Goal: Task Accomplishment & Management: Use online tool/utility

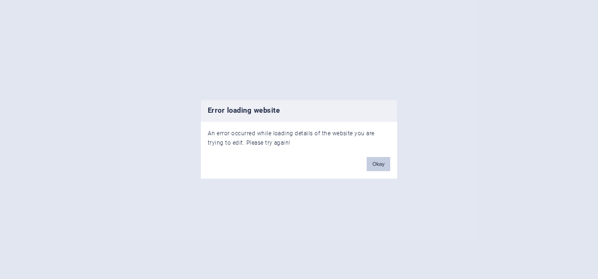
click at [373, 165] on button "Okay" at bounding box center [378, 164] width 23 height 14
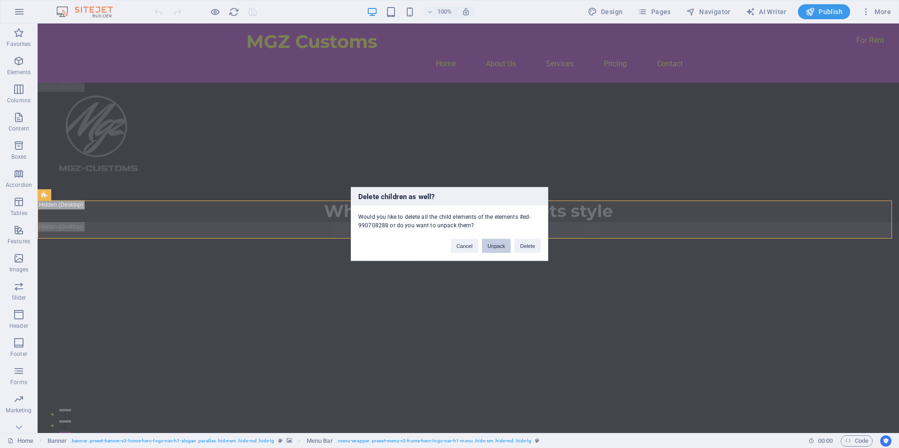
drag, startPoint x: 499, startPoint y: 247, endPoint x: 457, endPoint y: 223, distance: 48.2
click at [499, 247] on button "Unpack" at bounding box center [496, 246] width 29 height 14
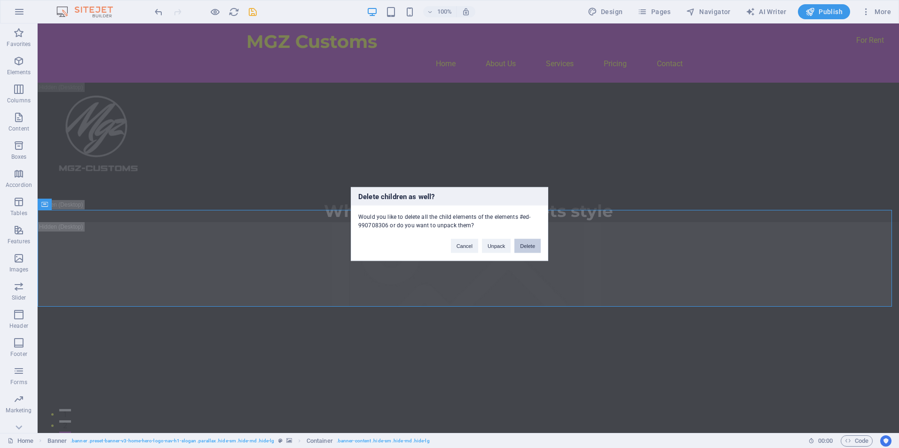
click at [525, 245] on button "Delete" at bounding box center [527, 246] width 26 height 14
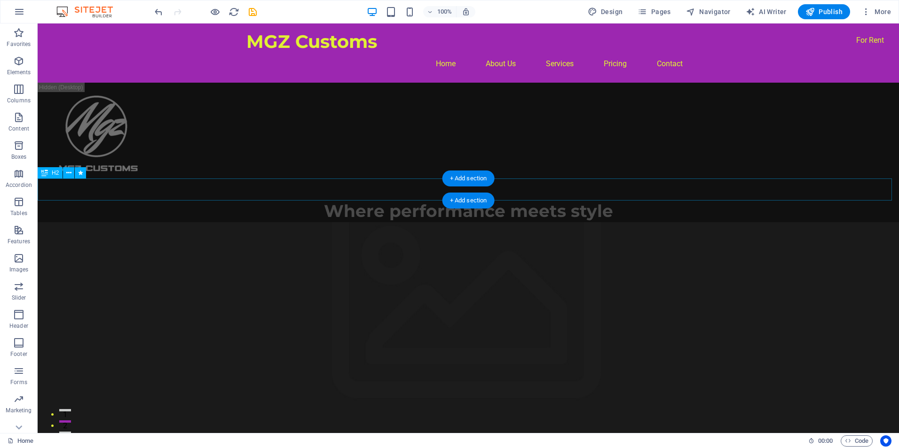
click at [200, 200] on div "Where performance meets style" at bounding box center [468, 211] width 861 height 22
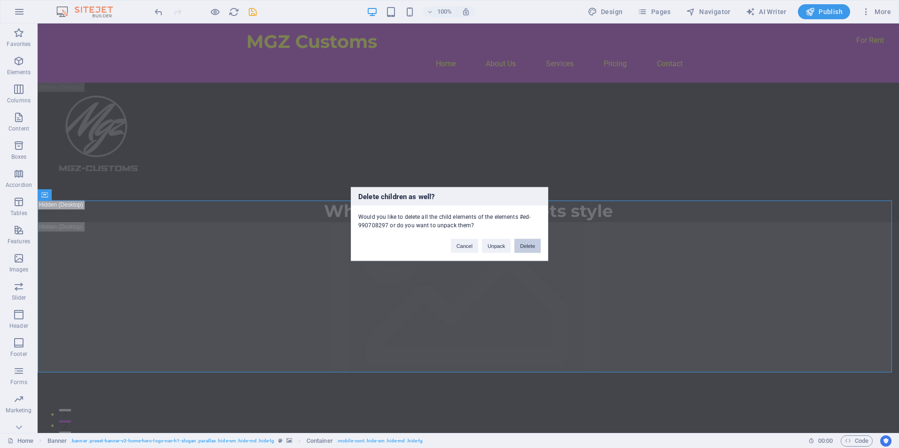
click at [528, 246] on button "Delete" at bounding box center [527, 246] width 26 height 14
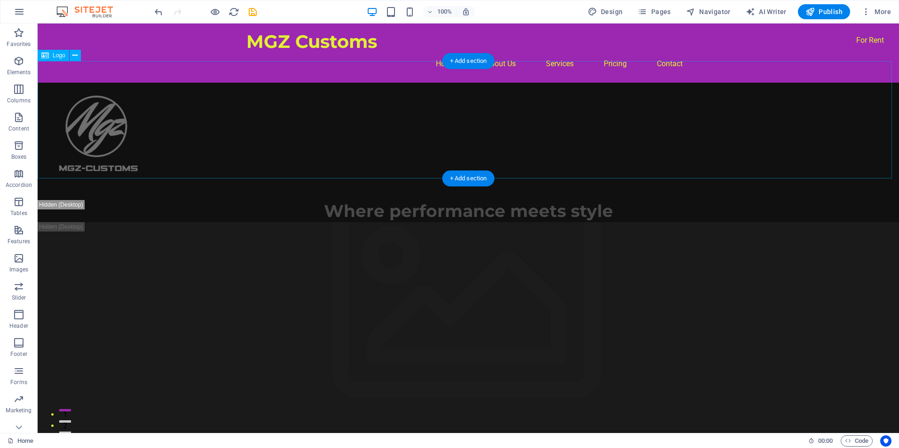
click at [101, 114] on div at bounding box center [468, 141] width 861 height 117
click at [108, 130] on div at bounding box center [468, 141] width 861 height 117
select select "px"
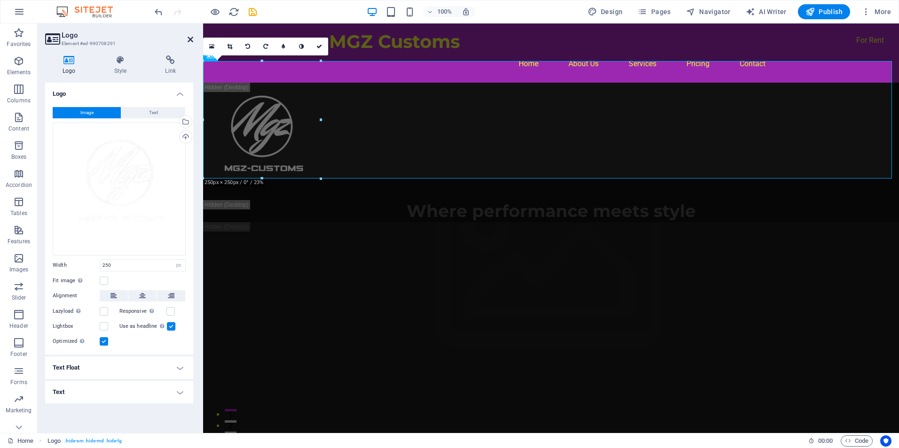
click at [188, 39] on icon at bounding box center [191, 40] width 6 height 8
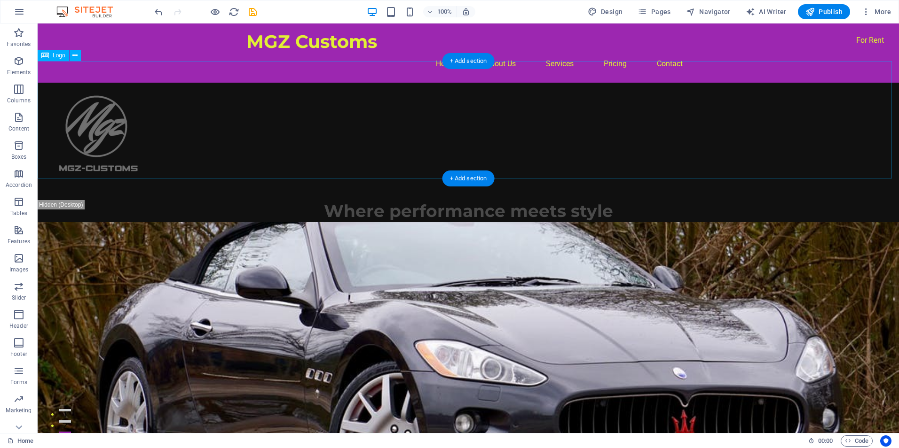
click at [400, 146] on div at bounding box center [468, 141] width 861 height 117
drag, startPoint x: 365, startPoint y: 179, endPoint x: 366, endPoint y: 132, distance: 46.5
click at [361, 118] on div at bounding box center [468, 141] width 861 height 117
click at [642, 112] on div at bounding box center [468, 141] width 861 height 117
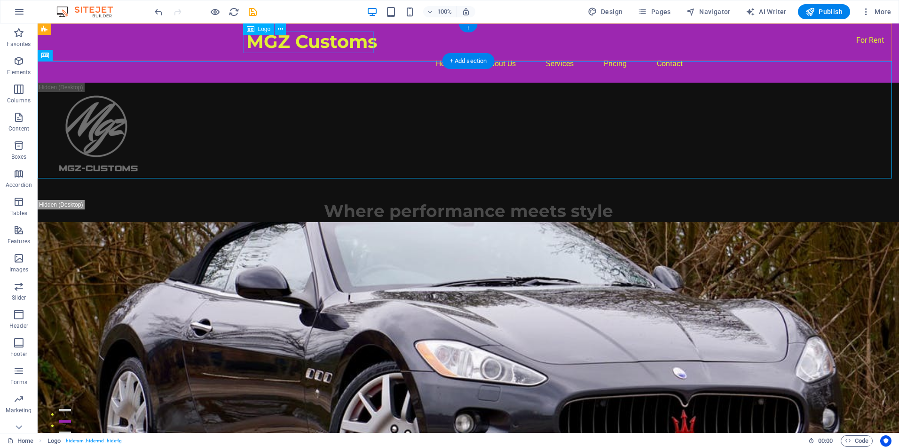
click at [297, 43] on div "MGZ Customs" at bounding box center [468, 42] width 444 height 22
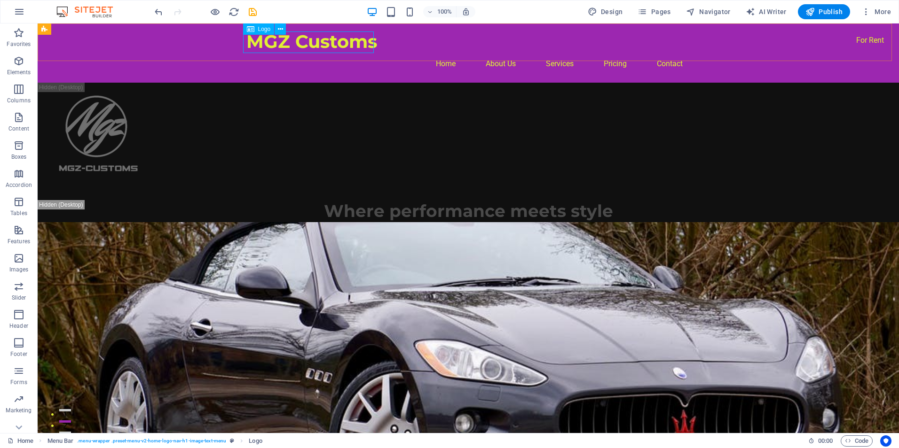
click at [260, 31] on span "Logo" at bounding box center [264, 29] width 13 height 6
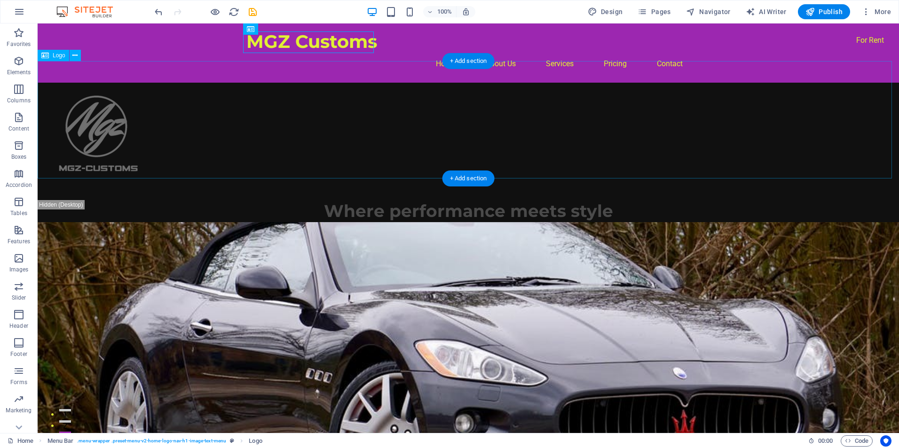
click at [351, 83] on div at bounding box center [468, 141] width 861 height 117
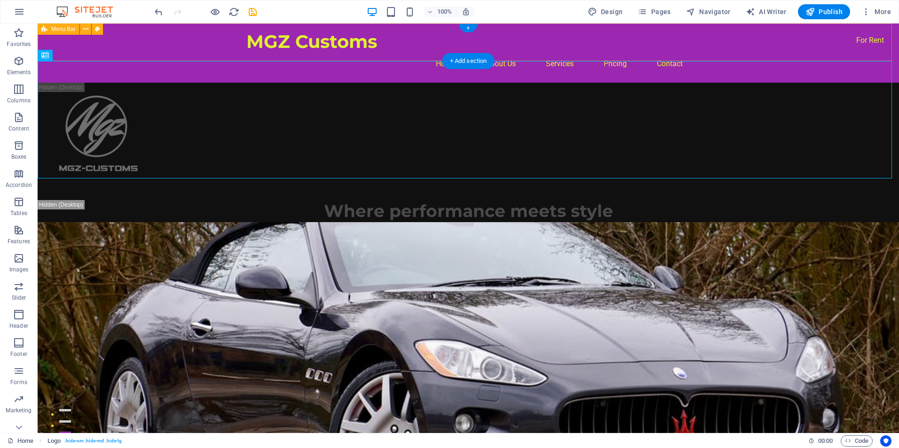
click at [353, 61] on div "MGZ Customs Home About Us Services Pricing Contact" at bounding box center [468, 52] width 861 height 59
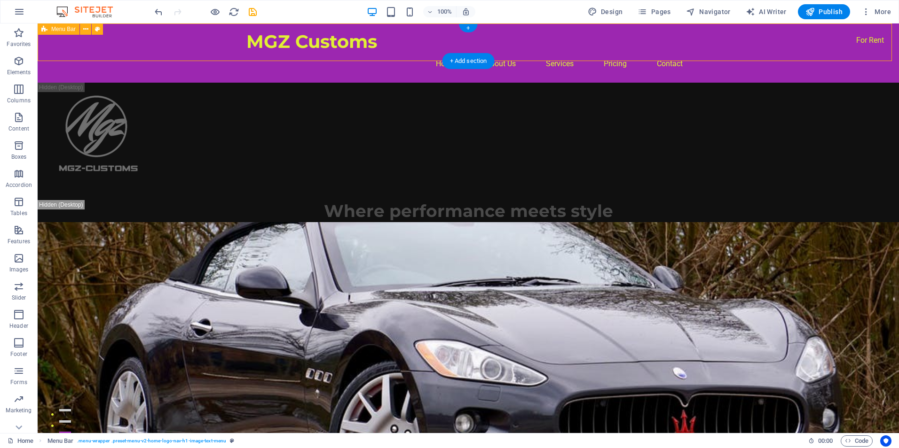
click at [353, 61] on div "MGZ Customs Home About Us Services Pricing Contact" at bounding box center [468, 52] width 861 height 59
select select "header"
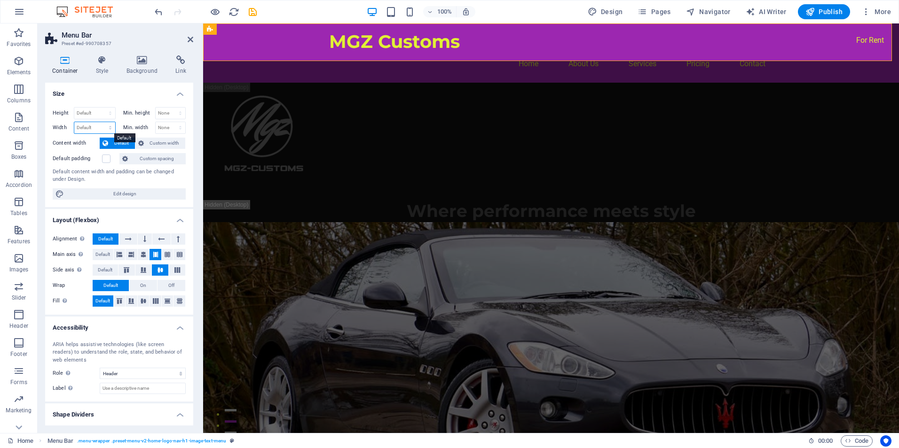
click at [109, 125] on select "Default px rem % em vh vw" at bounding box center [94, 127] width 41 height 11
click at [59, 150] on div "Height Default px rem % vh vw Min. height None px rem % vh vw Width Default px …" at bounding box center [119, 154] width 148 height 108
drag, startPoint x: 128, startPoint y: 192, endPoint x: 420, endPoint y: 166, distance: 293.0
click at [128, 192] on span "Edit design" at bounding box center [125, 193] width 116 height 11
select select "rem"
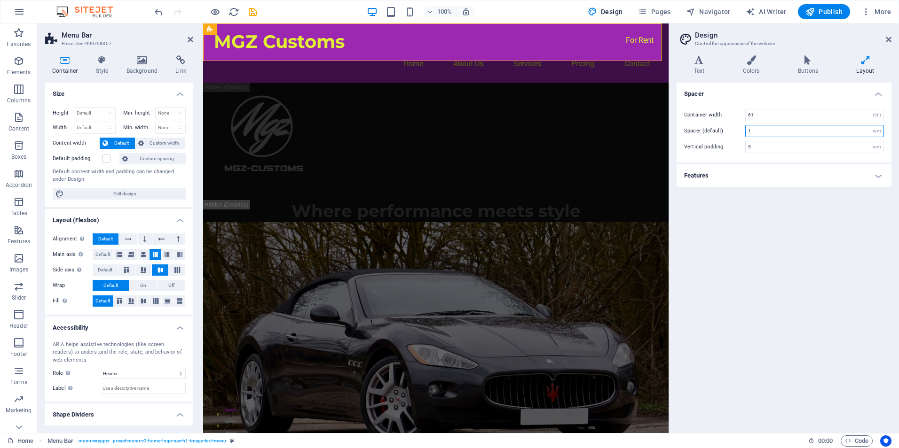
click at [865, 132] on input "1" at bounding box center [814, 130] width 138 height 11
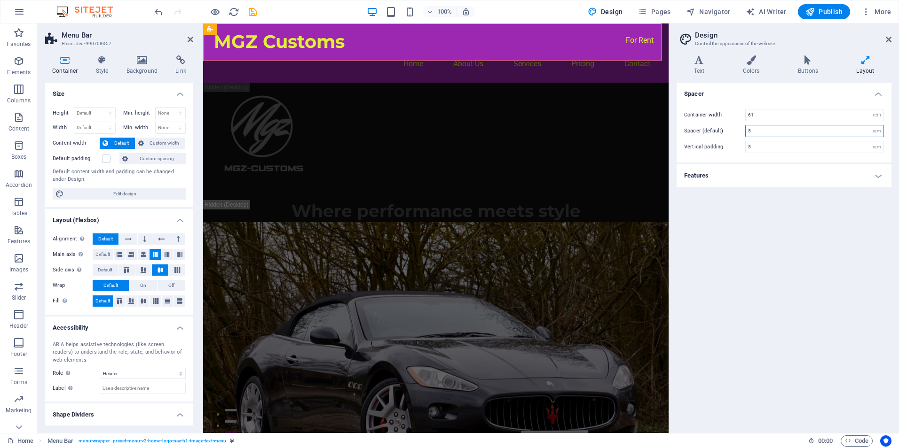
type input "5"
click at [891, 40] on aside "Design Control the appearance of the website Variants Text Colors Buttons Layou…" at bounding box center [783, 228] width 230 height 410
click at [376, 53] on nav "Home About Us Services Pricing Contact" at bounding box center [436, 64] width 444 height 23
click at [320, 51] on div "MGZ Customs" at bounding box center [436, 42] width 444 height 22
click at [313, 55] on div "MGZ Customs Home About Us Services Pricing Contact" at bounding box center [435, 52] width 465 height 59
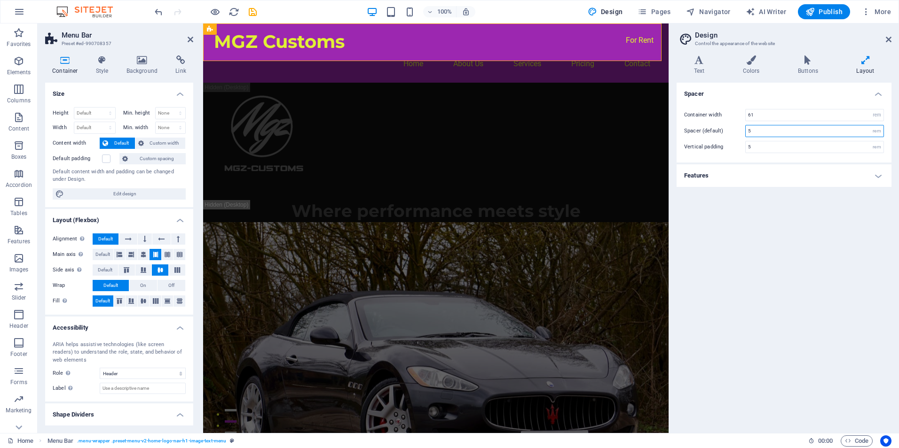
click at [758, 135] on input "5" at bounding box center [814, 130] width 138 height 11
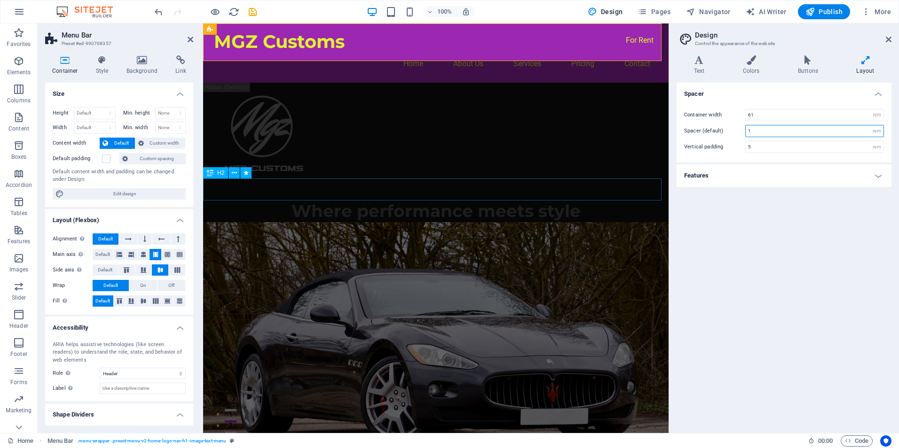
type input "1"
click at [373, 200] on div "Where performance meets style" at bounding box center [435, 211] width 465 height 22
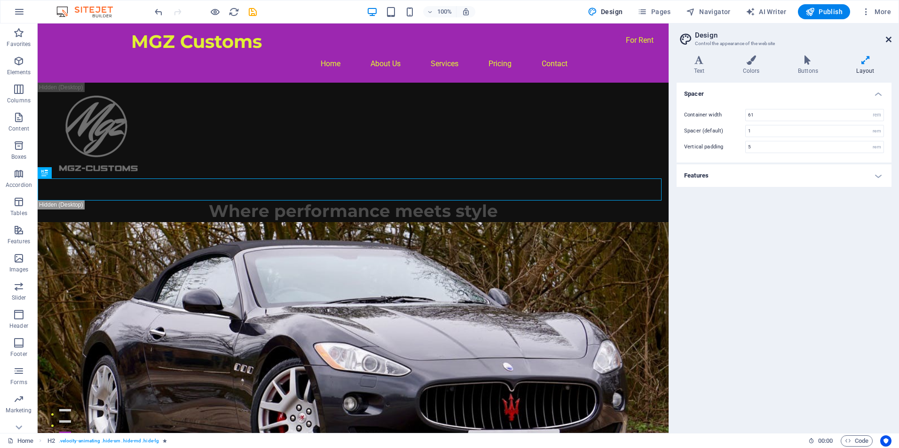
click at [887, 37] on icon at bounding box center [888, 40] width 6 height 8
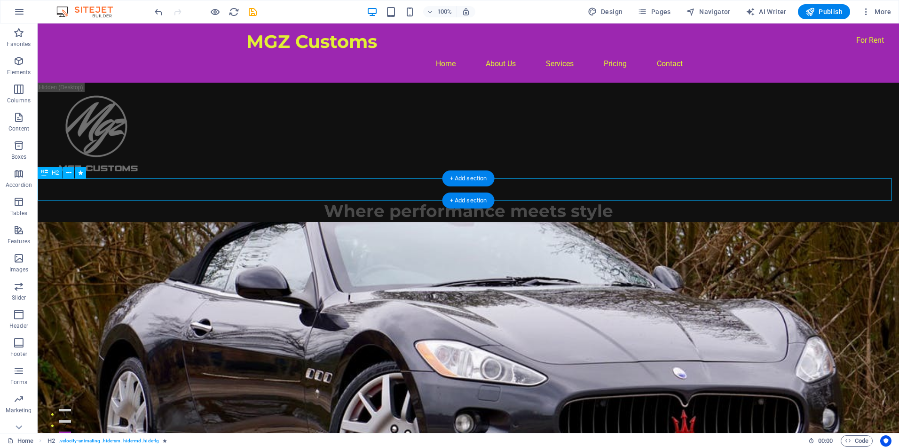
click at [555, 200] on div "Where performance meets style" at bounding box center [468, 211] width 861 height 22
click at [46, 174] on icon at bounding box center [44, 172] width 7 height 11
click at [70, 174] on icon at bounding box center [68, 173] width 5 height 10
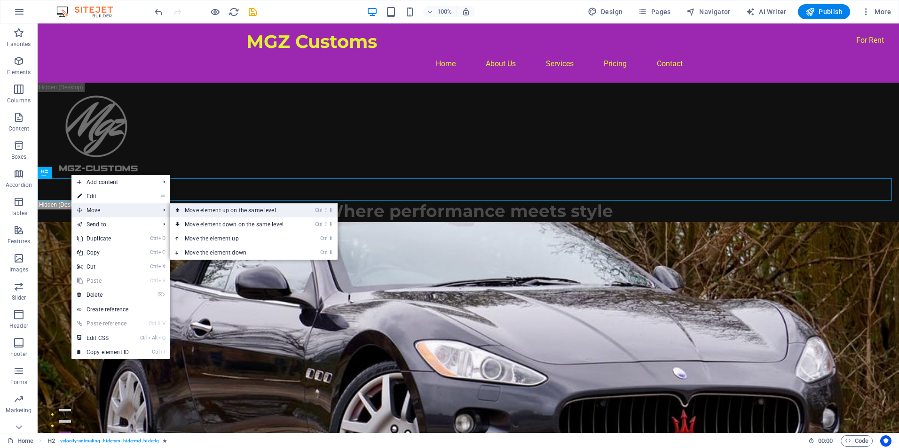
click at [214, 213] on link "Ctrl ⇧ ⬆ Move element up on the same level" at bounding box center [236, 210] width 133 height 14
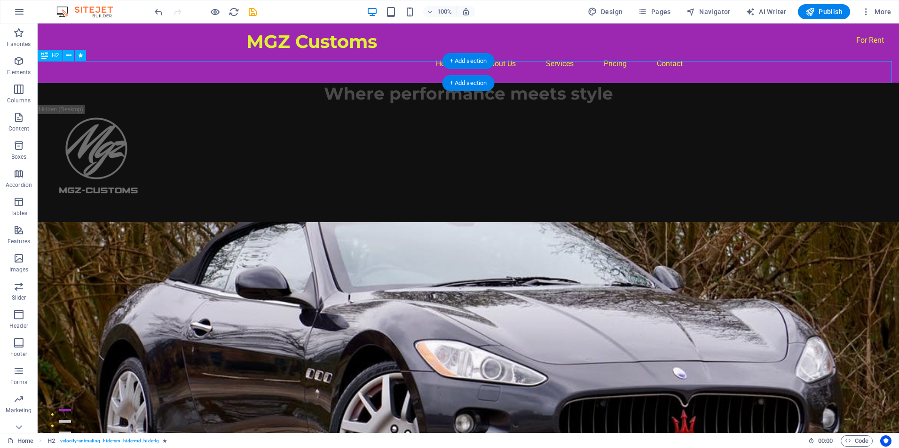
click at [152, 83] on div "Where performance meets style" at bounding box center [468, 94] width 861 height 22
click at [72, 58] on button at bounding box center [68, 55] width 11 height 11
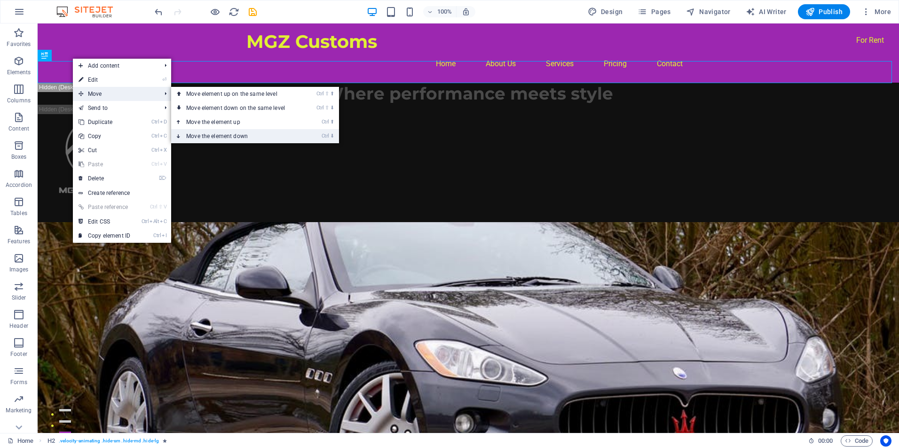
click at [212, 133] on link "Ctrl ⬇ Move the element down" at bounding box center [237, 136] width 133 height 14
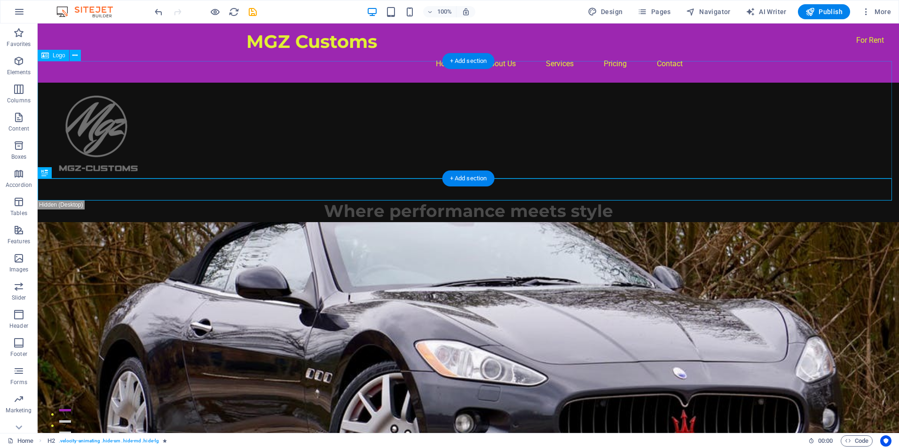
click at [76, 115] on div at bounding box center [468, 141] width 861 height 117
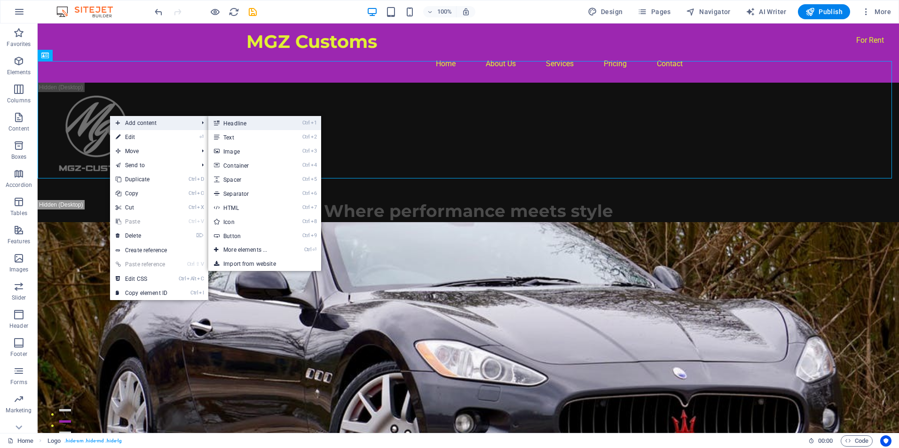
drag, startPoint x: 249, startPoint y: 122, endPoint x: 54, endPoint y: 100, distance: 195.8
click at [249, 122] on link "Ctrl 1 Headline" at bounding box center [247, 123] width 78 height 14
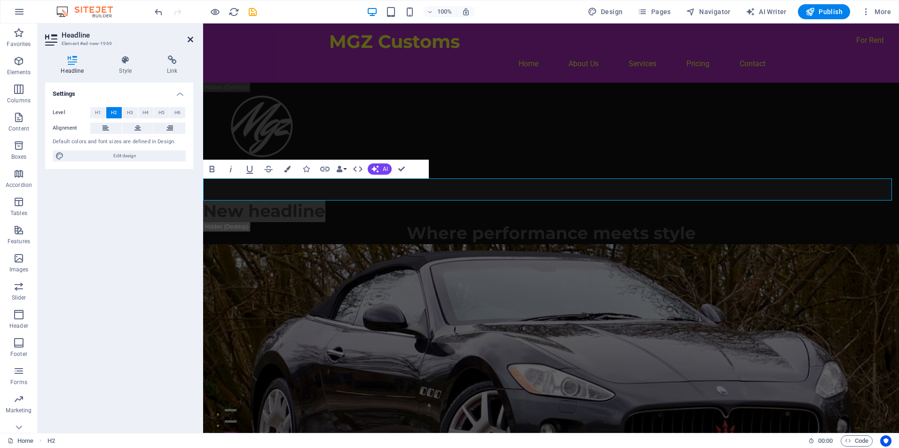
drag, startPoint x: 188, startPoint y: 41, endPoint x: 199, endPoint y: 77, distance: 37.6
click at [188, 41] on icon at bounding box center [191, 40] width 6 height 8
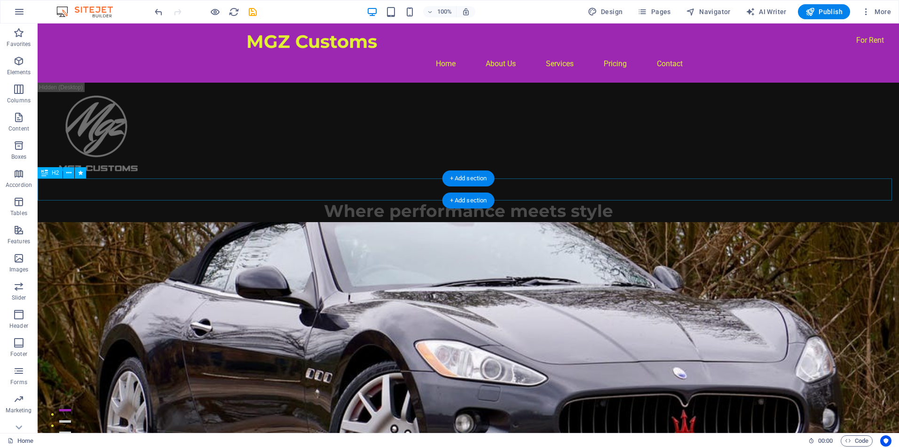
click at [122, 200] on div "Where performance meets style" at bounding box center [468, 211] width 861 height 22
click at [70, 171] on icon at bounding box center [68, 173] width 5 height 10
click at [66, 174] on icon at bounding box center [68, 173] width 5 height 10
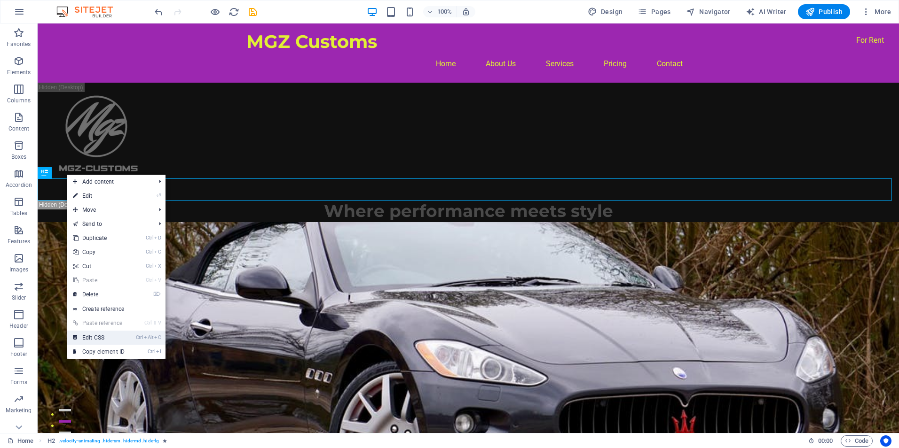
click at [103, 335] on link "Ctrl Alt C Edit CSS" at bounding box center [98, 338] width 63 height 14
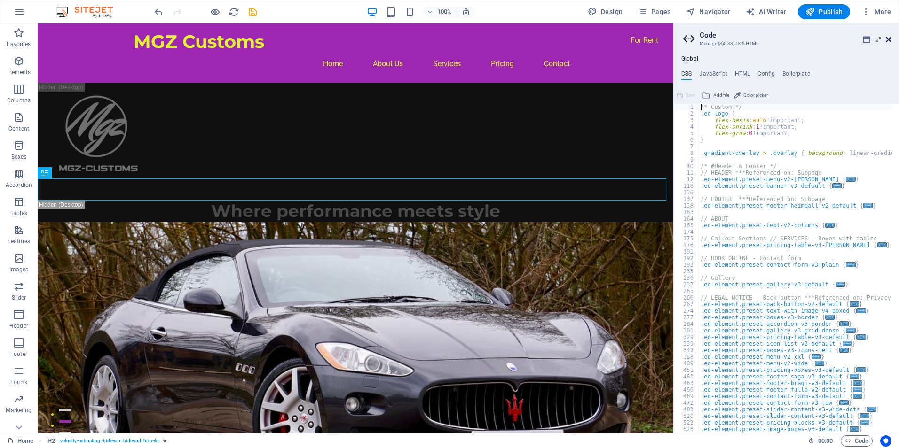
click at [889, 38] on icon at bounding box center [888, 40] width 6 height 8
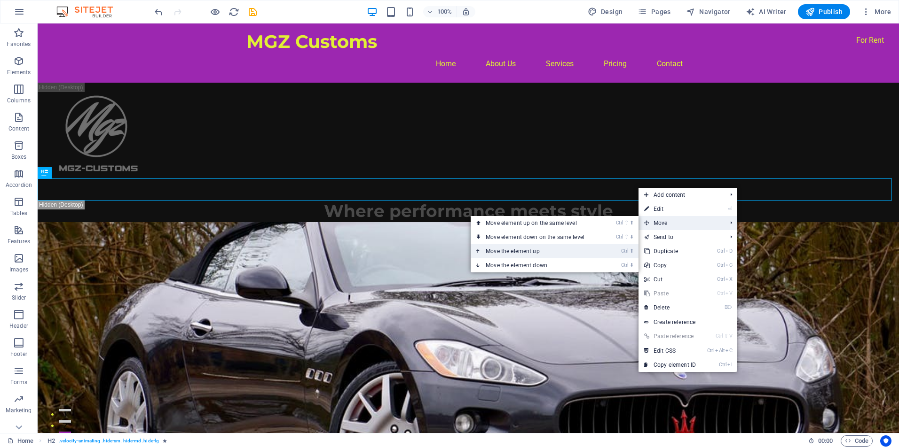
click at [551, 250] on link "Ctrl ⬆ Move the element up" at bounding box center [536, 251] width 133 height 14
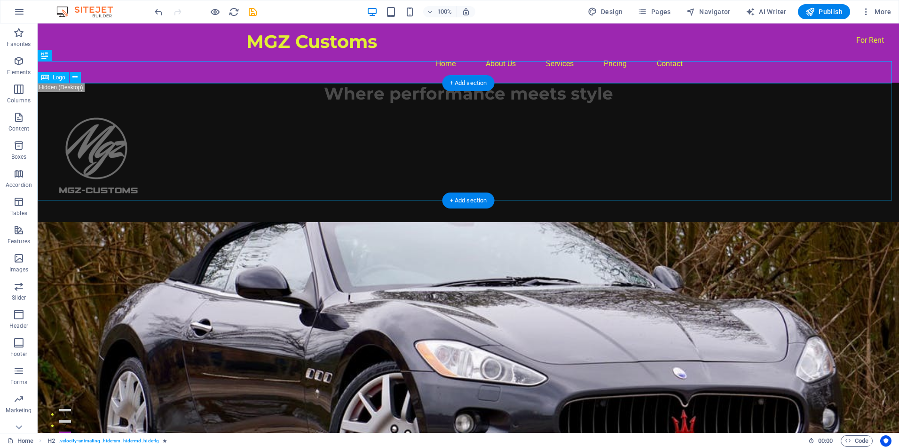
click at [125, 148] on div at bounding box center [468, 163] width 861 height 117
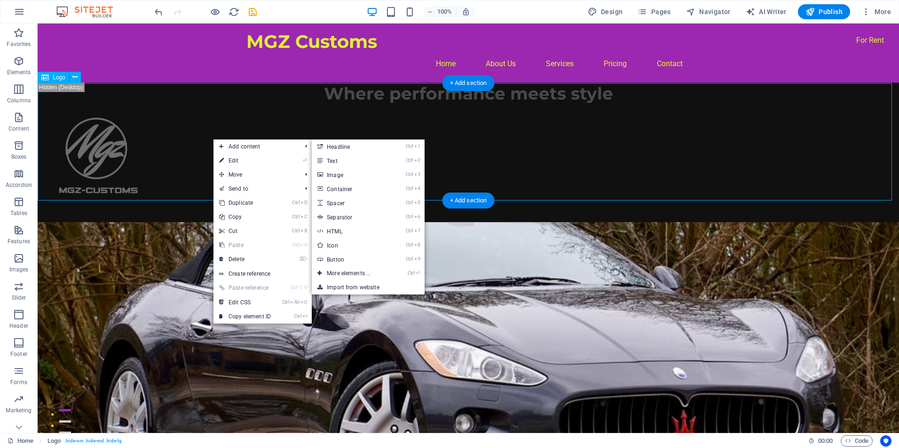
click at [495, 142] on div at bounding box center [468, 163] width 861 height 117
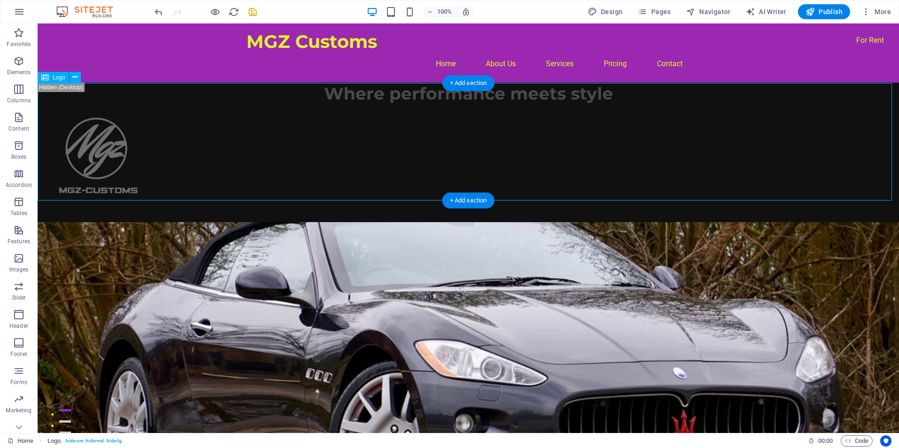
click at [455, 143] on div at bounding box center [468, 163] width 861 height 117
click at [61, 78] on span "Logo" at bounding box center [59, 78] width 13 height 6
click at [76, 77] on icon at bounding box center [74, 77] width 5 height 10
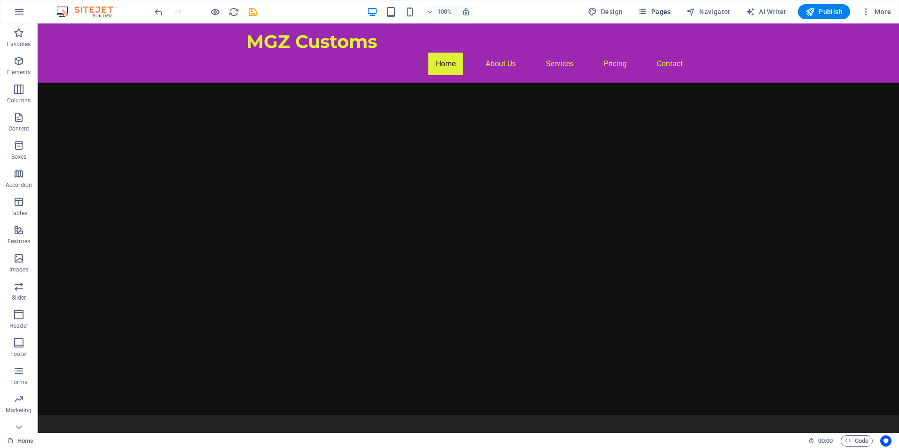
scroll to position [470, 0]
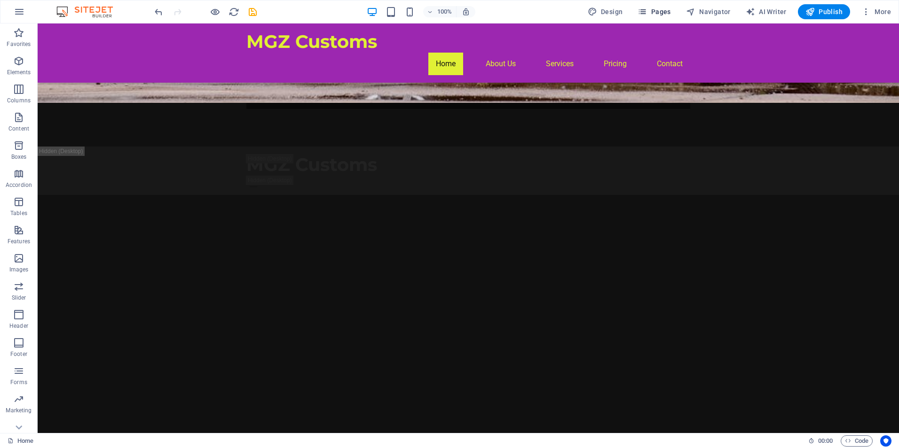
click at [659, 10] on span "Pages" at bounding box center [653, 11] width 33 height 9
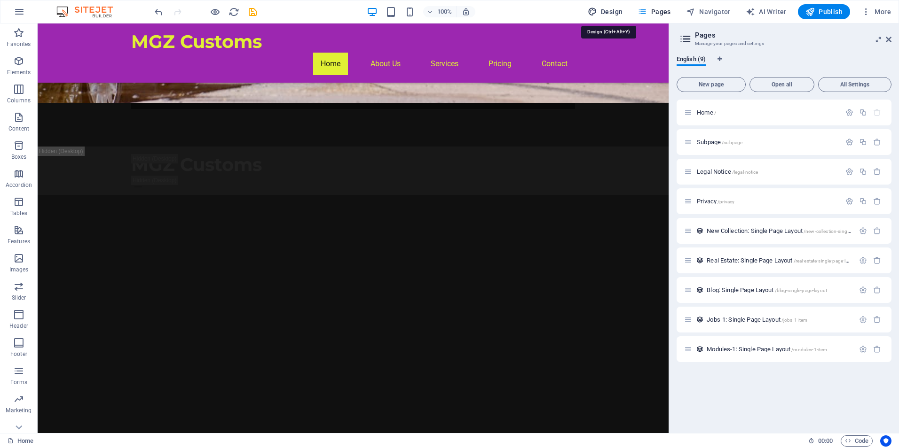
drag, startPoint x: 611, startPoint y: 12, endPoint x: 566, endPoint y: 25, distance: 47.0
click at [611, 12] on span "Design" at bounding box center [604, 11] width 35 height 9
select select "rem"
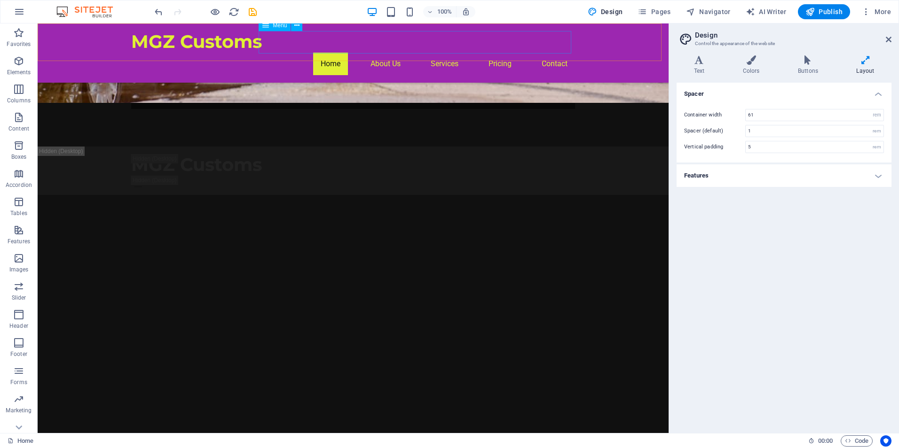
click at [379, 53] on nav "Home About Us Services Pricing Contact" at bounding box center [353, 64] width 444 height 23
click at [265, 29] on icon at bounding box center [265, 25] width 7 height 11
click at [661, 11] on span "Pages" at bounding box center [653, 11] width 33 height 9
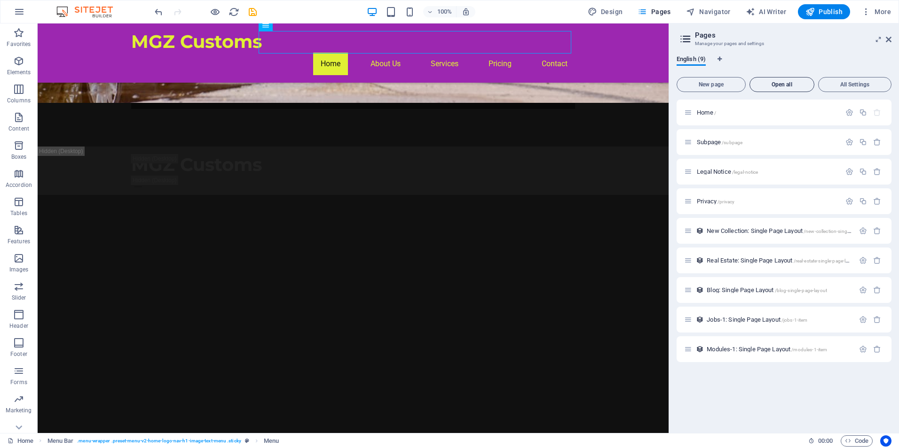
click at [778, 84] on span "Open all" at bounding box center [781, 85] width 56 height 6
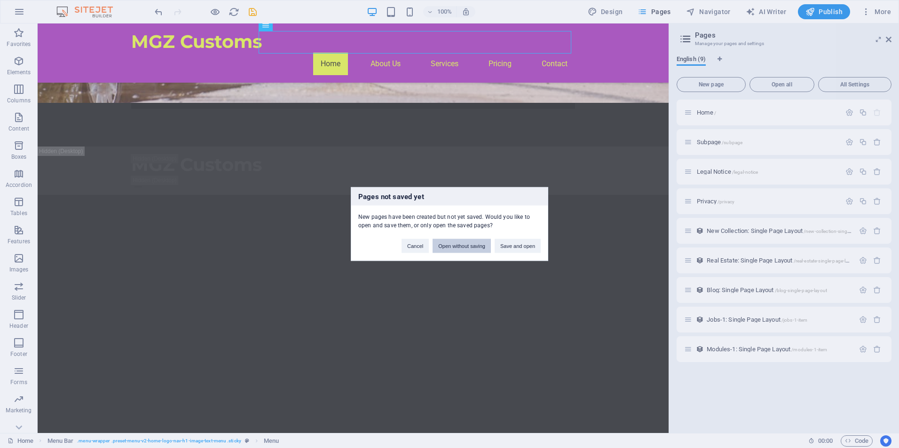
click at [456, 249] on button "Open without saving" at bounding box center [461, 246] width 58 height 14
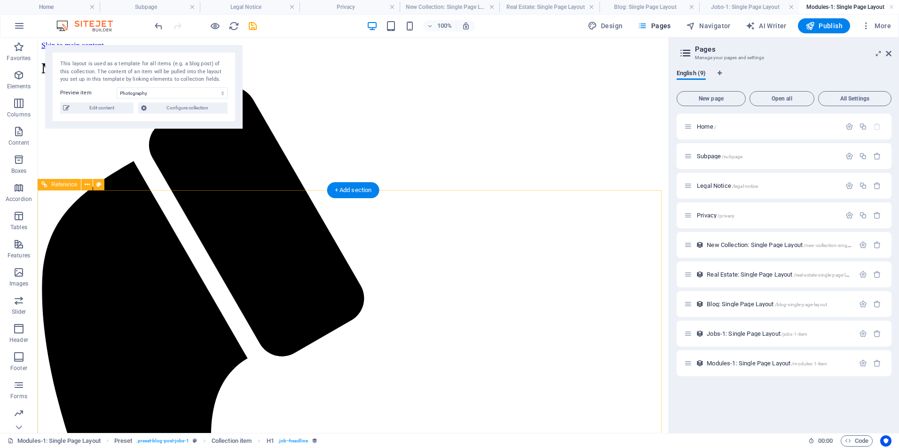
select select "68da946288613ce202081f5d"
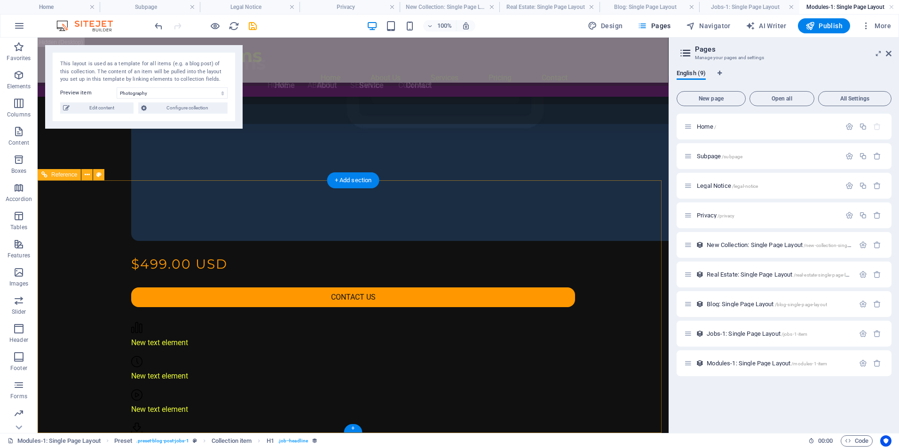
drag, startPoint x: 180, startPoint y: 343, endPoint x: 219, endPoint y: 380, distance: 54.2
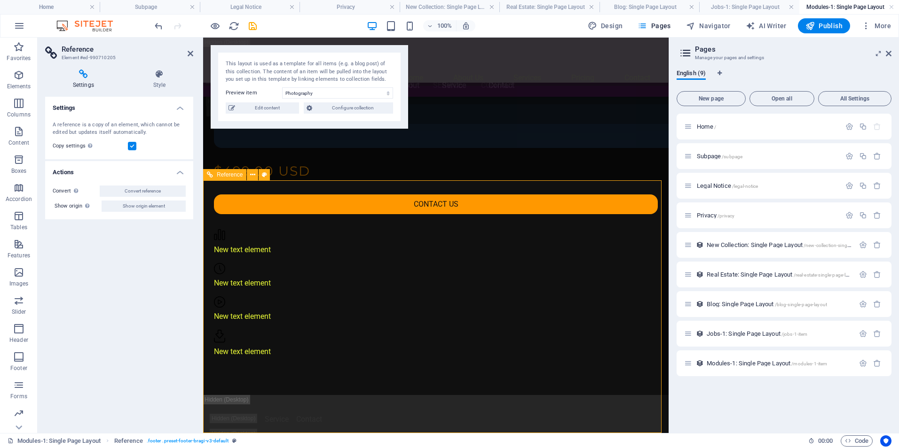
click at [255, 173] on icon at bounding box center [252, 175] width 5 height 10
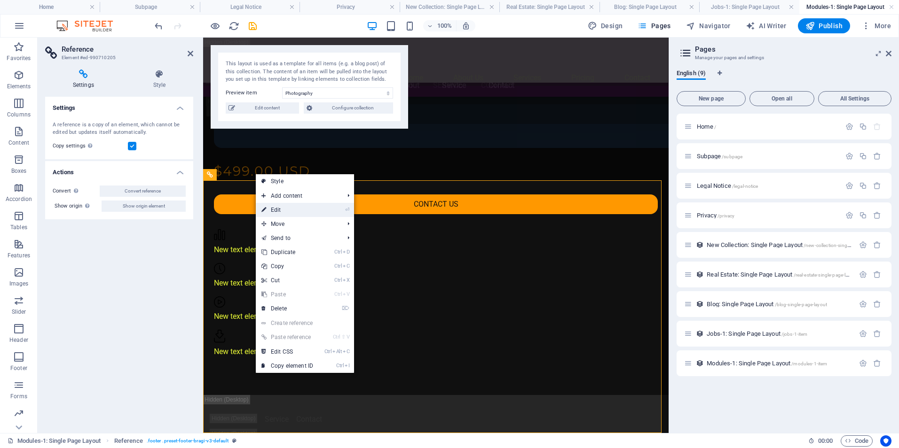
click at [282, 211] on link "⏎ Edit" at bounding box center [287, 210] width 63 height 14
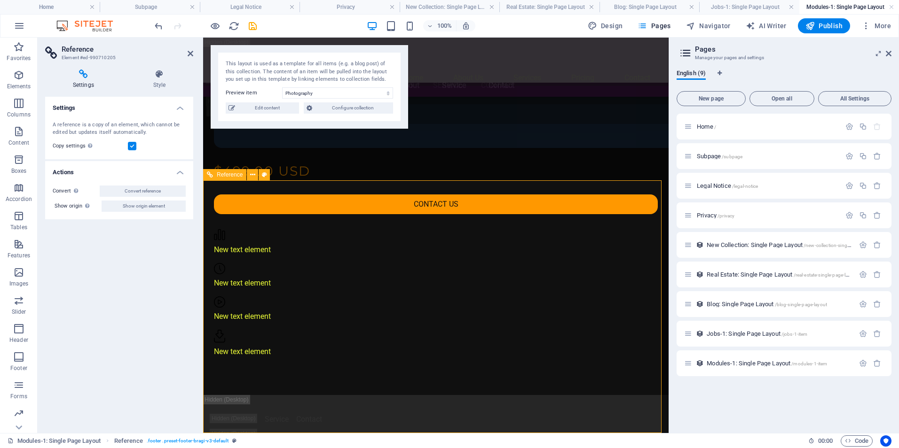
click at [210, 178] on icon at bounding box center [210, 174] width 6 height 11
click at [254, 175] on icon at bounding box center [252, 175] width 5 height 10
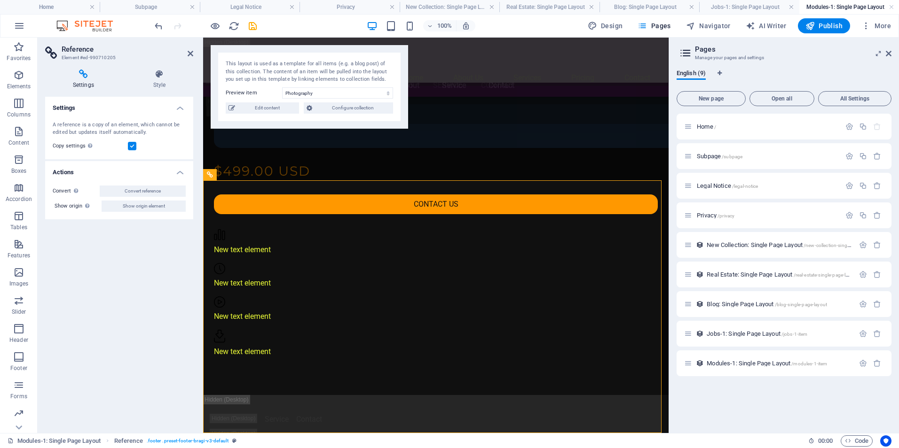
click at [111, 234] on div "Settings A reference is a copy of an element, which cannot be edited but update…" at bounding box center [119, 261] width 148 height 329
drag, startPoint x: 616, startPoint y: 25, endPoint x: 173, endPoint y: 160, distance: 462.8
click at [616, 25] on span "Design" at bounding box center [604, 25] width 35 height 9
select select "rem"
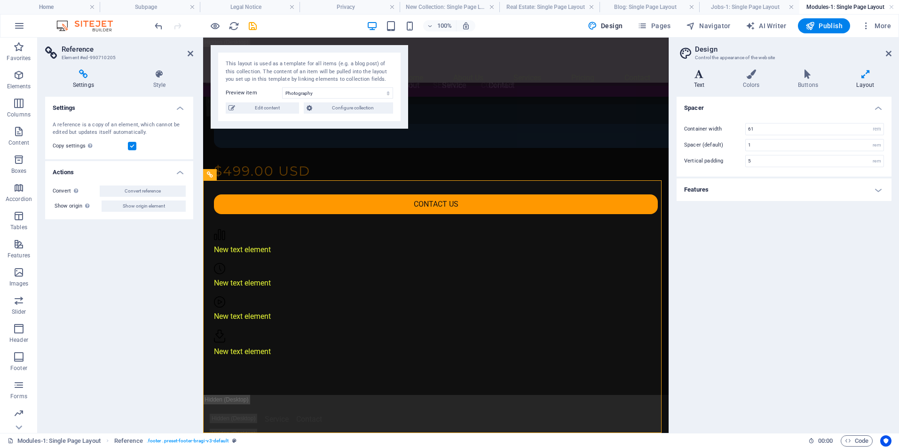
click at [698, 78] on icon at bounding box center [698, 74] width 45 height 9
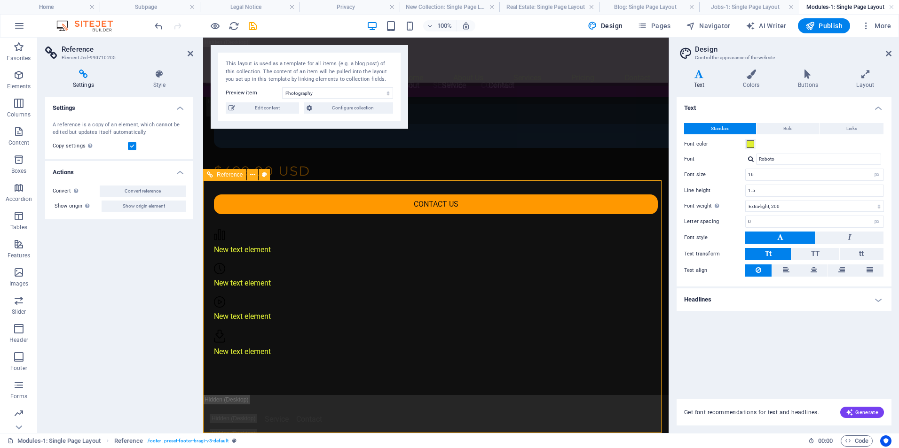
click at [266, 107] on span "Edit content" at bounding box center [267, 107] width 58 height 11
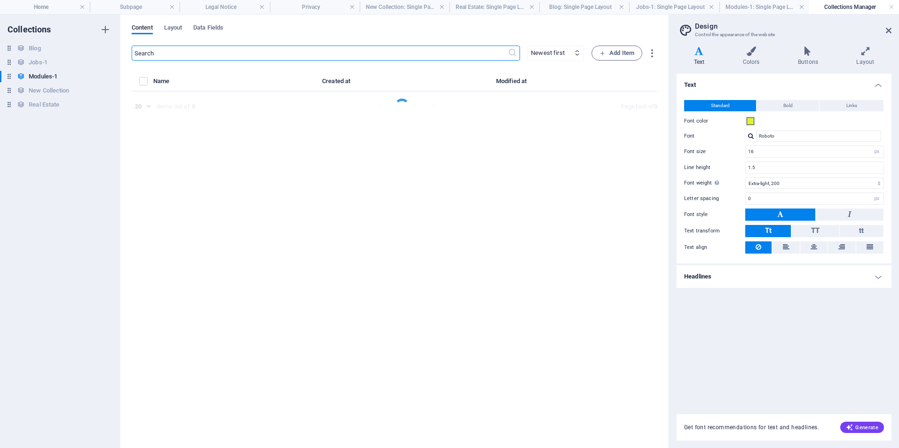
select select "Creativity"
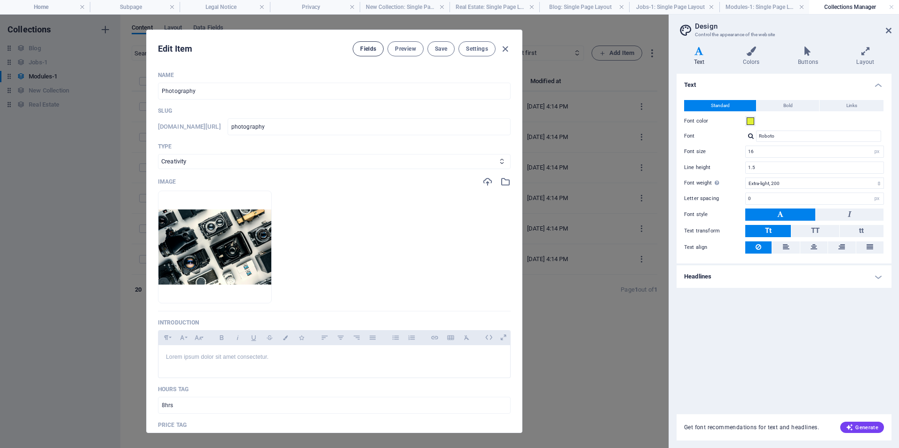
click at [366, 49] on span "Fields" at bounding box center [368, 49] width 16 height 8
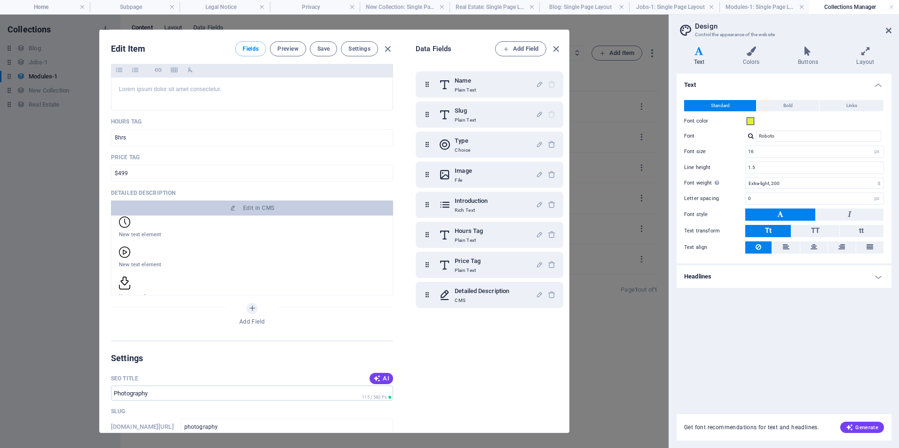
scroll to position [343, 0]
click at [554, 48] on icon "button" at bounding box center [555, 49] width 11 height 11
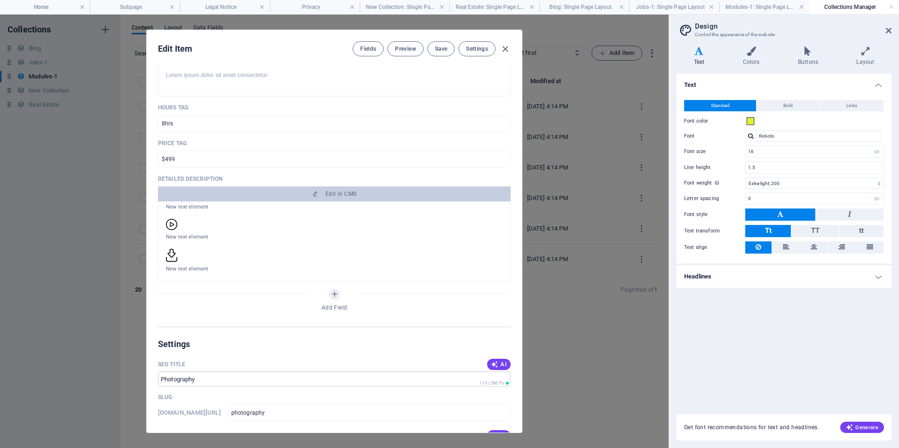
scroll to position [268, 0]
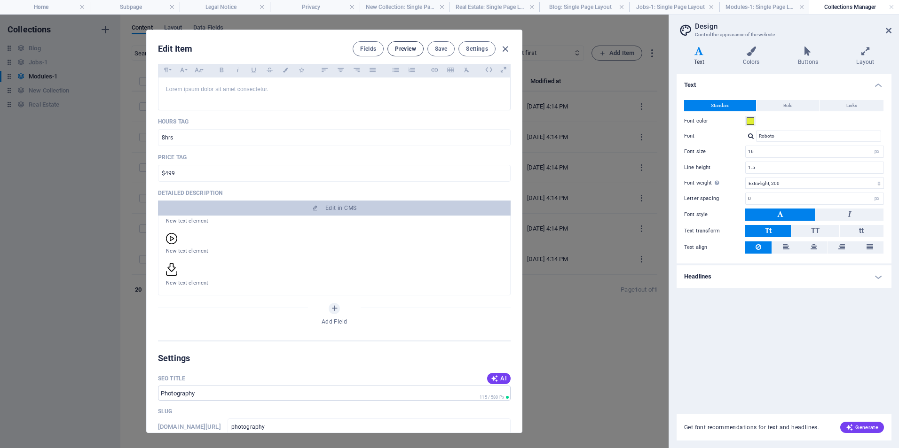
click at [403, 48] on span "Preview" at bounding box center [405, 49] width 21 height 8
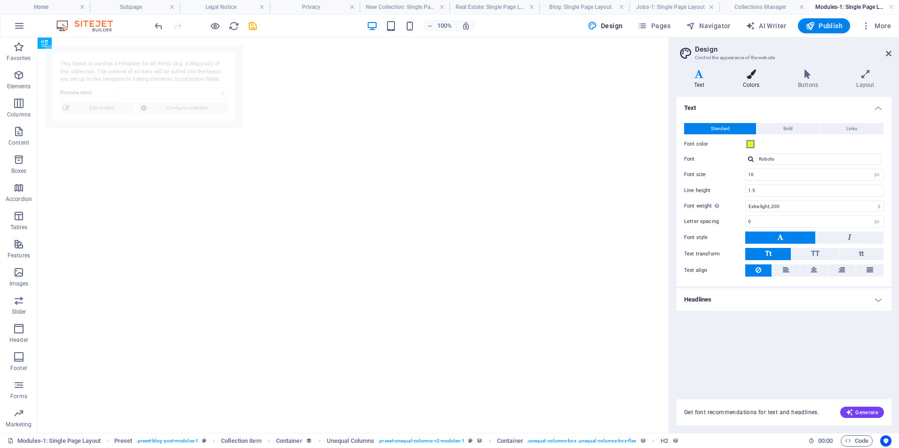
select select "68da946288613ce202081f5d"
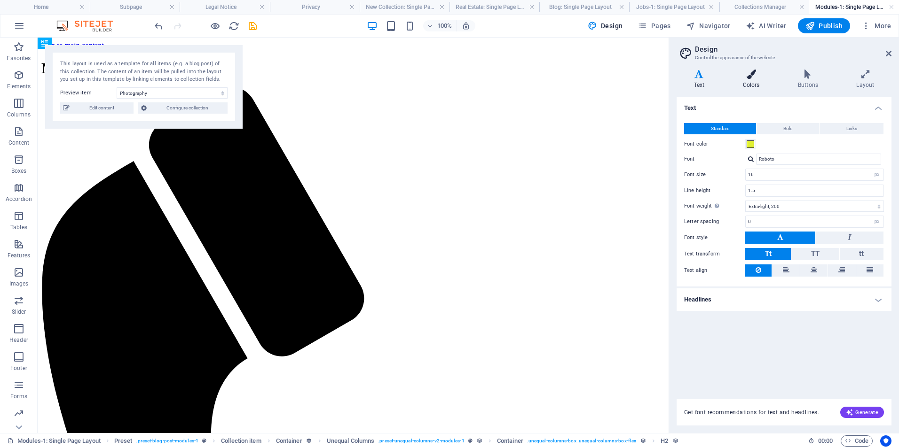
scroll to position [0, 0]
click at [888, 54] on icon at bounding box center [888, 54] width 6 height 8
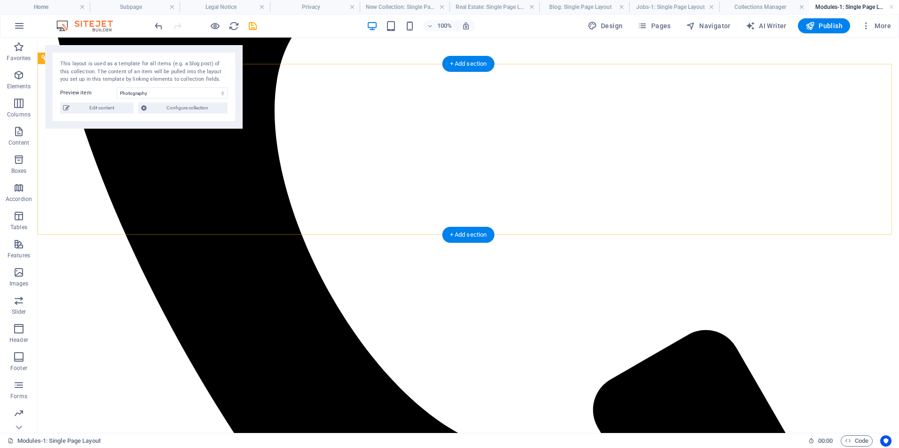
scroll to position [510, 0]
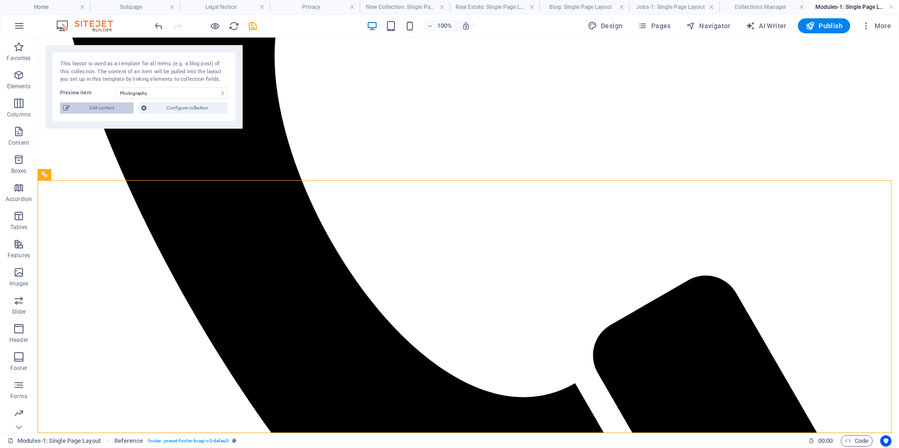
click at [102, 108] on span "Edit content" at bounding box center [101, 107] width 58 height 11
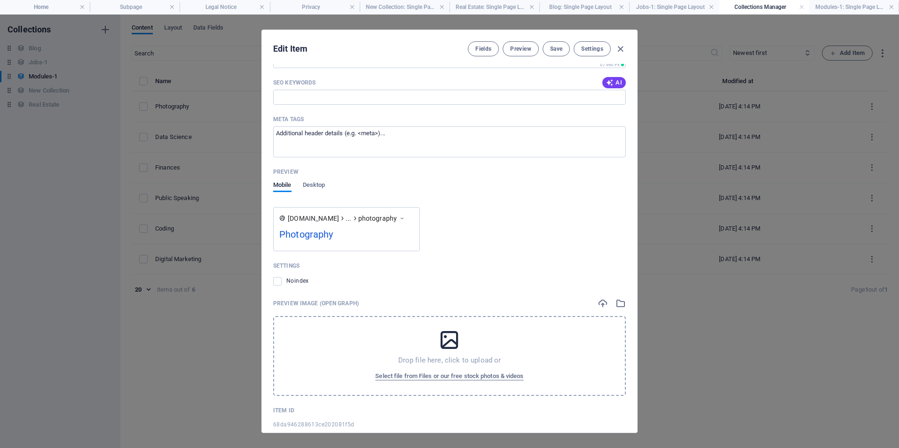
scroll to position [705, 0]
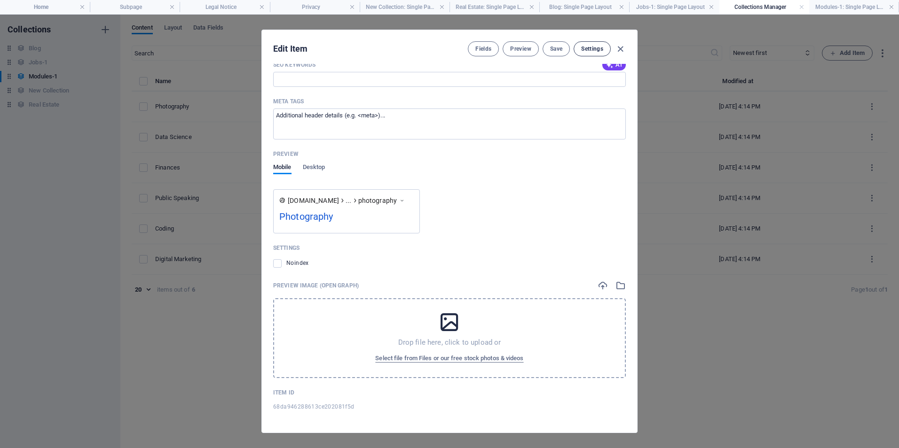
click at [590, 51] on span "Settings" at bounding box center [592, 49] width 22 height 8
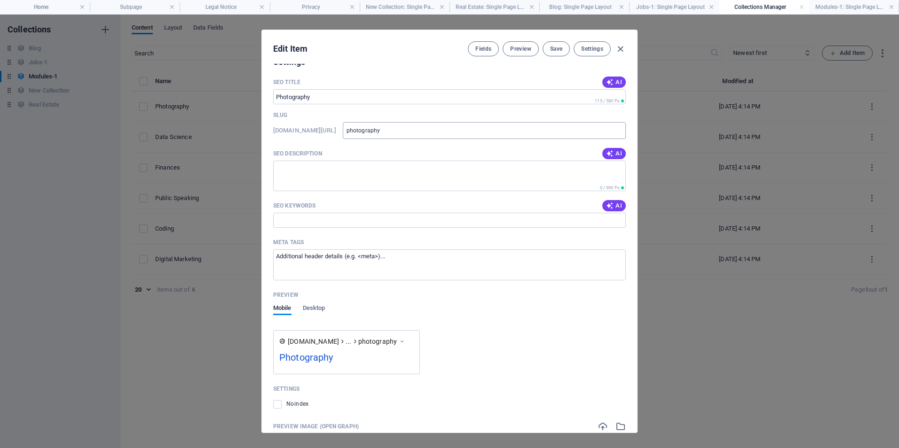
scroll to position [557, 0]
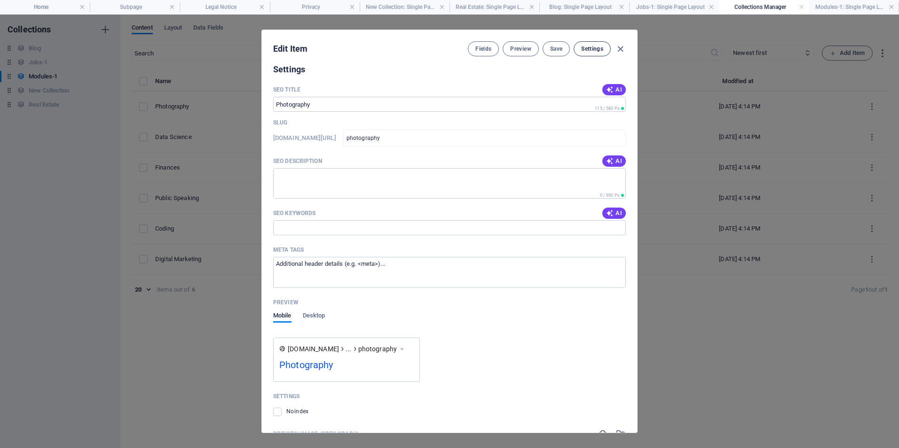
click at [594, 49] on span "Settings" at bounding box center [592, 49] width 22 height 8
click at [618, 49] on icon "button" at bounding box center [620, 49] width 11 height 11
type input "photography"
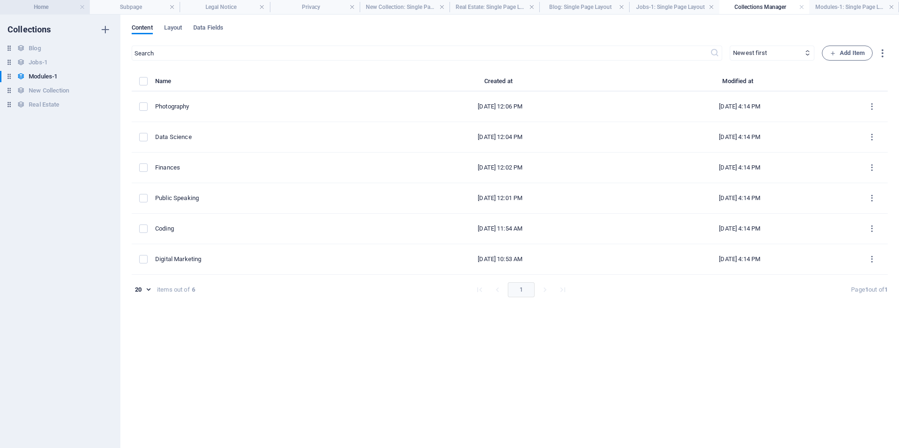
drag, startPoint x: 47, startPoint y: 6, endPoint x: 251, endPoint y: 40, distance: 207.7
click at [47, 6] on h4 "Home" at bounding box center [45, 7] width 90 height 10
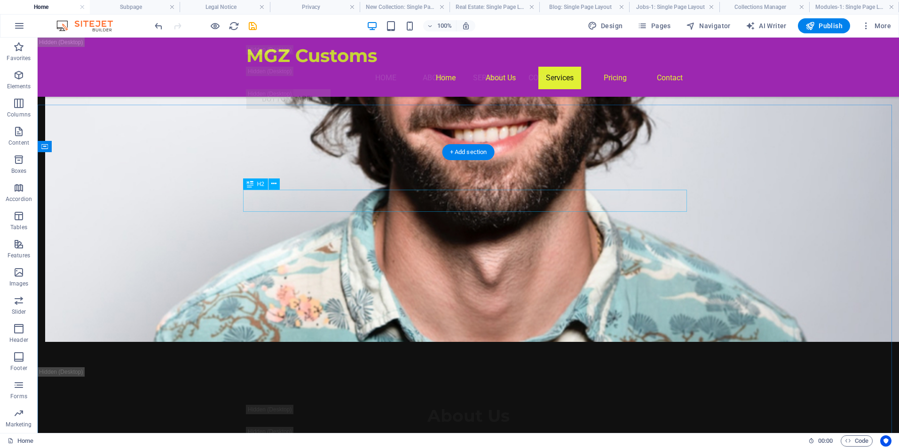
scroll to position [3356, 0]
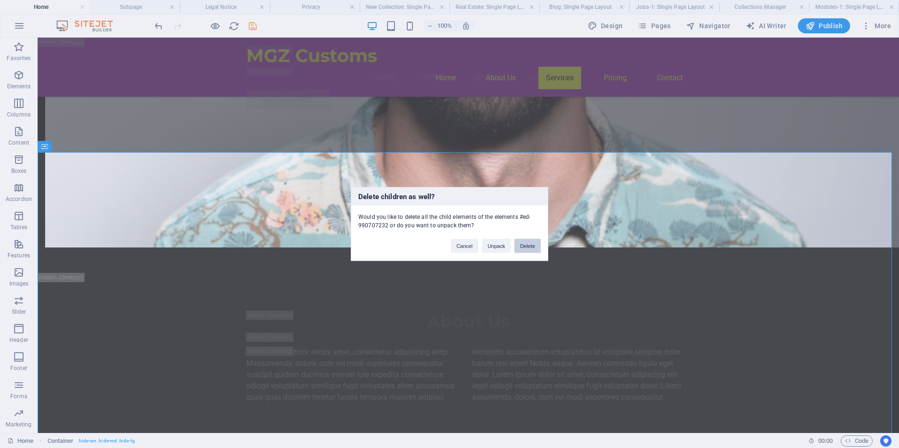
click at [528, 243] on button "Delete" at bounding box center [527, 246] width 26 height 14
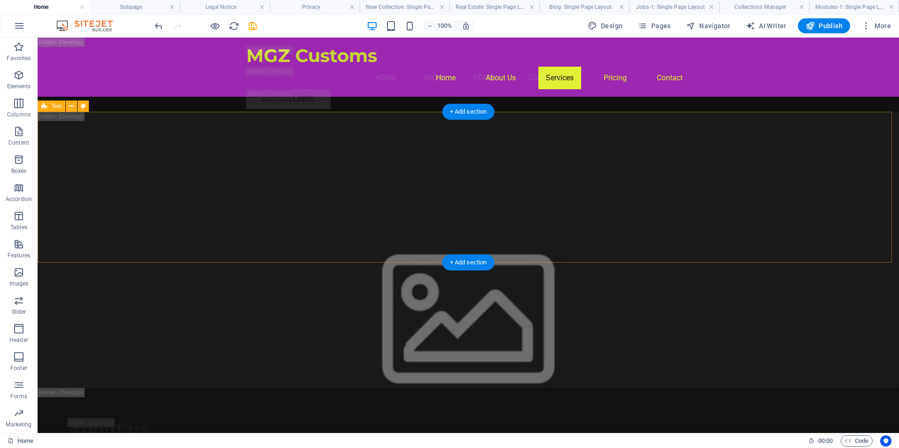
scroll to position [5612, 0]
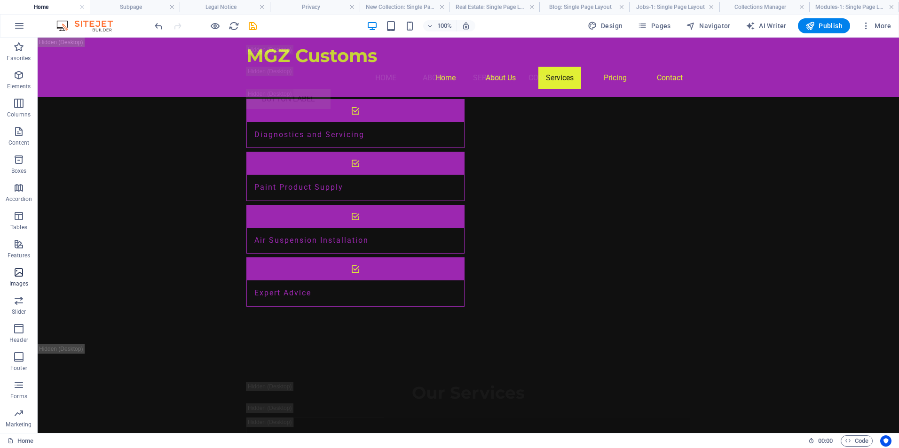
click at [18, 274] on icon "button" at bounding box center [18, 272] width 11 height 11
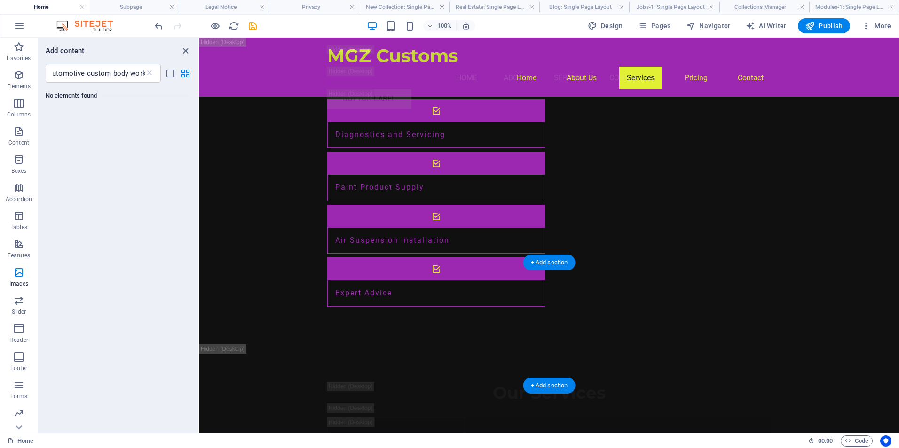
scroll to position [0, 0]
drag, startPoint x: 90, startPoint y: 73, endPoint x: 34, endPoint y: 73, distance: 55.9
click at [34, 73] on div "Favorites Elements Columns Content Boxes Accordion Tables Features Images Slide…" at bounding box center [99, 236] width 199 height 396
click at [79, 73] on input "vehicle custom body work" at bounding box center [95, 73] width 99 height 19
drag, startPoint x: 112, startPoint y: 72, endPoint x: 78, endPoint y: 73, distance: 33.8
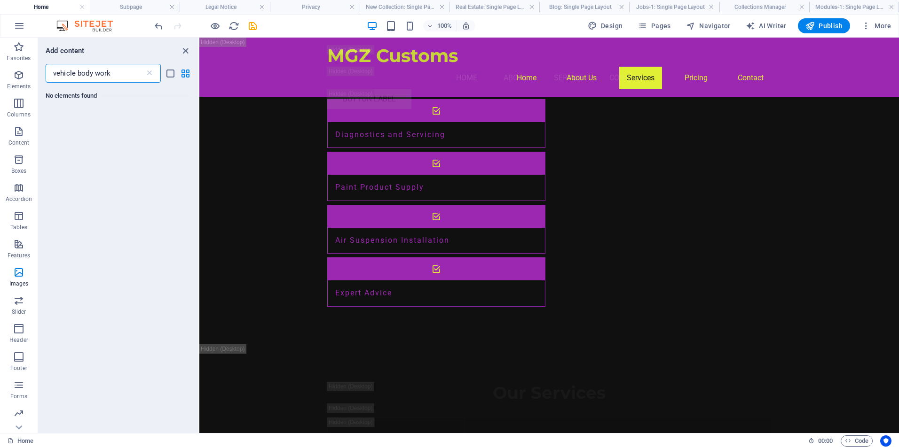
click at [78, 73] on input "vehicle body work" at bounding box center [95, 73] width 99 height 19
type input "vehicle"
drag, startPoint x: 183, startPoint y: 50, endPoint x: 41, endPoint y: 178, distance: 191.0
click at [183, 50] on icon "close panel" at bounding box center [185, 51] width 11 height 11
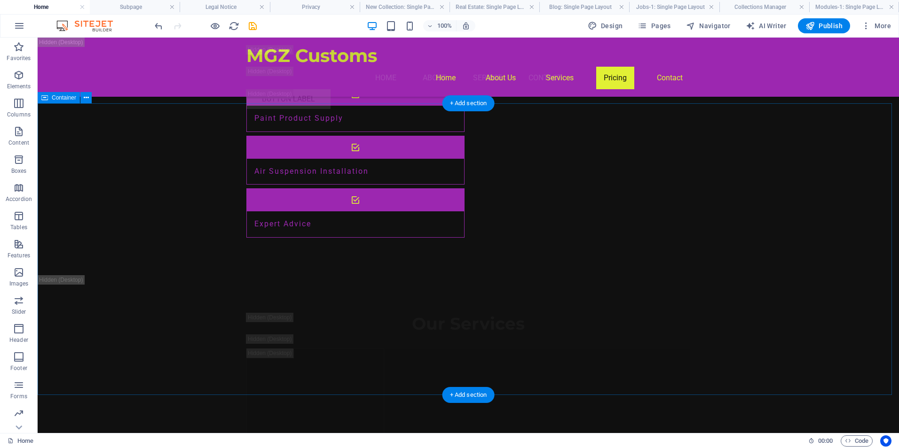
scroll to position [5847, 0]
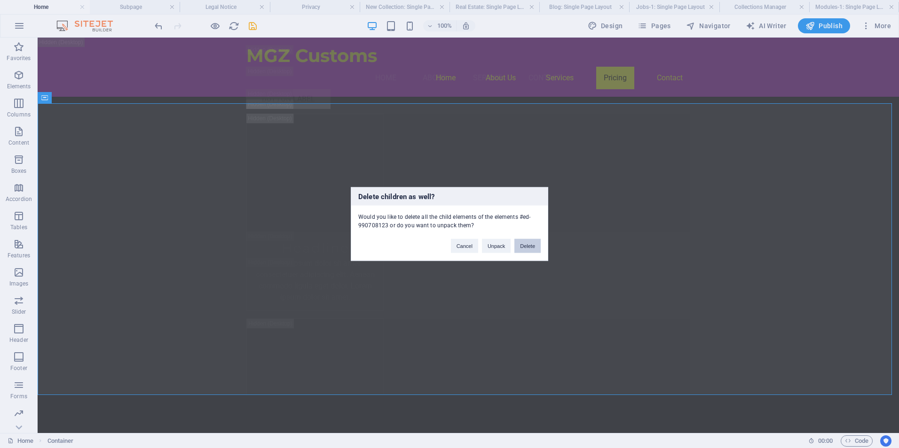
click at [524, 246] on button "Delete" at bounding box center [527, 246] width 26 height 14
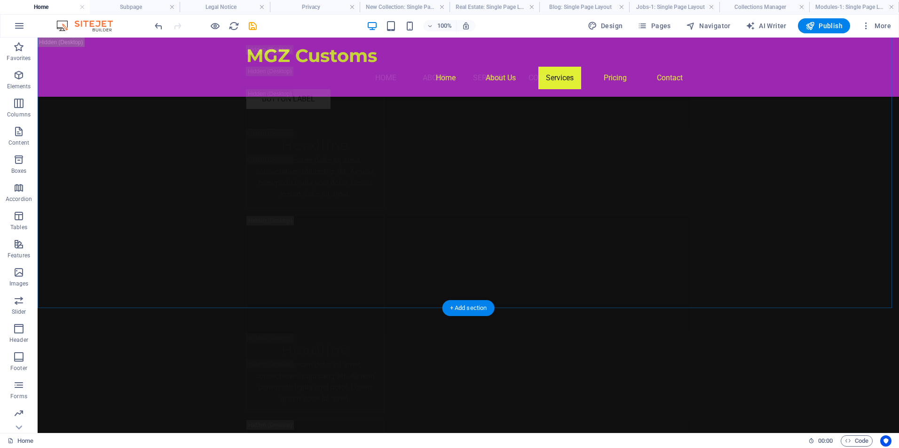
scroll to position [6787, 0]
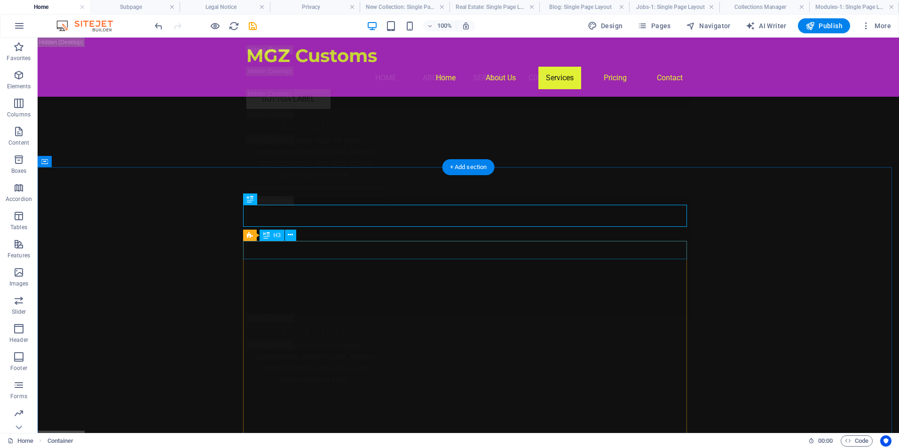
scroll to position [6646, 0]
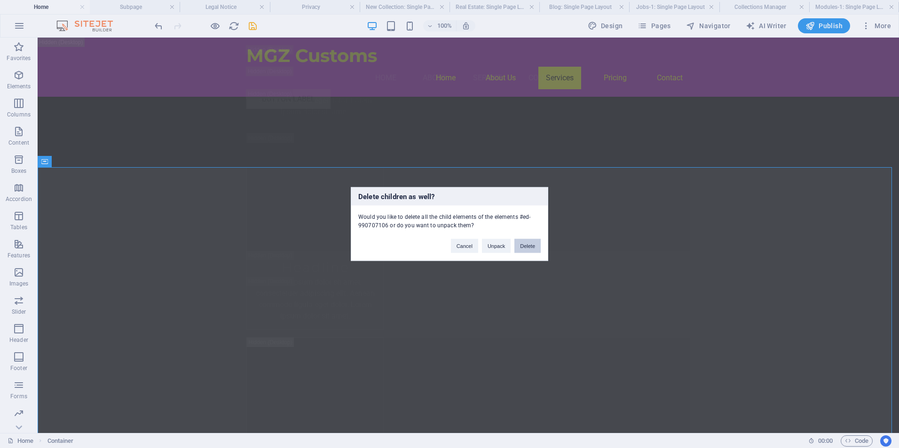
click at [523, 246] on button "Delete" at bounding box center [527, 246] width 26 height 14
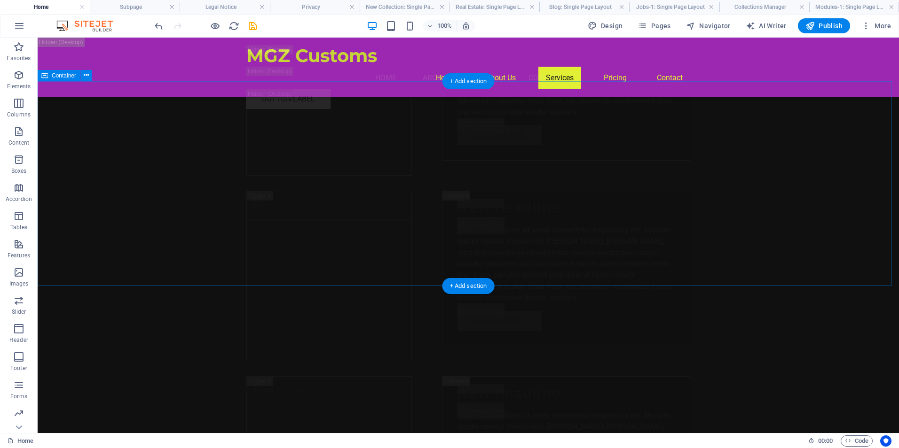
scroll to position [8197, 0]
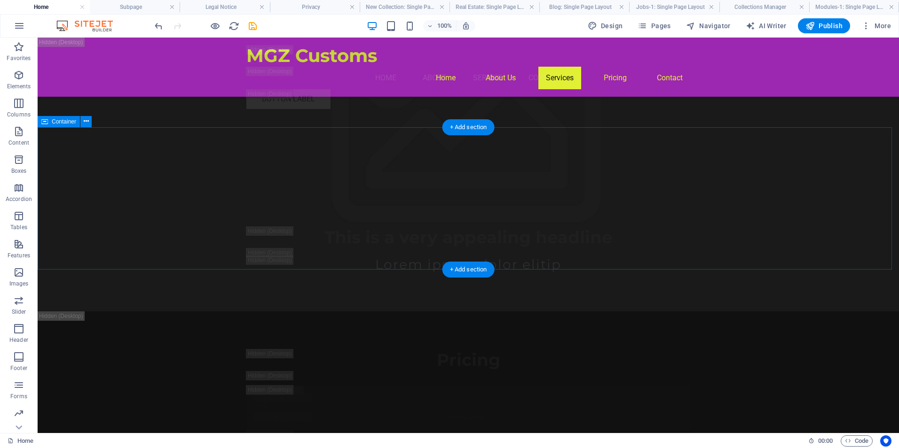
scroll to position [9889, 0]
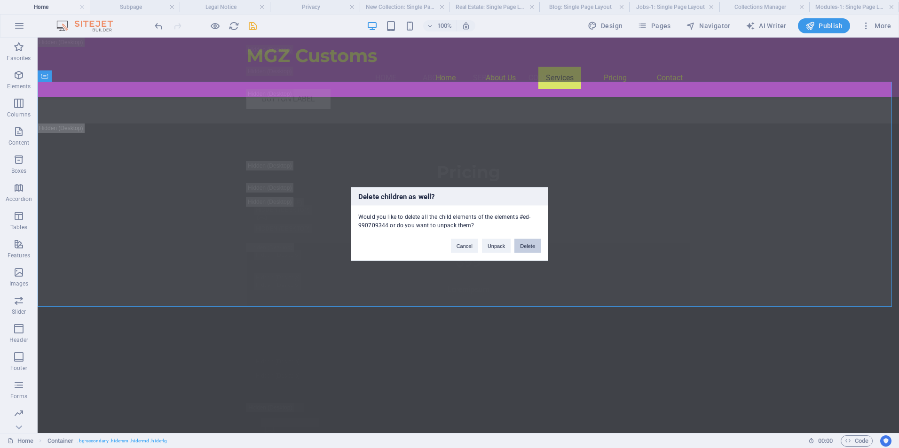
click at [530, 246] on button "Delete" at bounding box center [527, 246] width 26 height 14
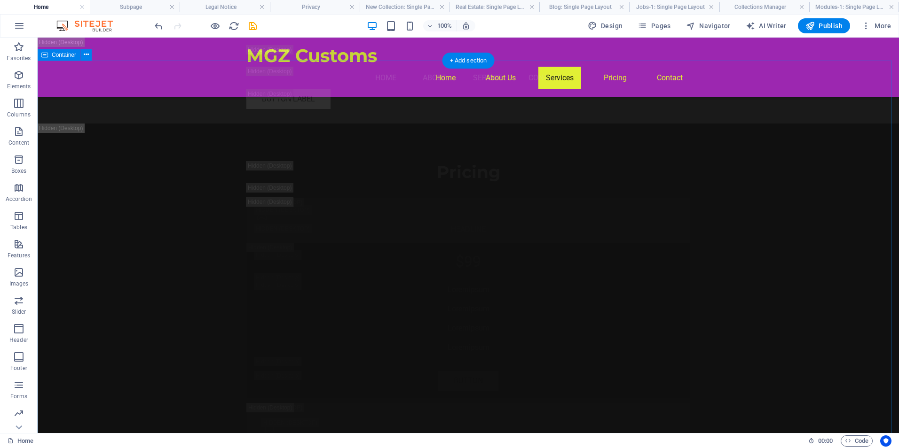
scroll to position [10453, 0]
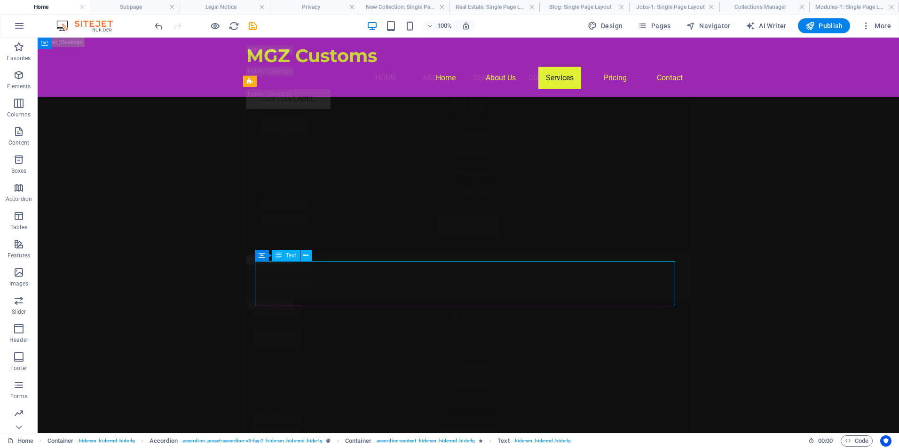
scroll to position [10500, 0]
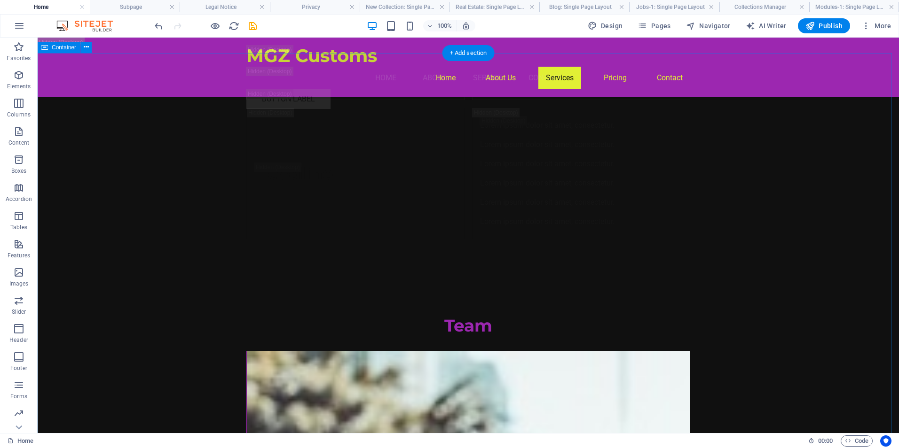
scroll to position [11675, 0]
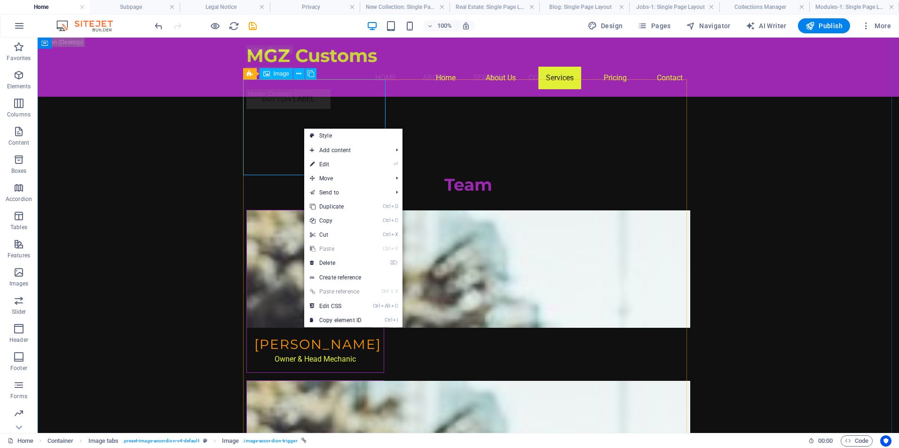
click at [276, 77] on span "Image" at bounding box center [282, 74] width 16 height 6
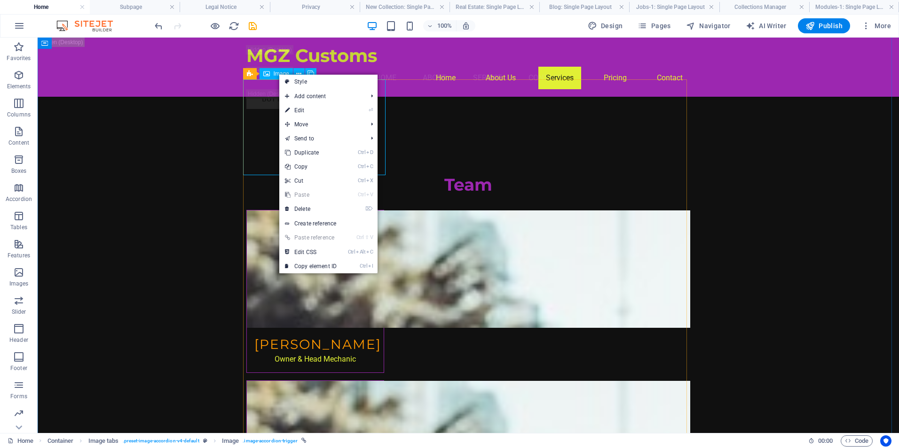
click at [278, 74] on span "Image" at bounding box center [282, 74] width 16 height 6
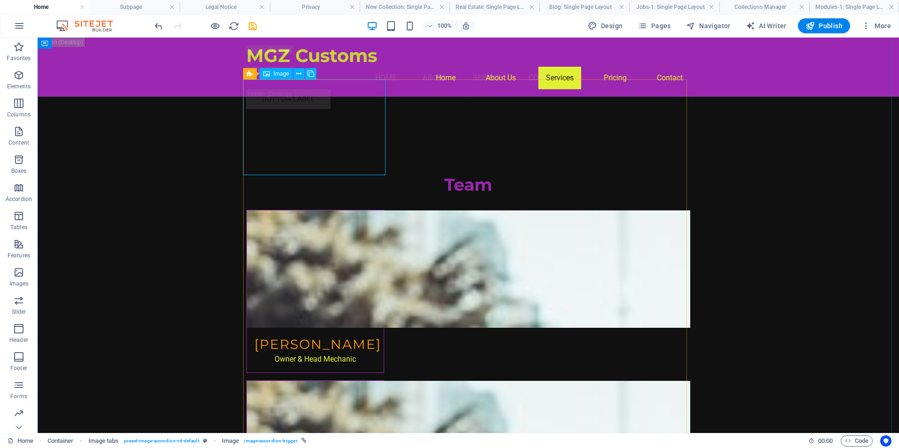
click at [276, 73] on span "Image" at bounding box center [282, 74] width 16 height 6
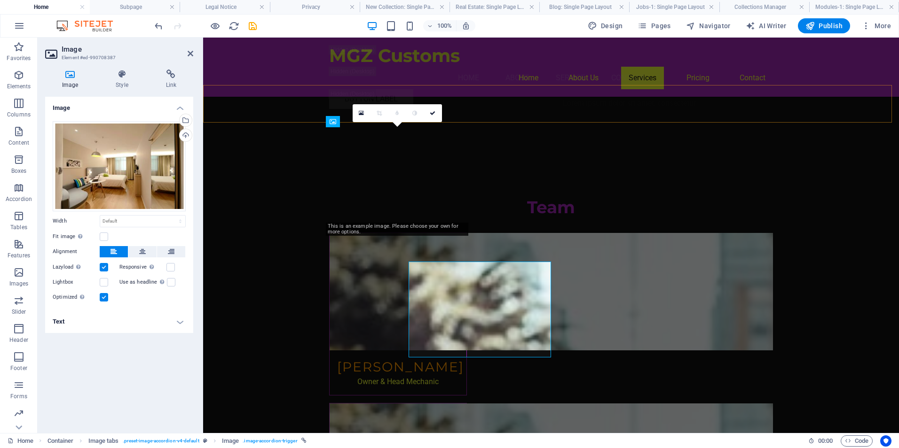
click at [250, 72] on div "MGZ Customs Menu Home About Service Contact Button label" at bounding box center [551, 77] width 696 height 79
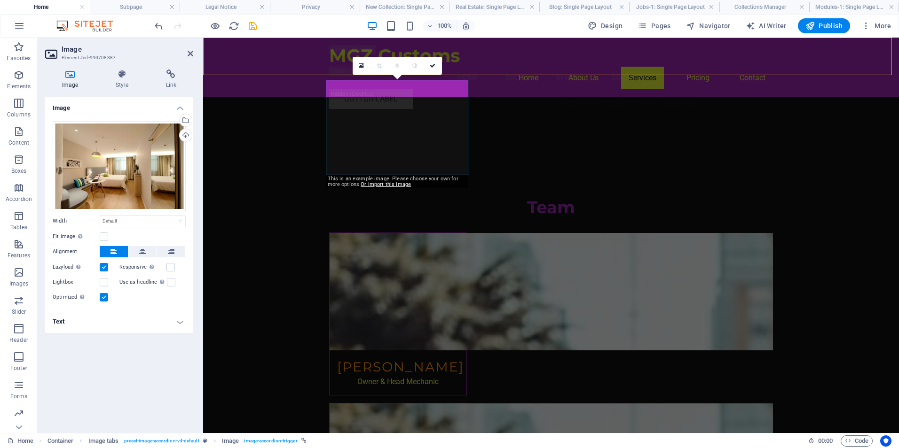
scroll to position [11540, 0]
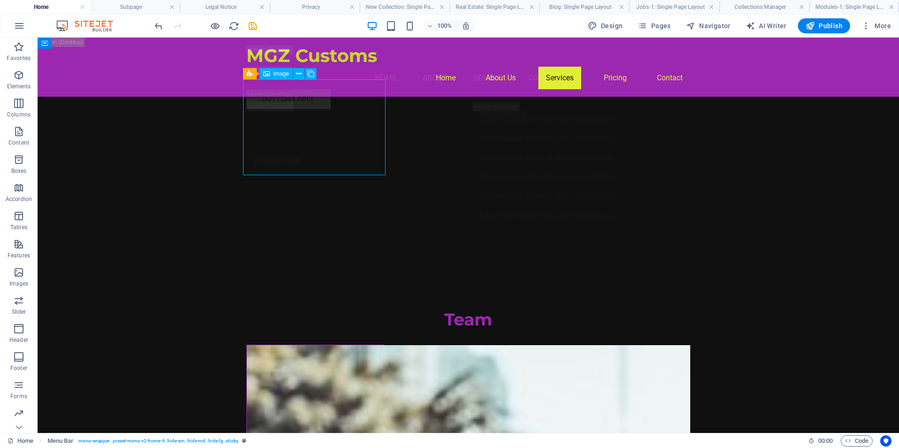
scroll to position [11675, 0]
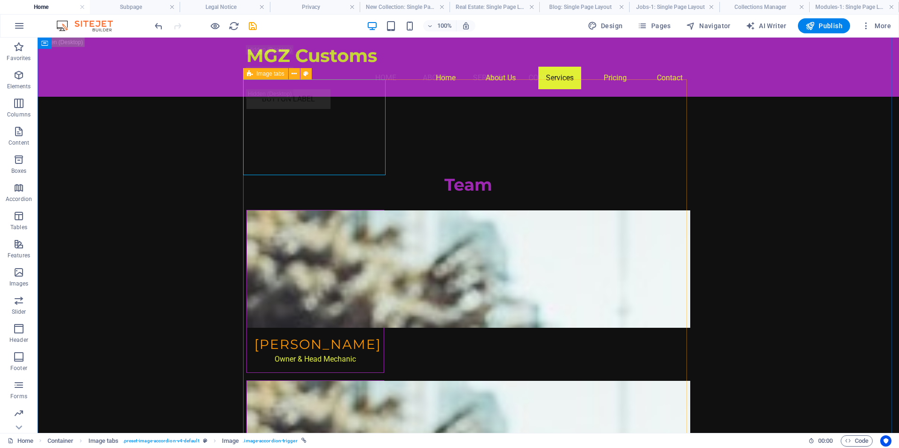
click at [250, 74] on icon at bounding box center [250, 73] width 6 height 11
click at [280, 75] on span "Image" at bounding box center [282, 74] width 16 height 6
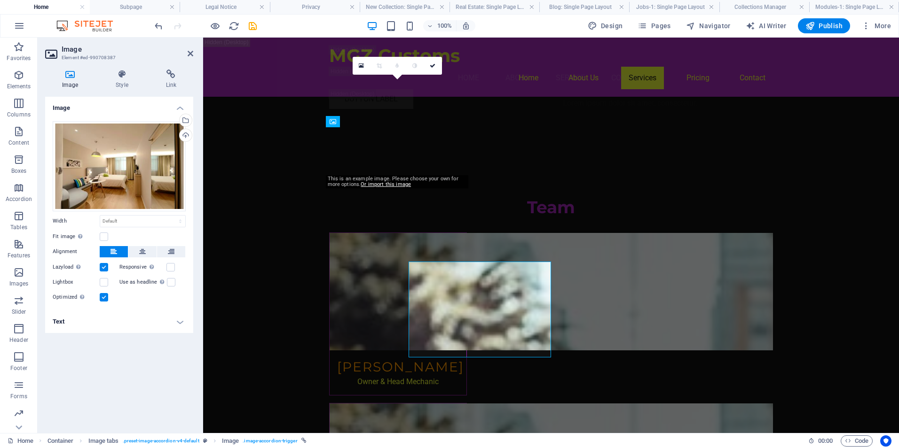
scroll to position [11540, 0]
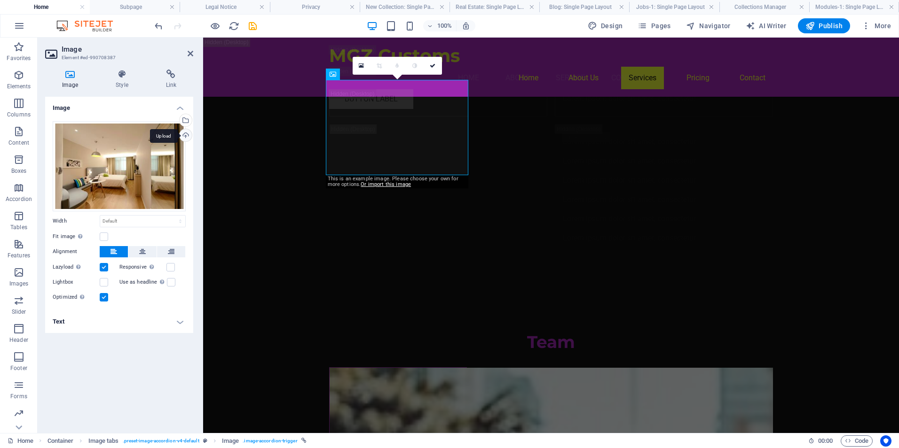
click at [185, 135] on div "Upload" at bounding box center [185, 136] width 14 height 14
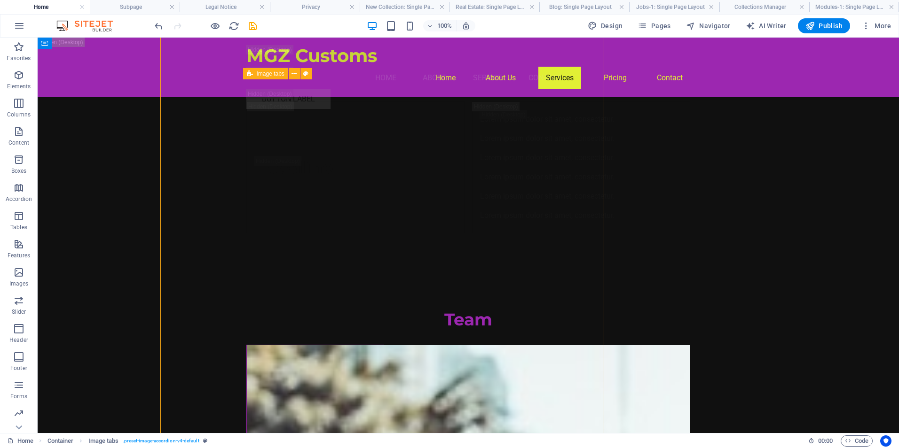
scroll to position [11675, 0]
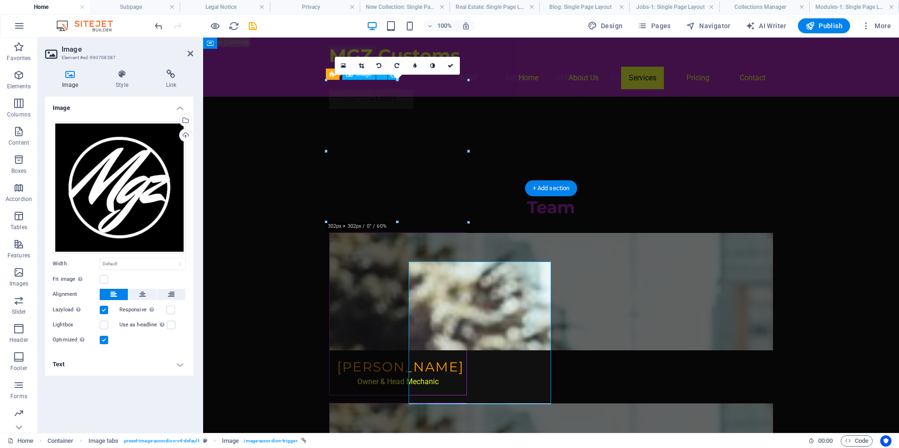
scroll to position [11540, 0]
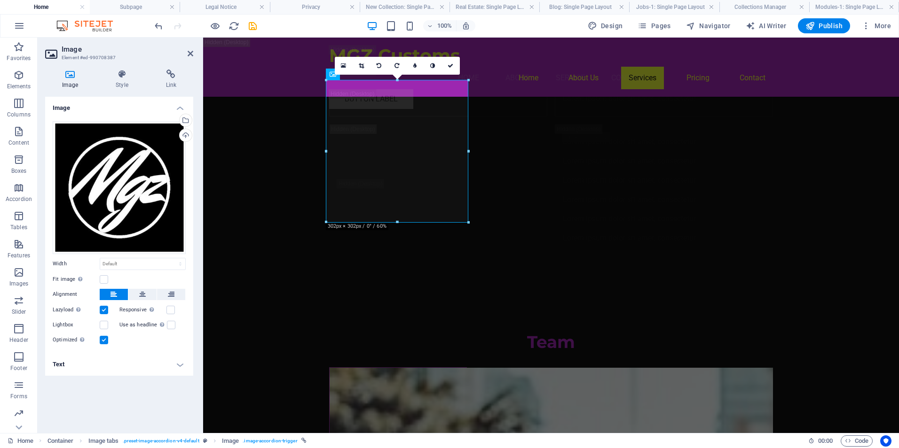
click at [180, 368] on h4 "Text" at bounding box center [119, 364] width 148 height 23
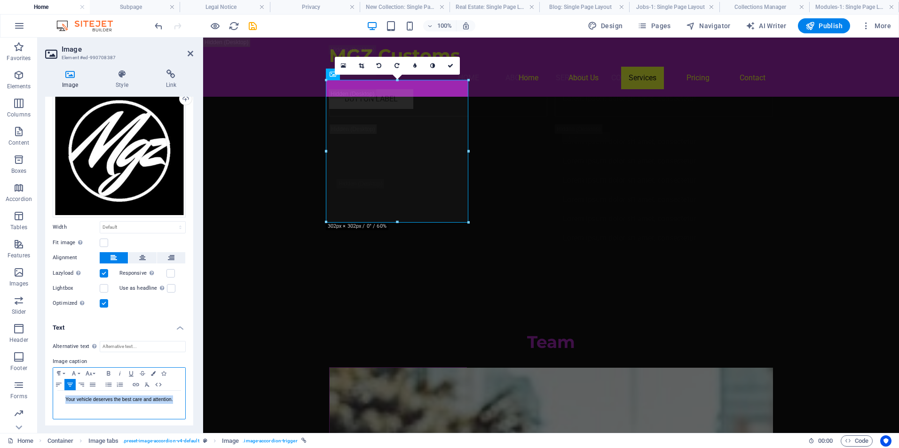
drag, startPoint x: 179, startPoint y: 399, endPoint x: 42, endPoint y: 399, distance: 136.3
click at [42, 399] on div "Image Style Link Image Drag files here, click to choose files or select files f…" at bounding box center [119, 247] width 163 height 371
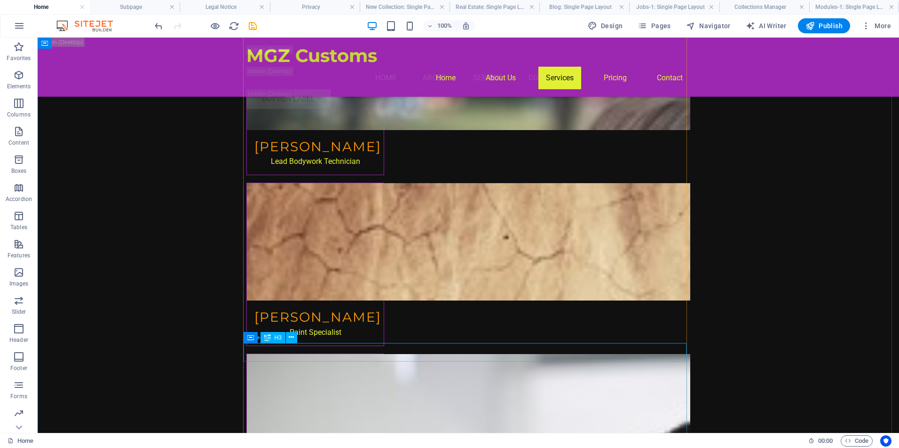
scroll to position [11863, 0]
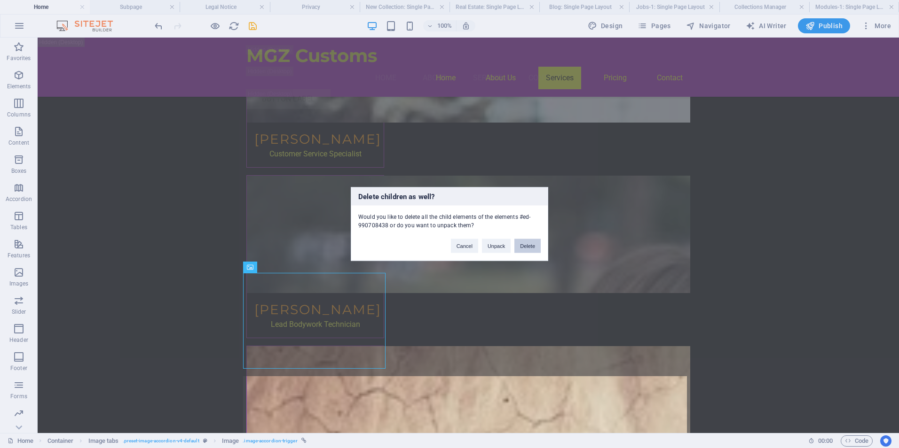
click at [531, 248] on button "Delete" at bounding box center [527, 246] width 26 height 14
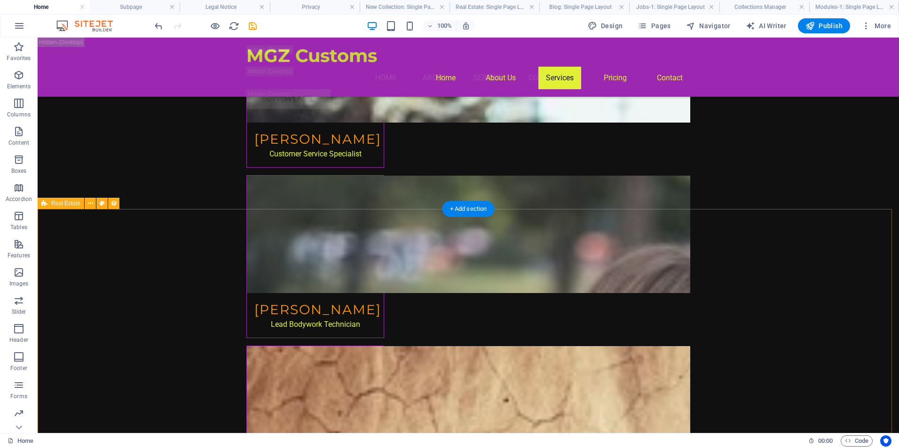
scroll to position [12145, 0]
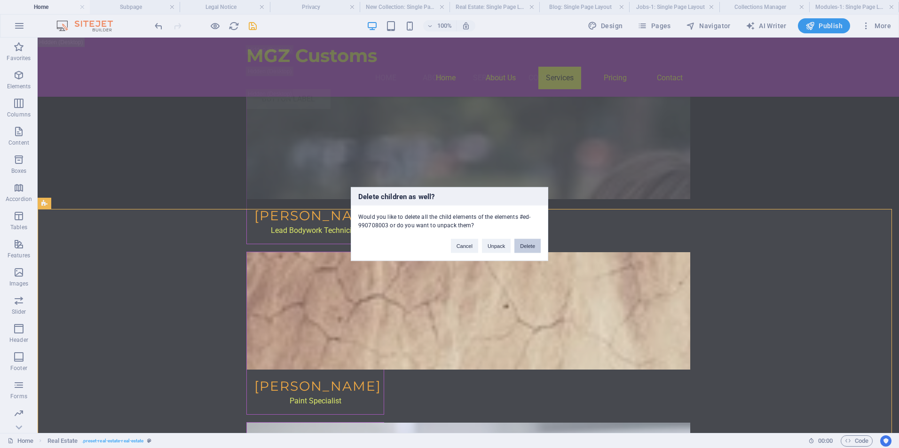
click at [527, 244] on button "Delete" at bounding box center [527, 246] width 26 height 14
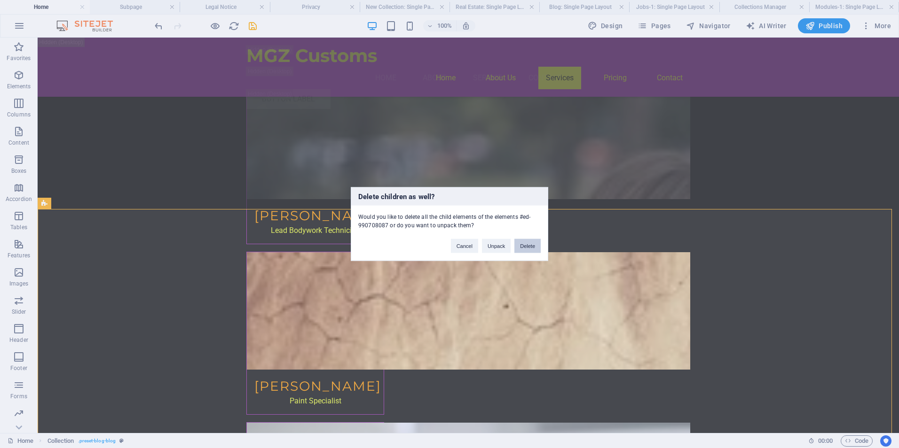
click at [534, 243] on button "Delete" at bounding box center [527, 246] width 26 height 14
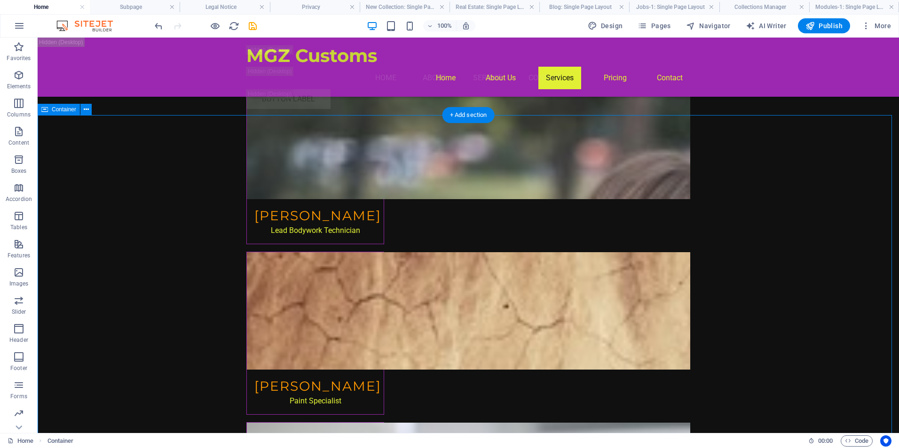
scroll to position [12239, 0]
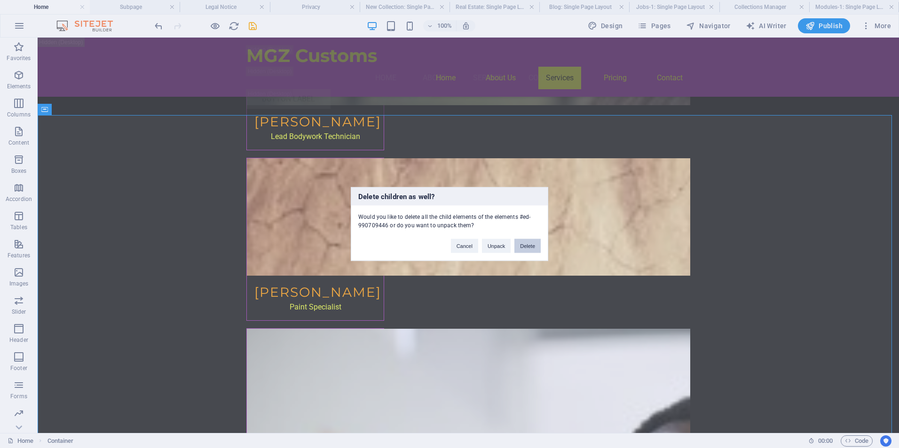
click at [532, 245] on button "Delete" at bounding box center [527, 246] width 26 height 14
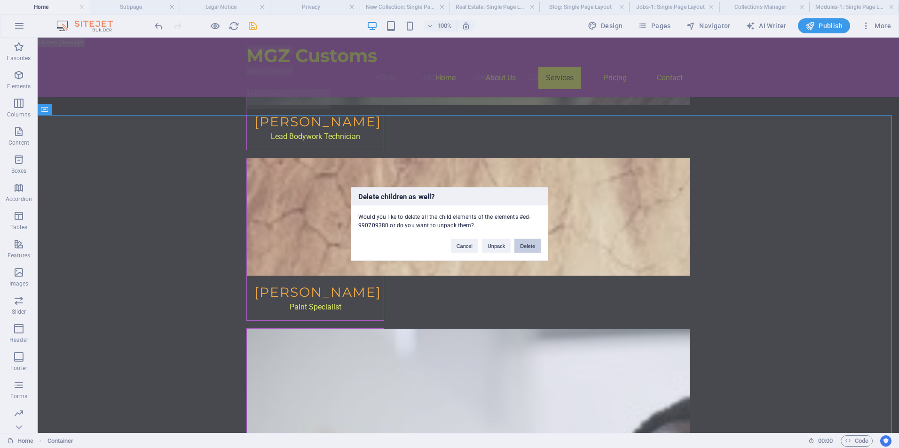
click at [529, 247] on button "Delete" at bounding box center [527, 246] width 26 height 14
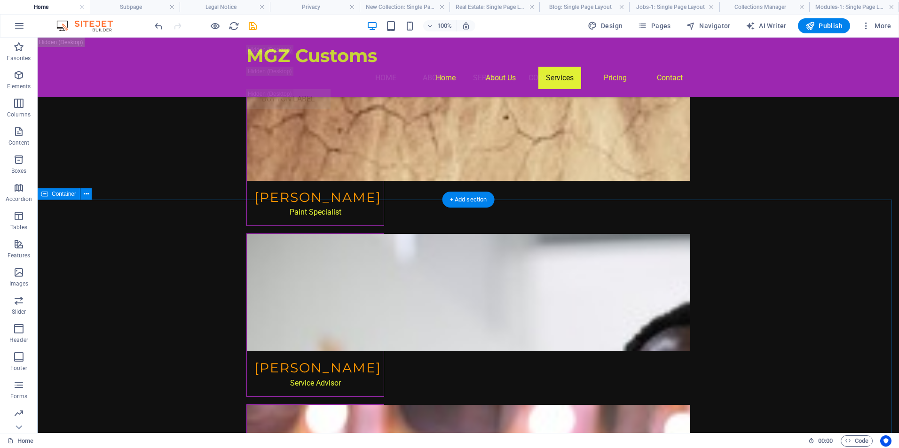
scroll to position [12521, 0]
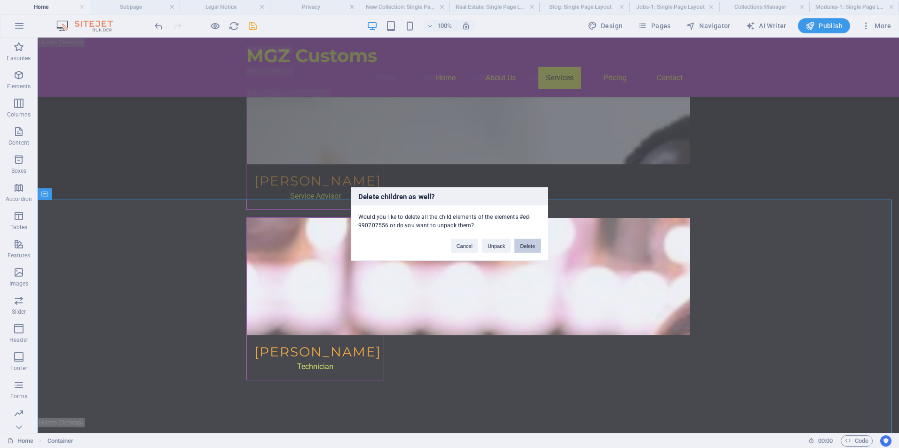
drag, startPoint x: 524, startPoint y: 245, endPoint x: 536, endPoint y: 213, distance: 33.9
click at [524, 245] on button "Delete" at bounding box center [527, 246] width 26 height 14
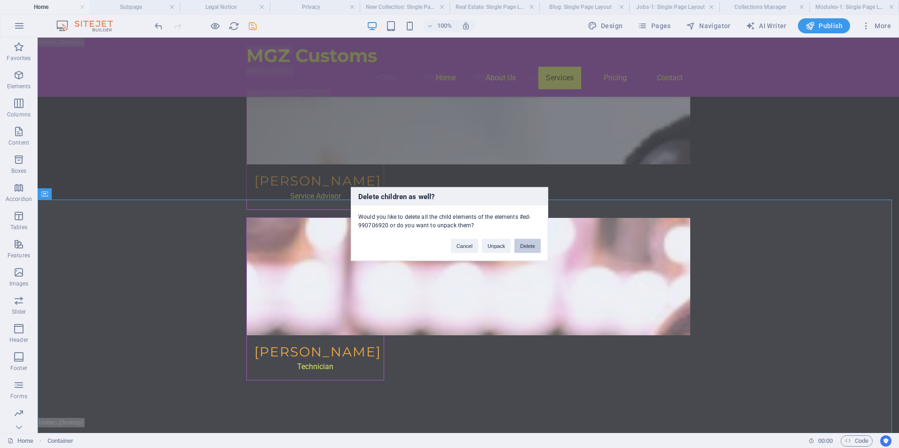
drag, startPoint x: 532, startPoint y: 243, endPoint x: 582, endPoint y: 237, distance: 50.7
click at [532, 243] on button "Delete" at bounding box center [527, 246] width 26 height 14
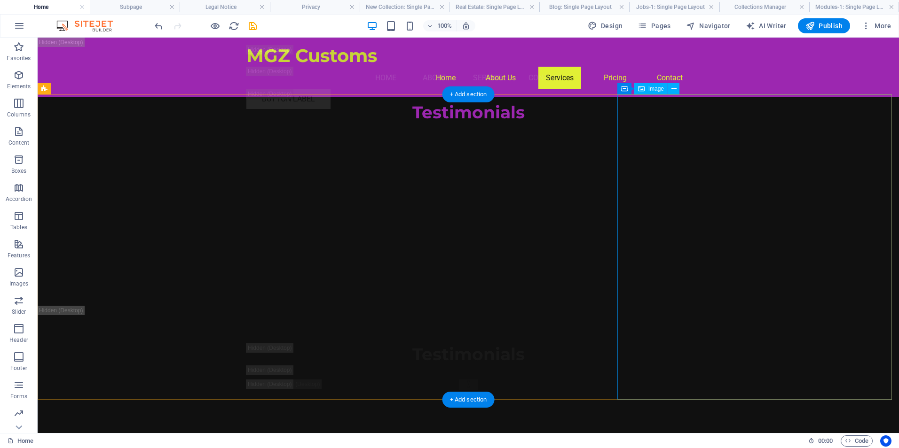
scroll to position [14495, 0]
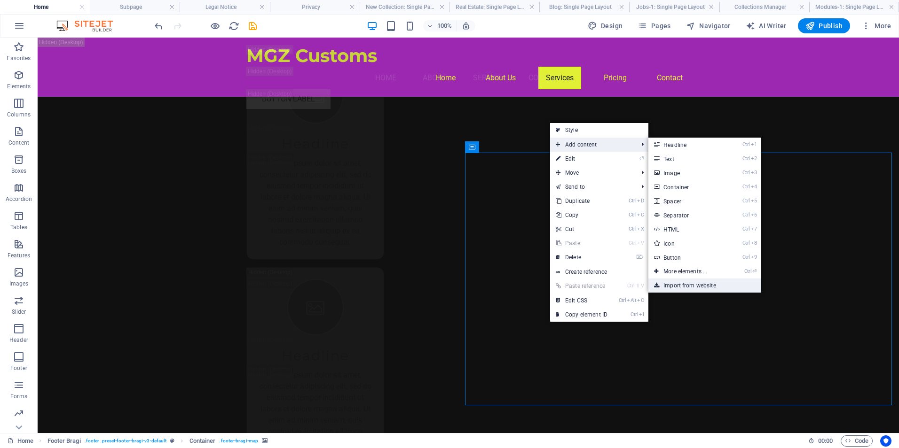
click at [685, 285] on link "Import from website" at bounding box center [704, 286] width 113 height 14
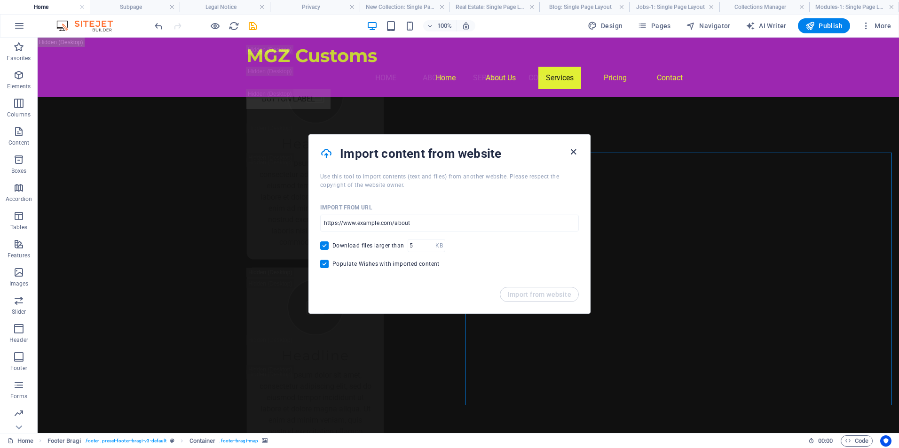
click at [574, 150] on icon "button" at bounding box center [573, 152] width 11 height 11
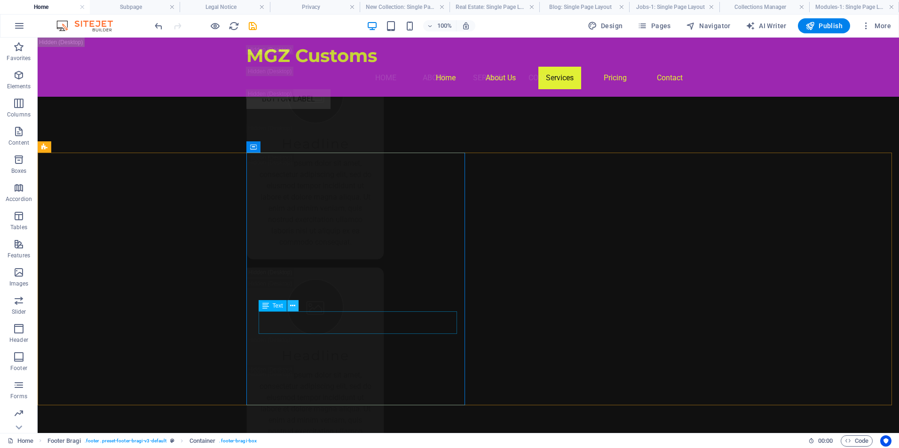
click at [290, 304] on icon at bounding box center [292, 306] width 5 height 10
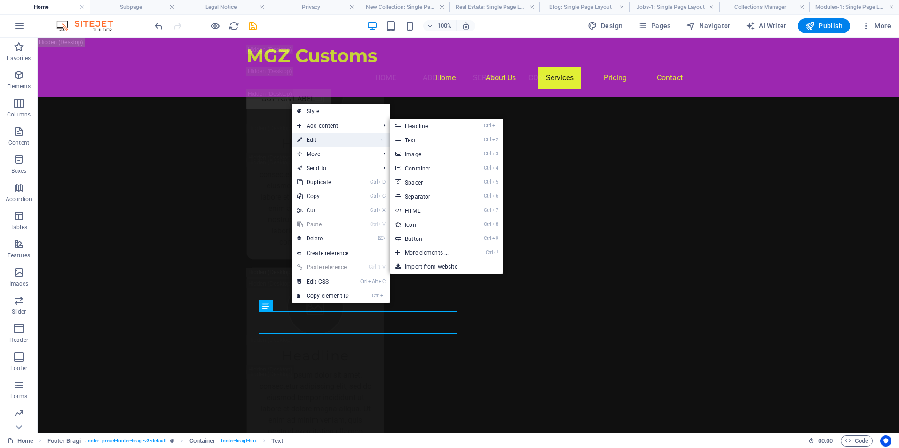
click at [318, 139] on link "⏎ Edit" at bounding box center [322, 140] width 63 height 14
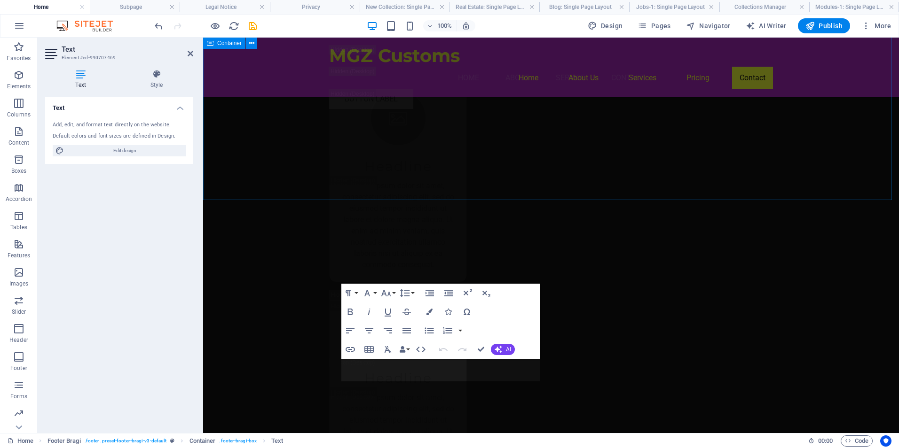
scroll to position [14361, 0]
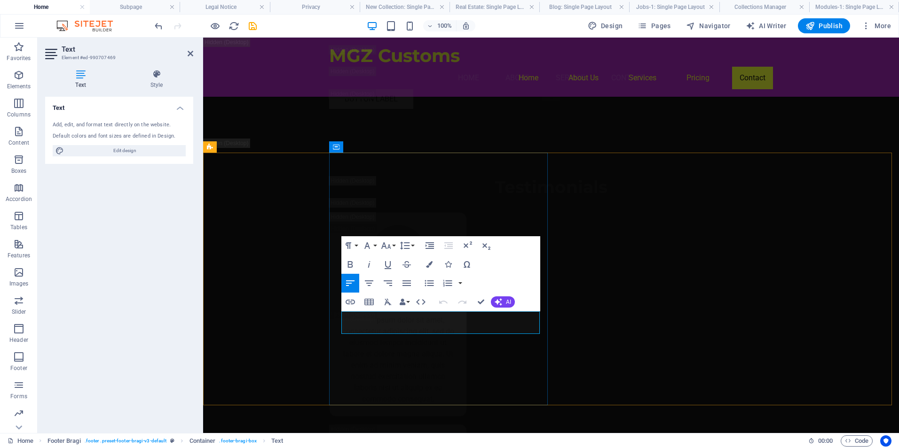
drag, startPoint x: 397, startPoint y: 329, endPoint x: 335, endPoint y: 311, distance: 64.7
click at [52, 55] on icon at bounding box center [52, 54] width 14 height 15
click at [79, 152] on span "Edit design" at bounding box center [125, 150] width 116 height 11
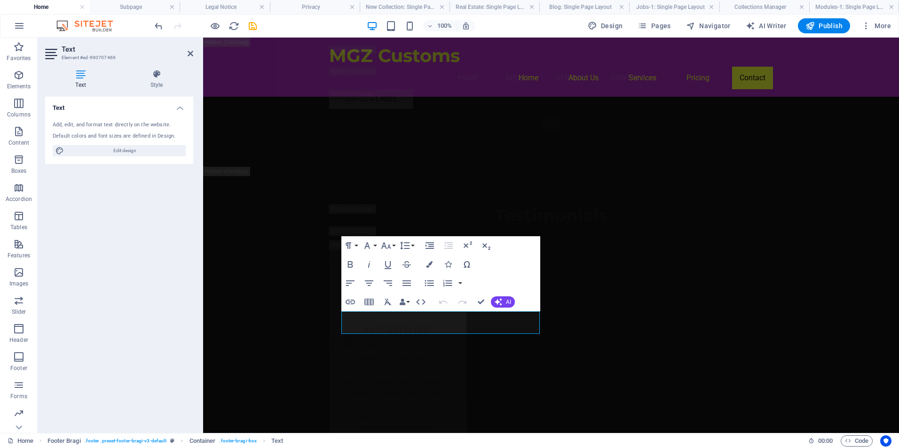
select select "px"
select select "200"
select select "px"
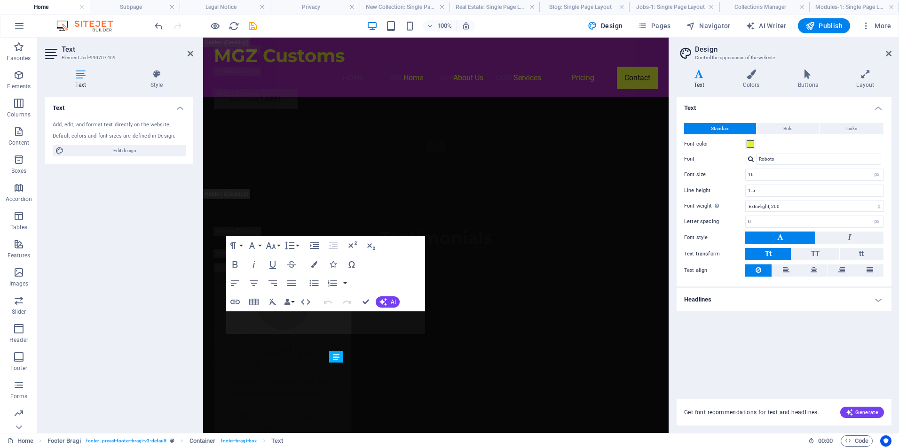
scroll to position [14198, 0]
click at [877, 300] on h4 "Headlines" at bounding box center [783, 300] width 215 height 23
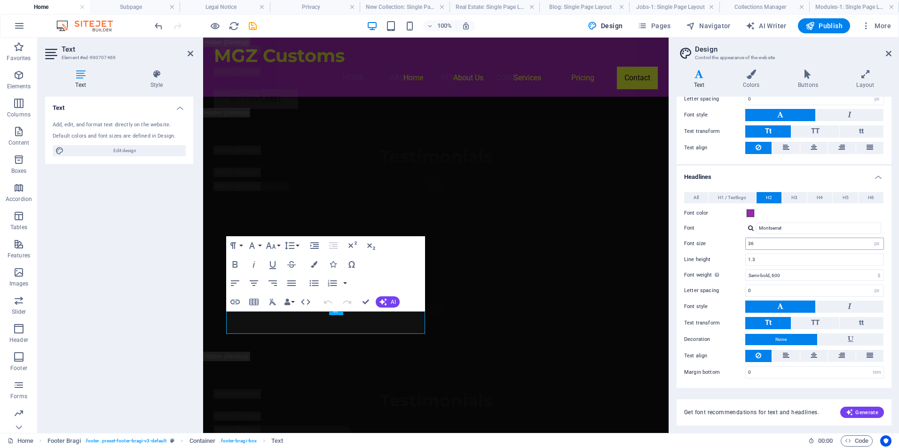
scroll to position [0, 0]
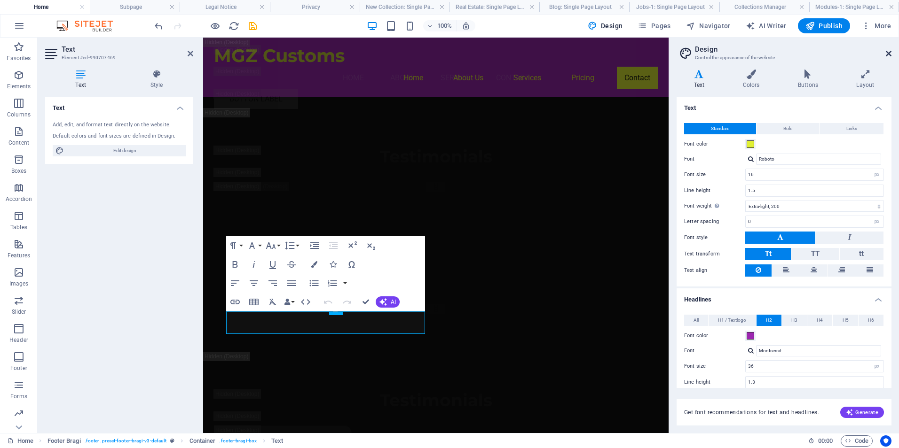
click at [886, 52] on icon at bounding box center [888, 54] width 6 height 8
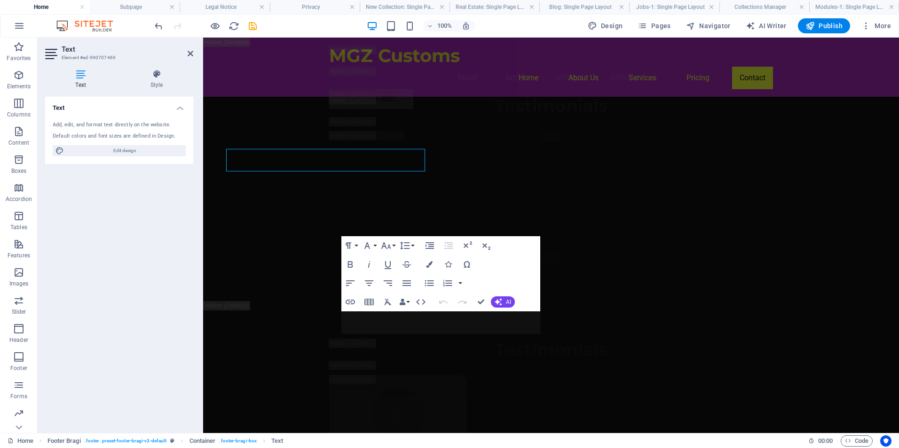
scroll to position [14361, 0]
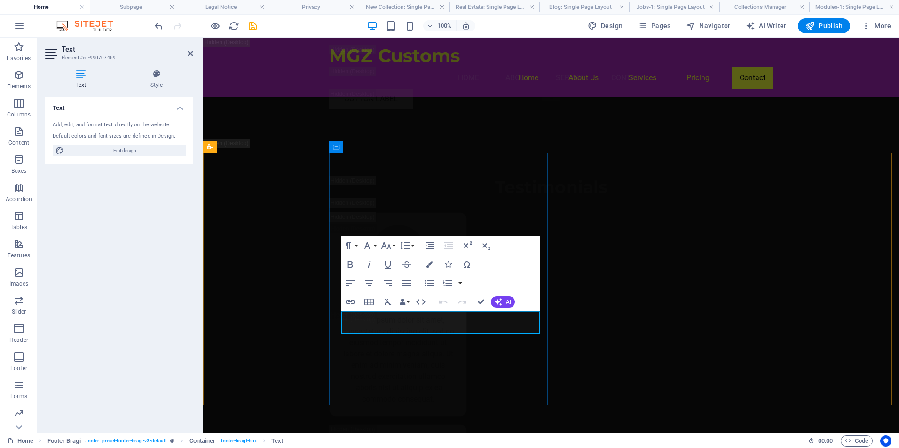
click at [180, 108] on h4 "Text" at bounding box center [119, 105] width 148 height 17
click at [180, 108] on h4 "Text" at bounding box center [119, 108] width 148 height 23
click at [355, 54] on div "MGZ Customs Menu Home About Service Contact Button label" at bounding box center [551, 77] width 696 height 79
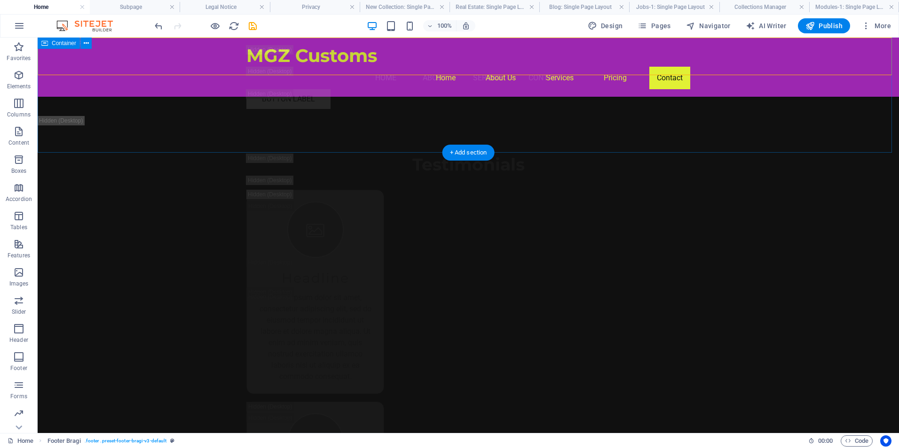
scroll to position [14495, 0]
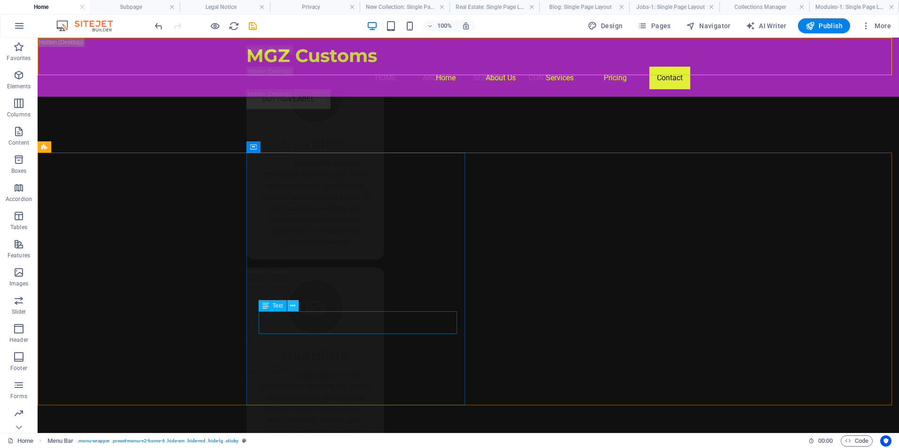
click at [292, 308] on icon at bounding box center [292, 306] width 5 height 10
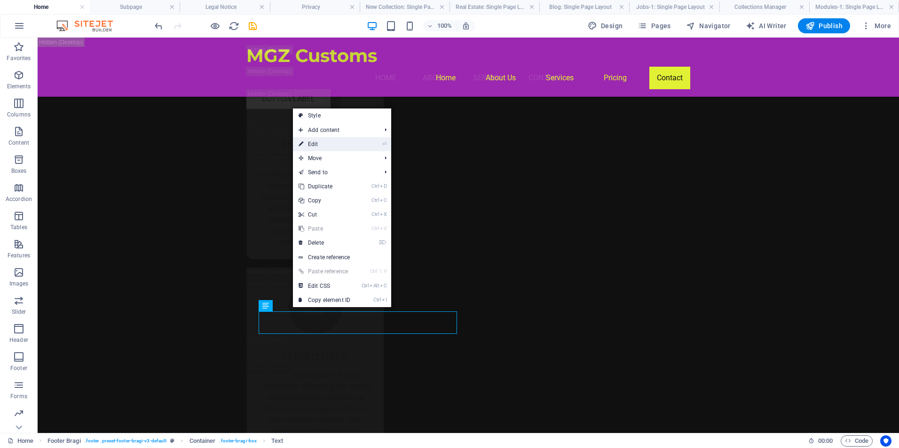
drag, startPoint x: 98, startPoint y: 123, endPoint x: 315, endPoint y: 146, distance: 218.3
click at [315, 146] on link "⏎ Edit" at bounding box center [324, 144] width 63 height 14
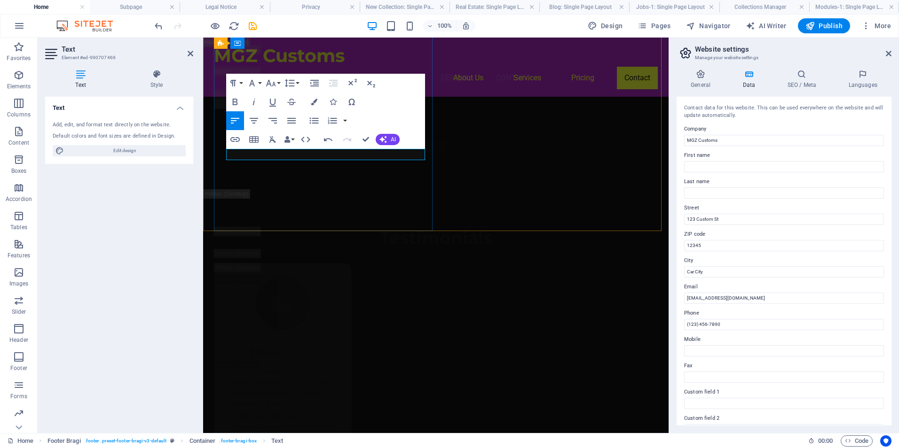
drag, startPoint x: 280, startPoint y: 154, endPoint x: 204, endPoint y: 156, distance: 76.2
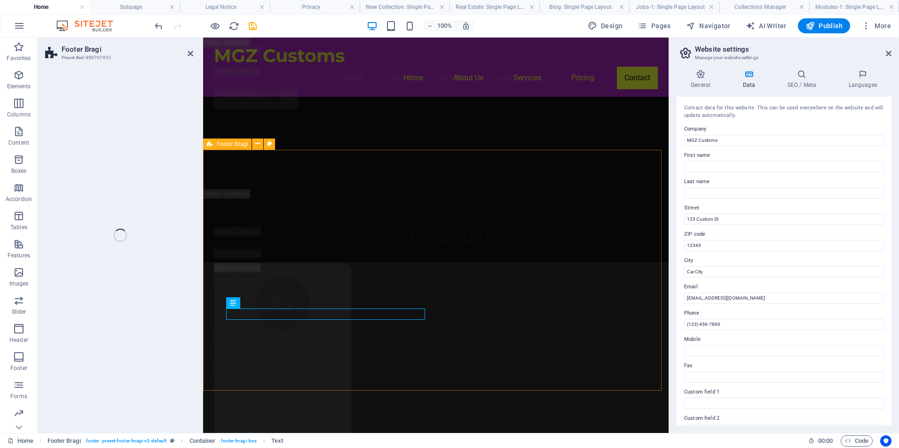
select select "footer"
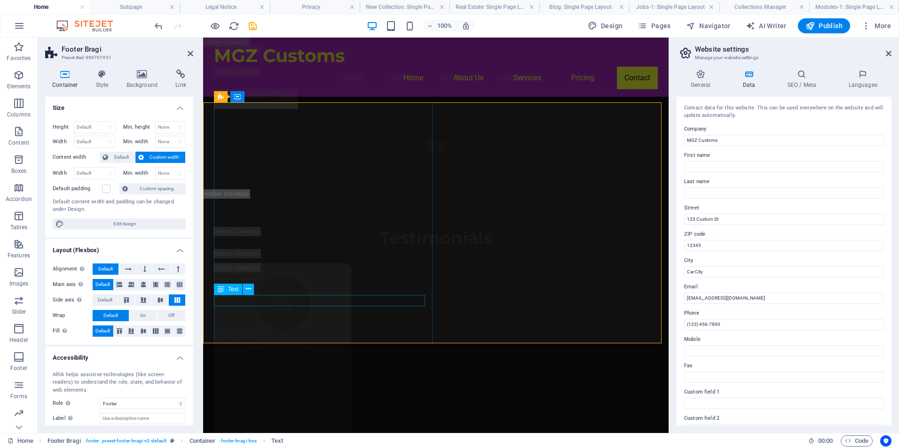
scroll to position [14248, 0]
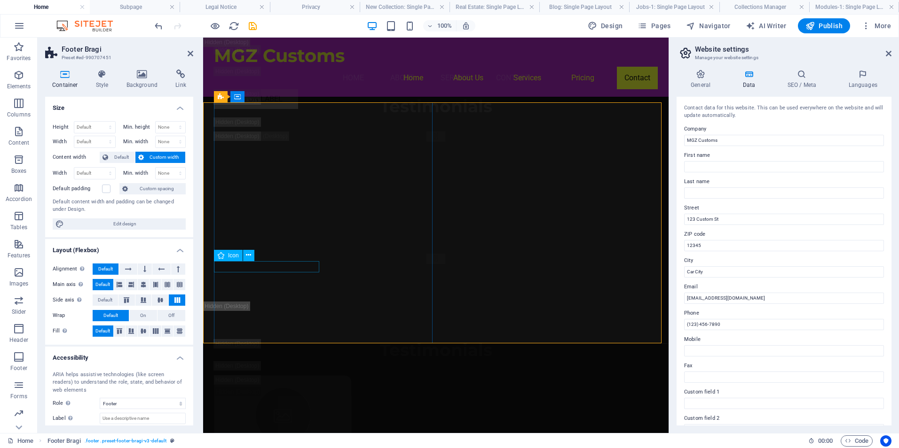
select select "xMidYMid"
select select "px"
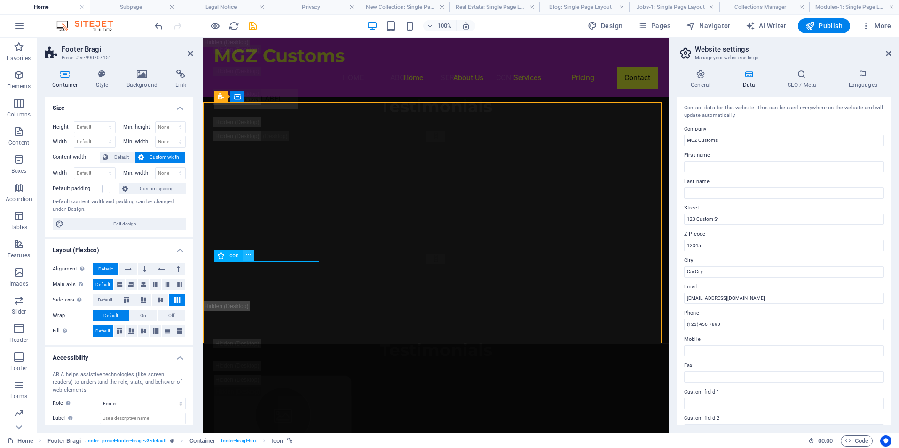
select select "px"
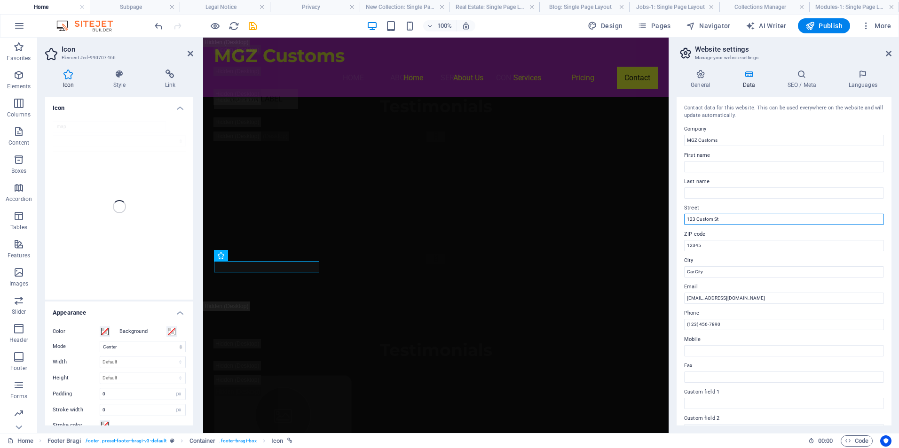
click at [728, 217] on input "123 Custom St" at bounding box center [784, 219] width 200 height 11
type input "93 Ju"
type input "ta Road"
click at [724, 220] on input "93 Ju" at bounding box center [784, 219] width 200 height 11
type input "[STREET_ADDRESS]"
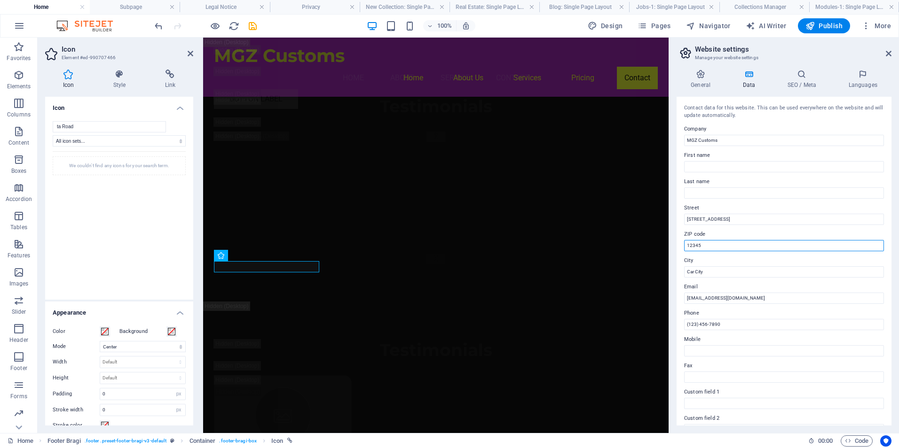
drag, startPoint x: 708, startPoint y: 245, endPoint x: 688, endPoint y: 245, distance: 19.7
click at [691, 245] on input "12345" at bounding box center [784, 245] width 200 height 11
click at [670, 247] on aside "Website settings Manage your website settings General Data SEO / Meta Languages…" at bounding box center [783, 236] width 230 height 396
click at [710, 242] on input "12345" at bounding box center [784, 245] width 200 height 11
type input "1"
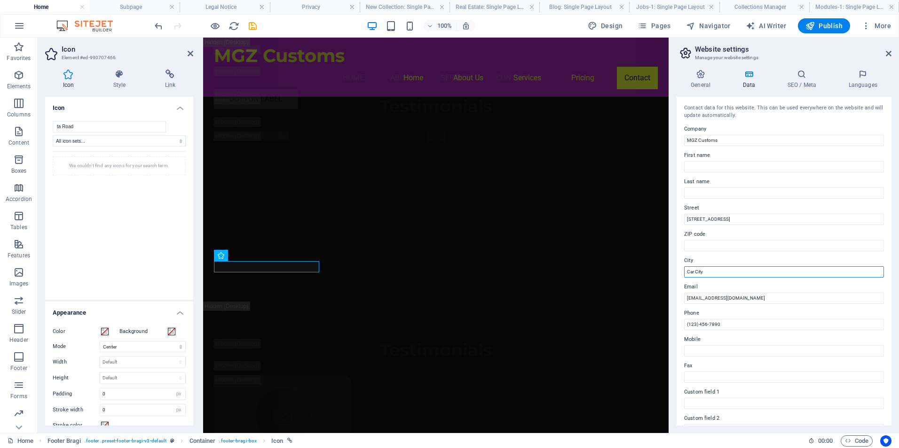
click at [710, 271] on input "Car City" at bounding box center [784, 271] width 200 height 11
type input "C"
type input "Gqeberha"
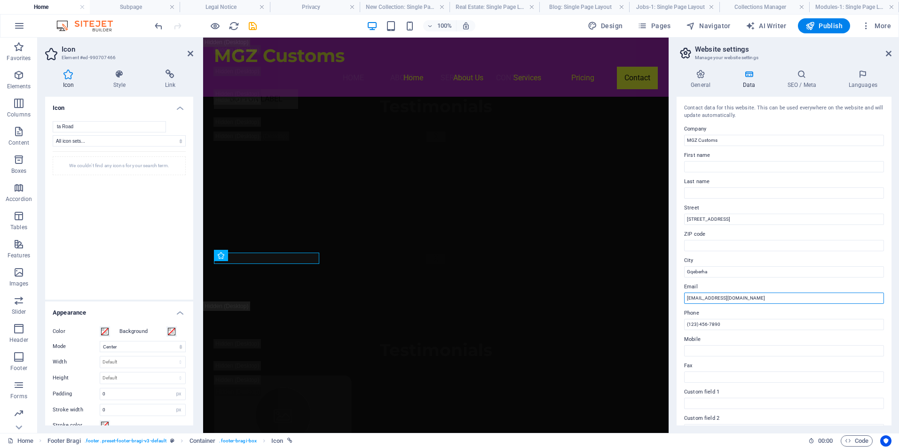
click at [745, 299] on input "info@mgzcustoms.com" at bounding box center [784, 298] width 200 height 11
type input "[EMAIL_ADDRESS][DOMAIN_NAME]"
drag, startPoint x: 727, startPoint y: 325, endPoint x: 677, endPoint y: 328, distance: 50.9
click at [677, 328] on div "Contact data for this website. This can be used everywhere on the website and w…" at bounding box center [783, 261] width 215 height 329
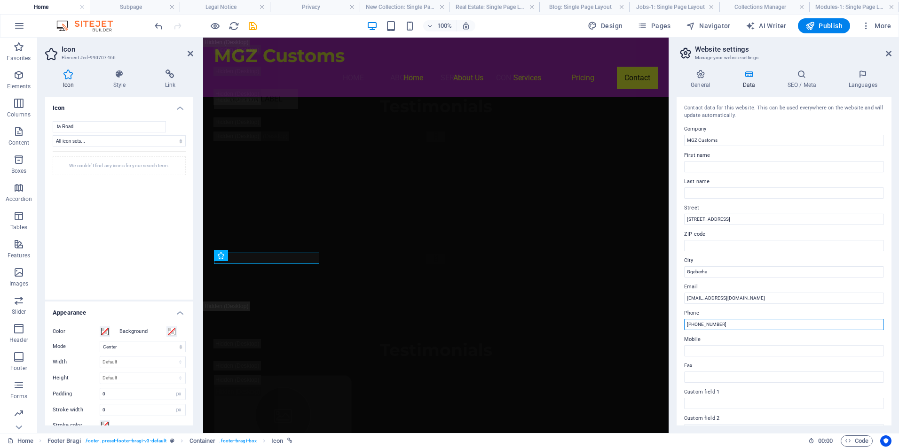
type input "[PHONE_NUMBER]"
click at [704, 348] on input "Mobile" at bounding box center [784, 350] width 200 height 11
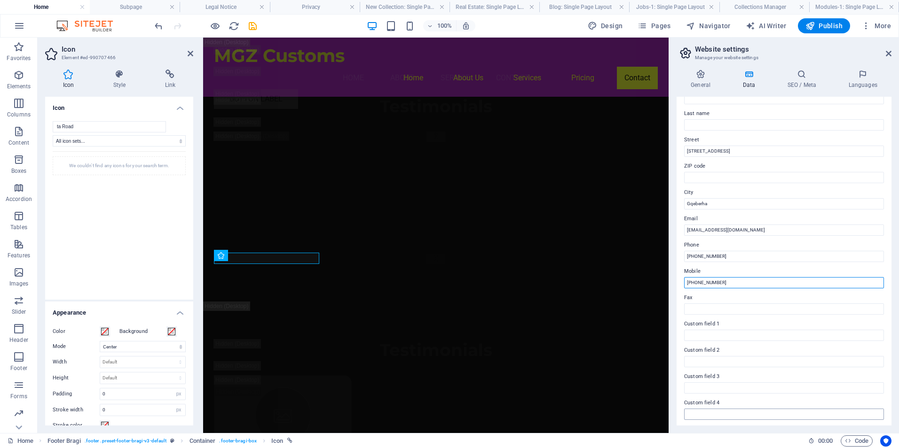
scroll to position [0, 0]
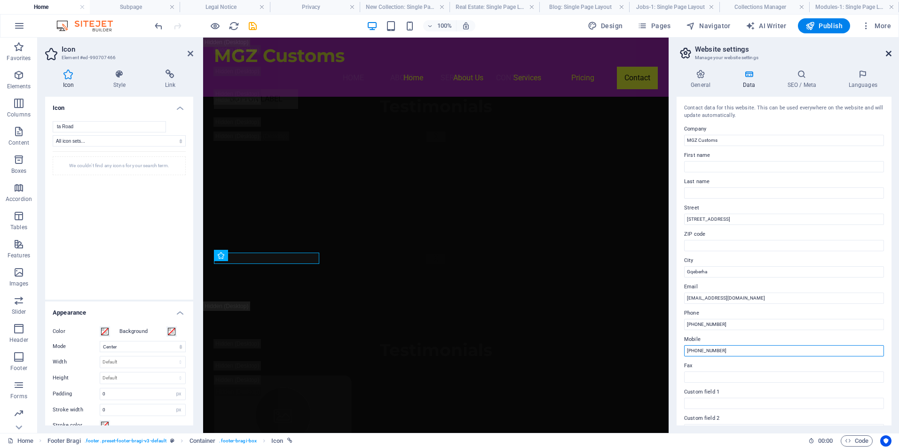
type input "[PHONE_NUMBER]"
click at [887, 54] on icon at bounding box center [888, 54] width 6 height 8
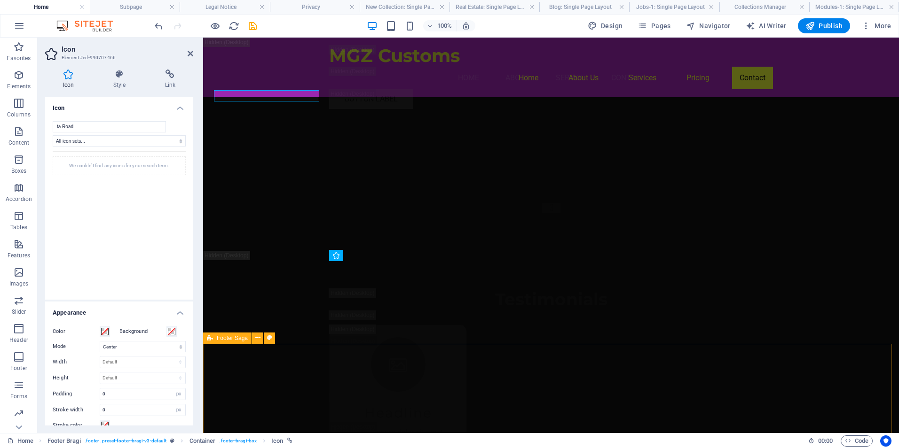
scroll to position [14411, 0]
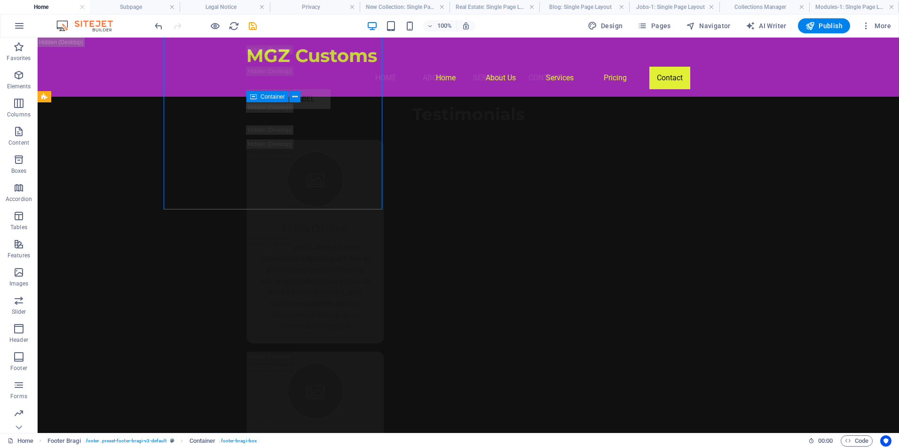
scroll to position [14545, 0]
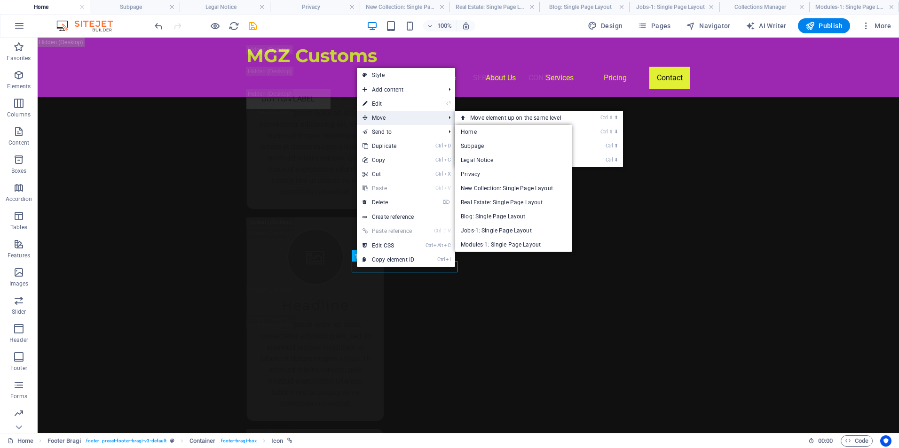
click at [393, 119] on span "Move" at bounding box center [399, 118] width 84 height 14
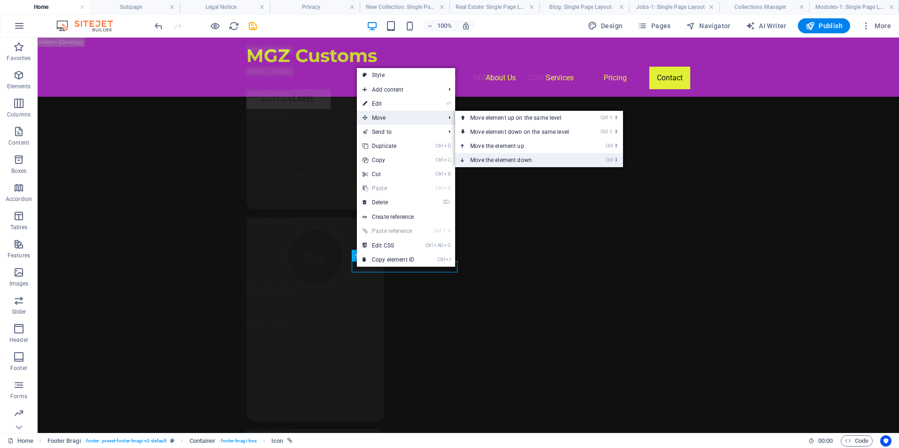
click at [479, 156] on link "Ctrl ⬇ Move the element down" at bounding box center [521, 160] width 133 height 14
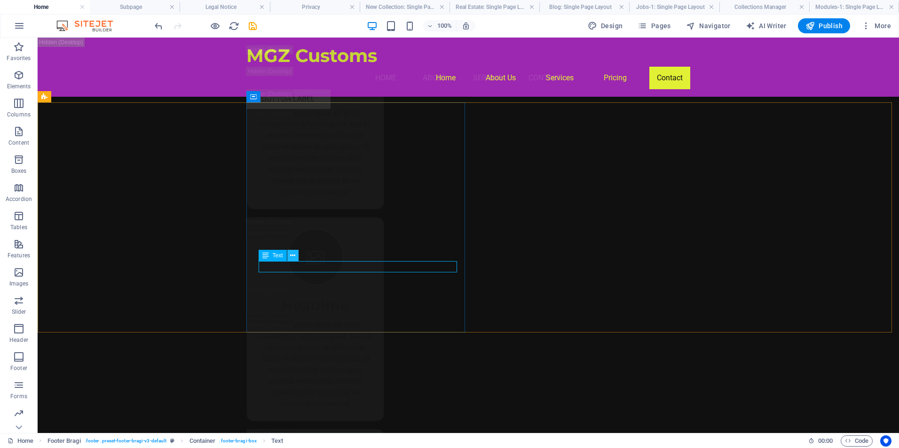
click at [293, 257] on icon at bounding box center [292, 256] width 5 height 10
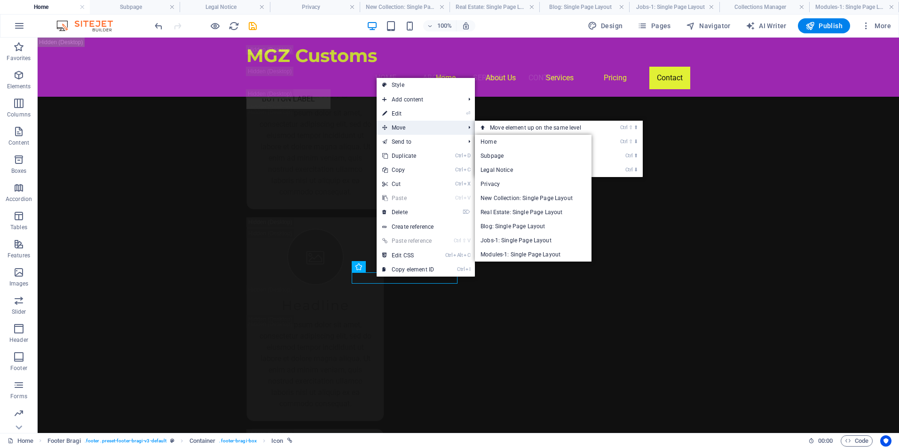
click at [417, 126] on span "Move" at bounding box center [418, 128] width 84 height 14
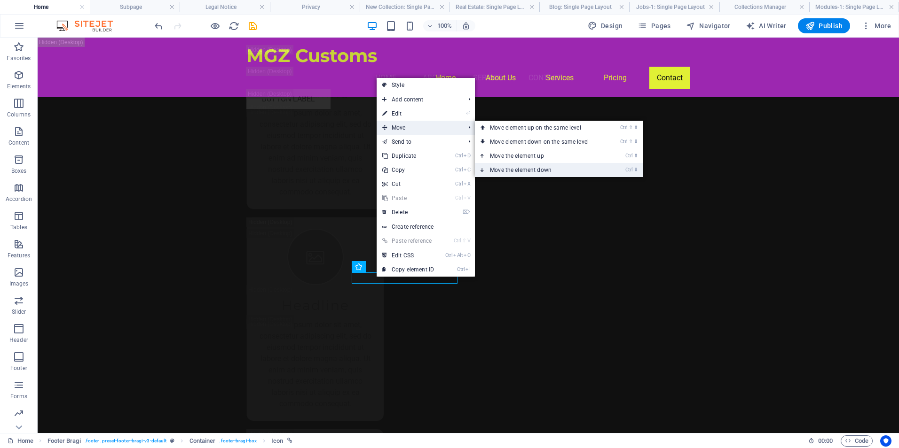
drag, startPoint x: 506, startPoint y: 168, endPoint x: 429, endPoint y: 146, distance: 80.2
click at [506, 168] on link "Ctrl ⬇ Move the element down" at bounding box center [541, 170] width 133 height 14
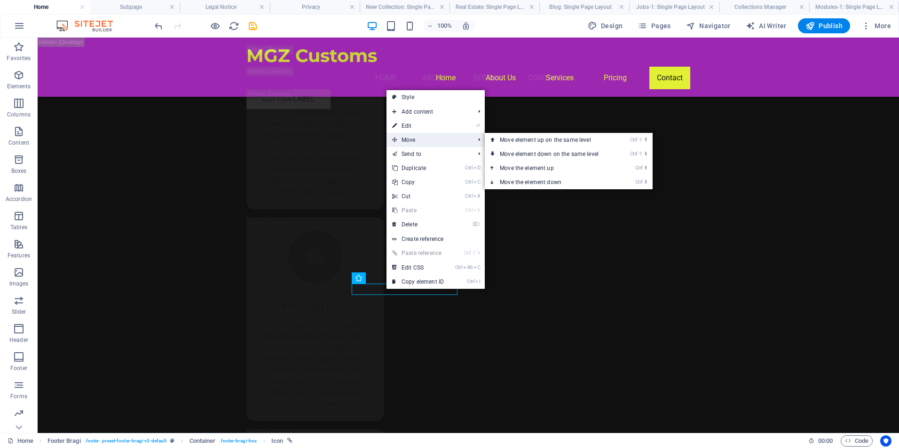
click at [427, 140] on span "Move" at bounding box center [428, 140] width 84 height 14
click at [521, 180] on link "Ctrl ⬇ Move the element down" at bounding box center [551, 182] width 133 height 14
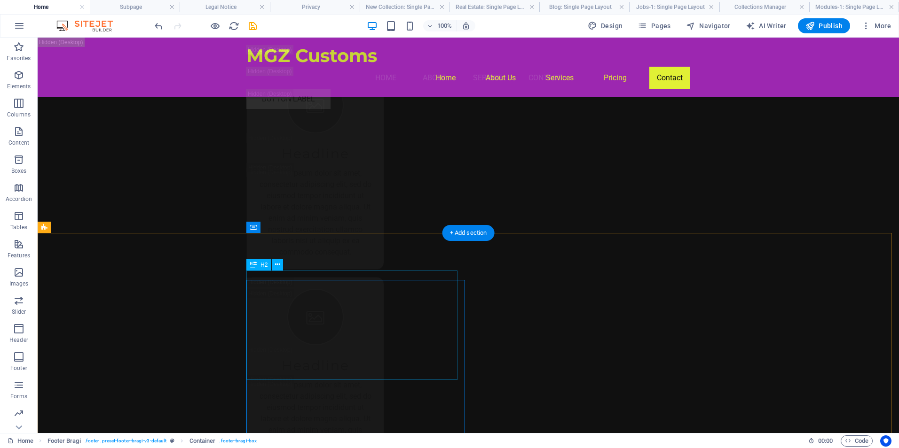
scroll to position [14603, 0]
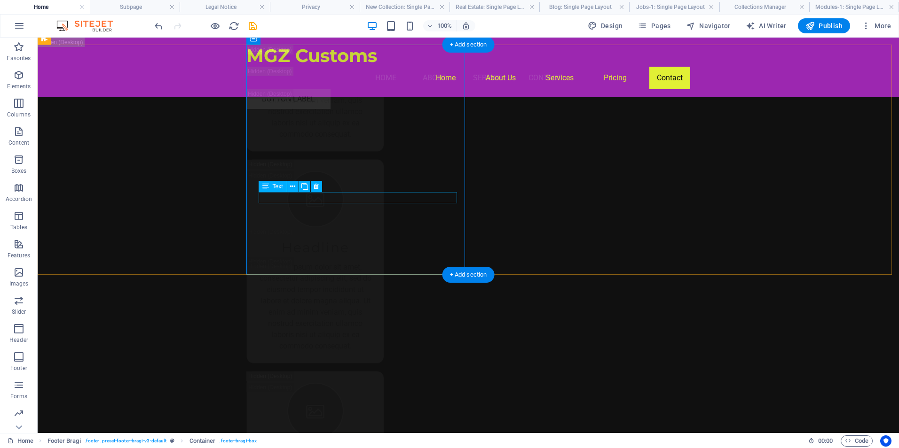
click at [292, 184] on icon at bounding box center [292, 187] width 5 height 10
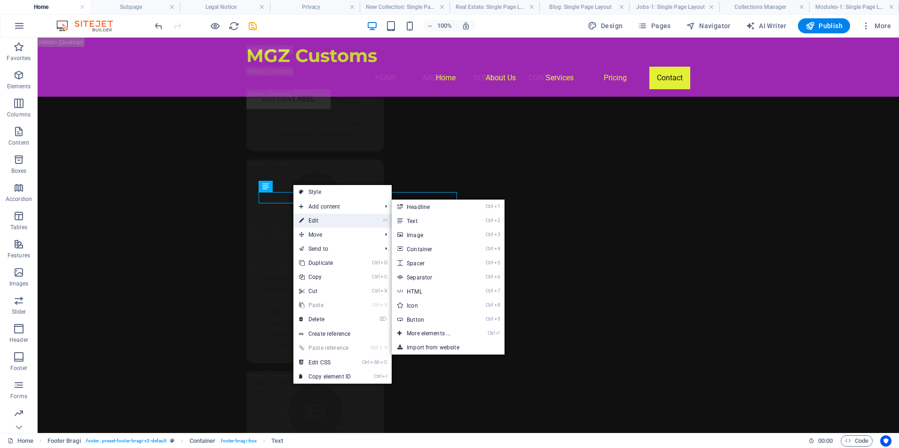
click at [315, 220] on link "⏎ Edit" at bounding box center [324, 221] width 63 height 14
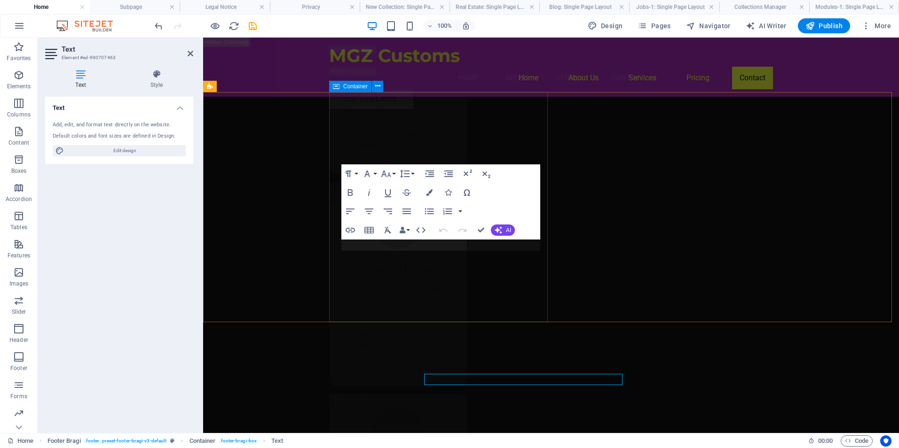
scroll to position [14469, 0]
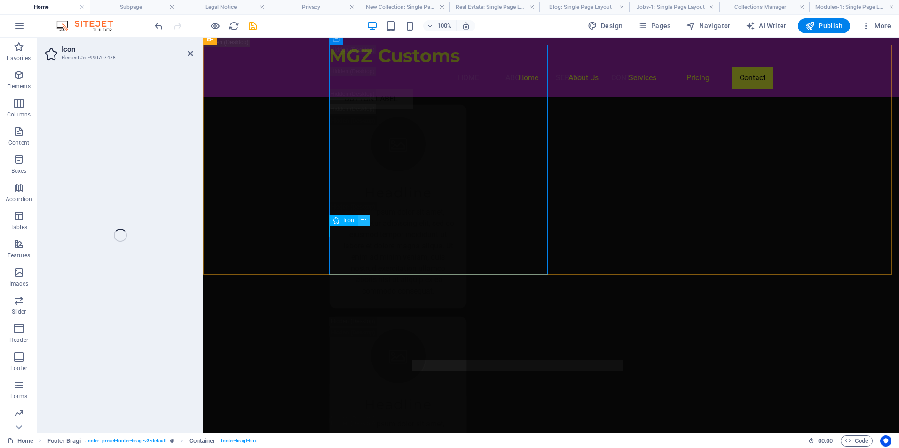
select select "xMidYMid"
select select "px"
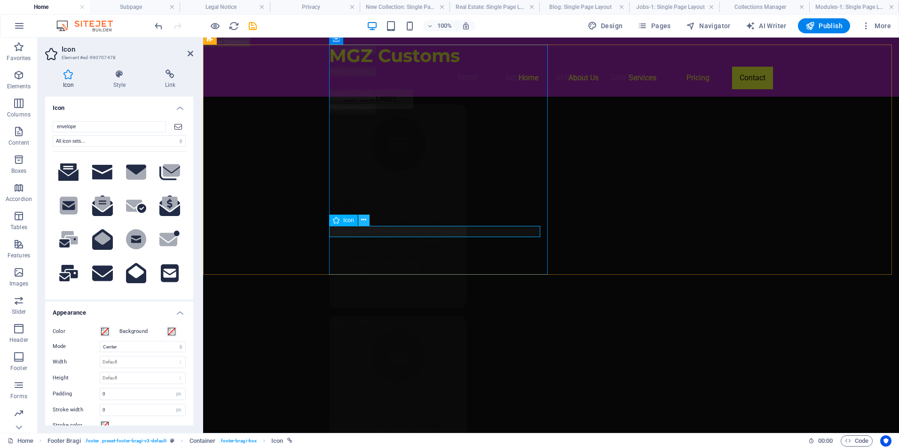
click at [361, 221] on icon at bounding box center [363, 220] width 5 height 10
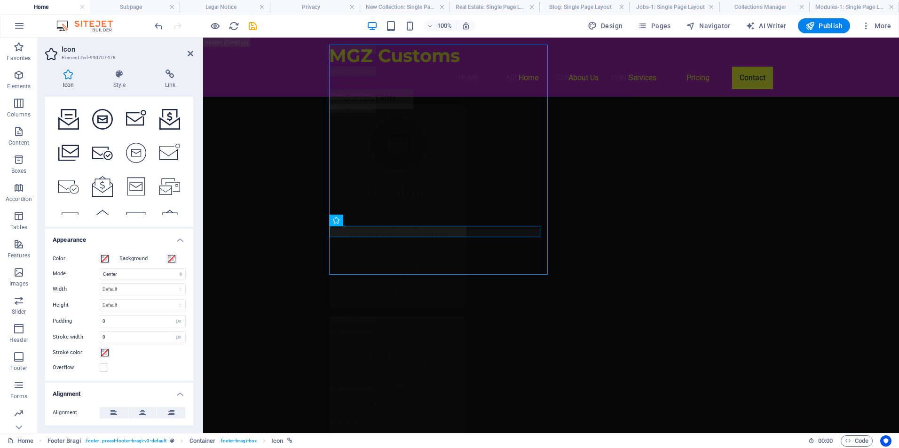
scroll to position [164, 0]
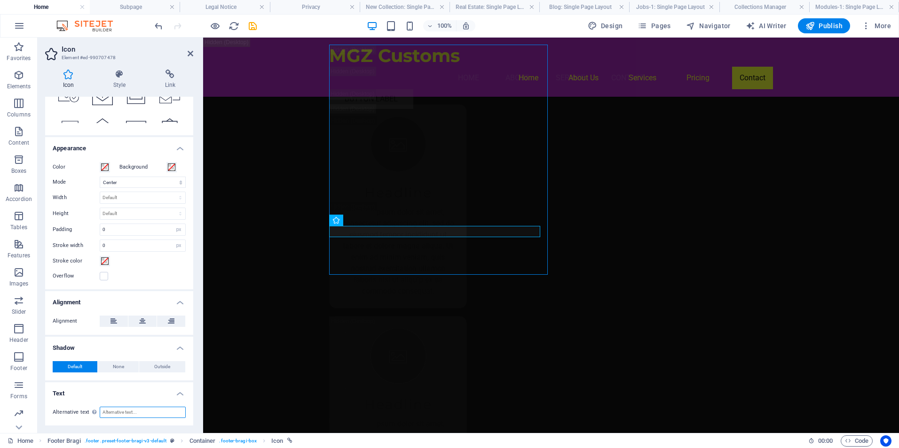
click at [140, 413] on input "Alternative text The alternative text is used by devices that cannot display im…" at bounding box center [143, 412] width 86 height 11
type input "[EMAIL_ADDRESS][DOMAIN_NAME]"
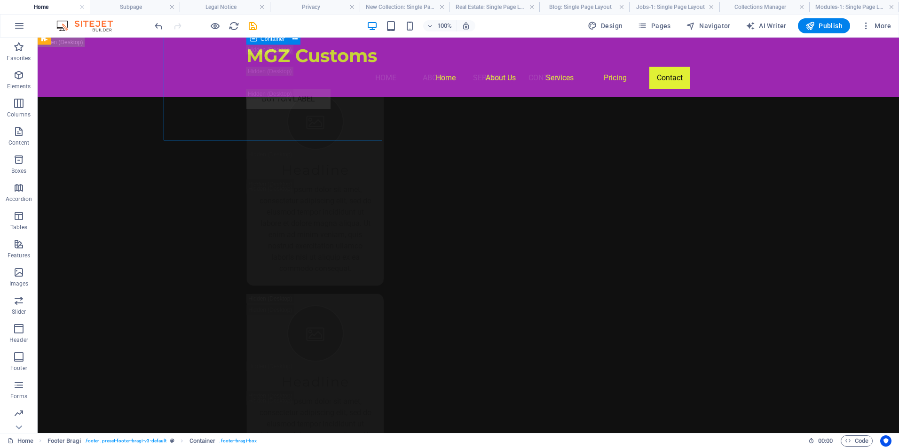
scroll to position [14603, 0]
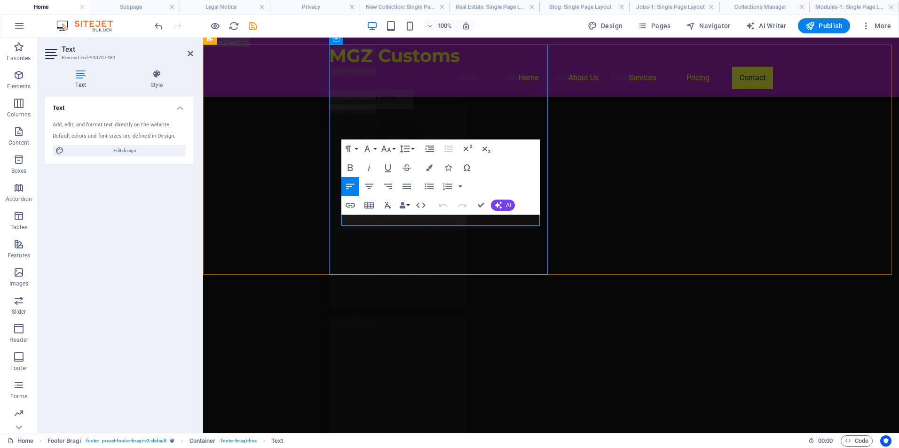
drag, startPoint x: 439, startPoint y: 220, endPoint x: 315, endPoint y: 221, distance: 124.5
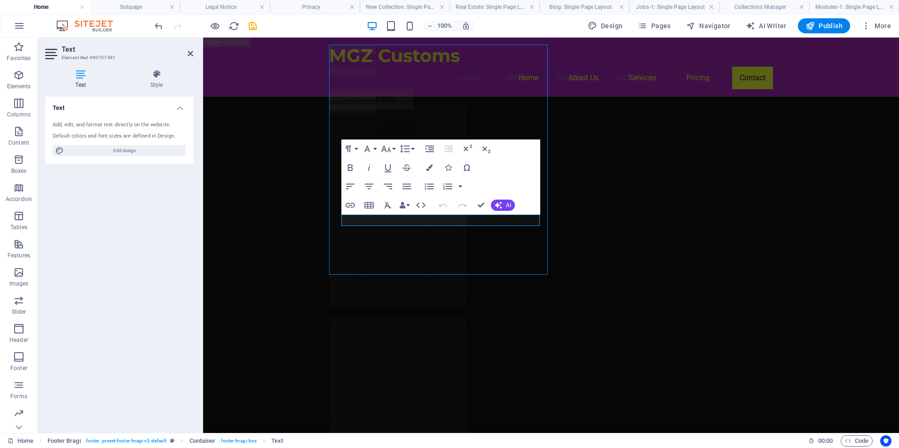
click at [145, 222] on div "Text Add, edit, and format text directly on the website. Default colors and fon…" at bounding box center [119, 261] width 148 height 329
click at [381, 197] on icon "button" at bounding box center [382, 197] width 7 height 7
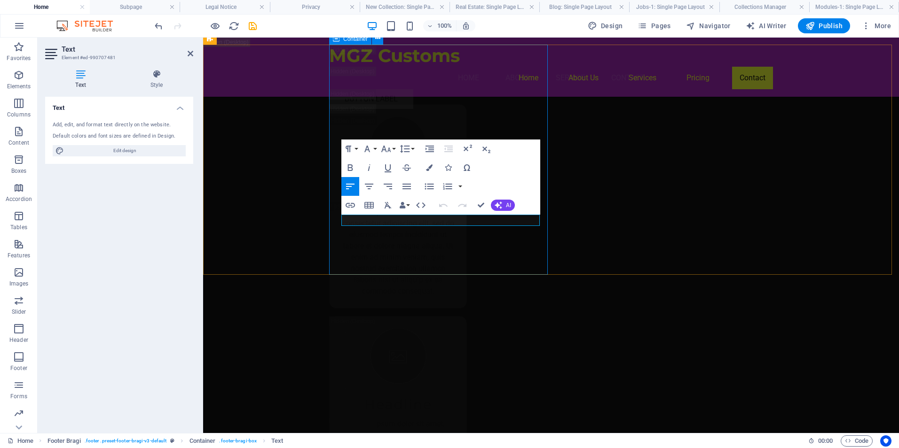
type input "mailto:info@mgzcustoms.co.za+"
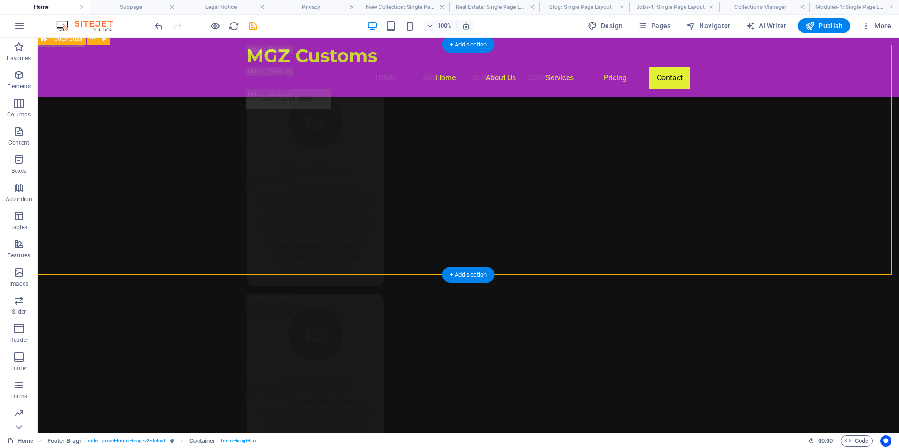
scroll to position [14603, 0]
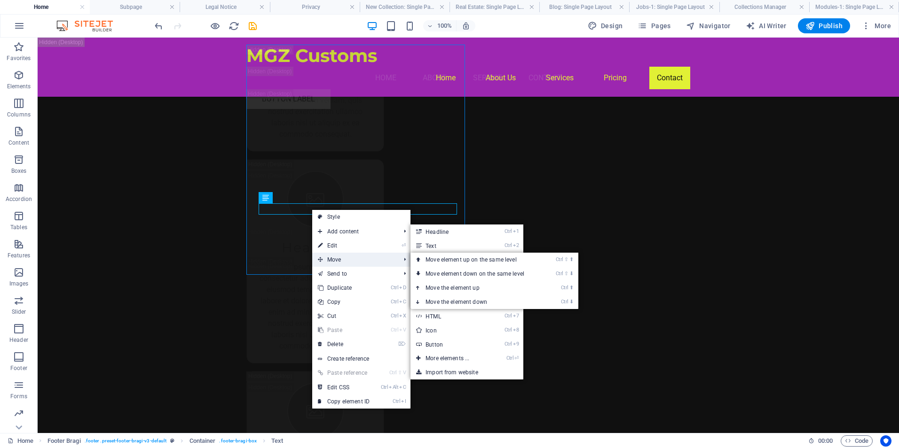
click at [342, 258] on span "Move" at bounding box center [354, 260] width 84 height 14
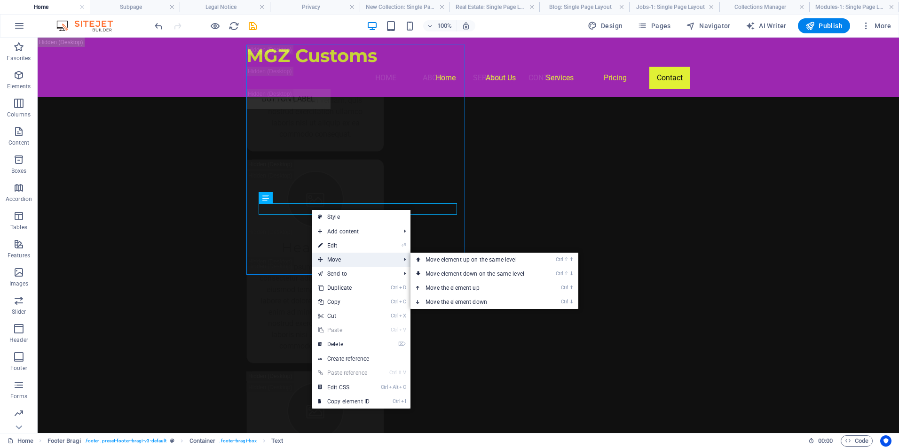
click at [396, 259] on span "Move" at bounding box center [354, 260] width 84 height 14
click at [471, 299] on link "Ctrl ⬇ Move the element down" at bounding box center [476, 302] width 133 height 14
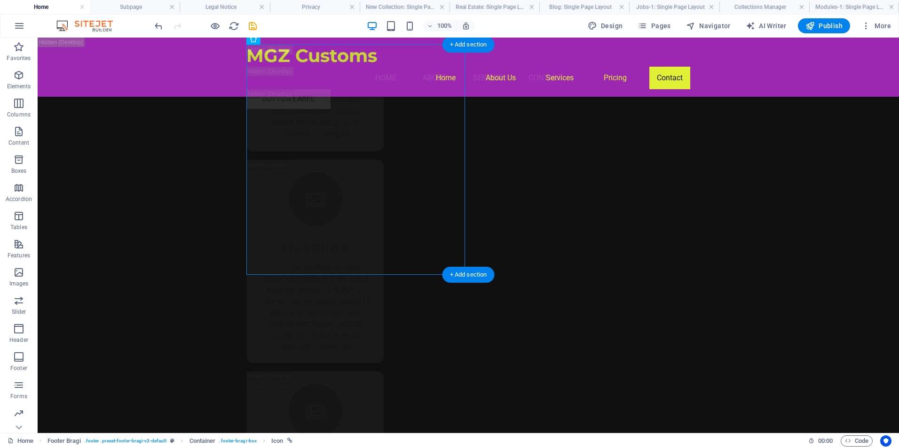
drag, startPoint x: 358, startPoint y: 208, endPoint x: 254, endPoint y: 222, distance: 104.3
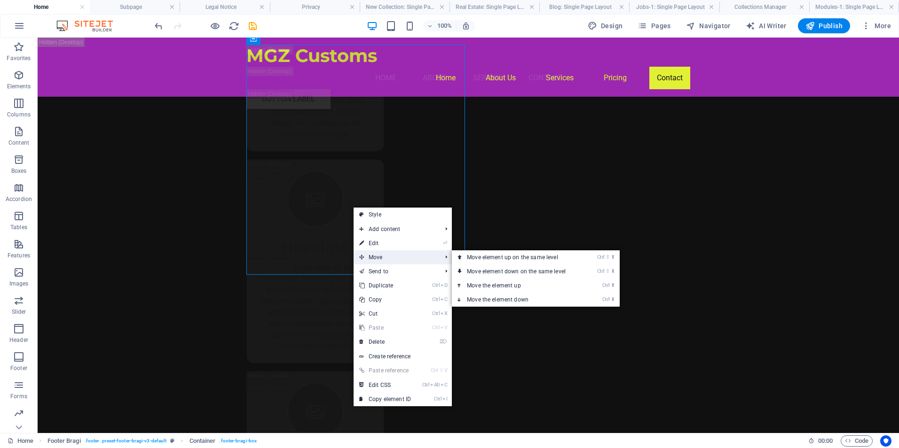
click at [386, 257] on span "Move" at bounding box center [395, 257] width 84 height 14
drag, startPoint x: 502, startPoint y: 298, endPoint x: 464, endPoint y: 259, distance: 54.5
click at [502, 298] on link "Ctrl ⬇ Move the element down" at bounding box center [518, 300] width 133 height 14
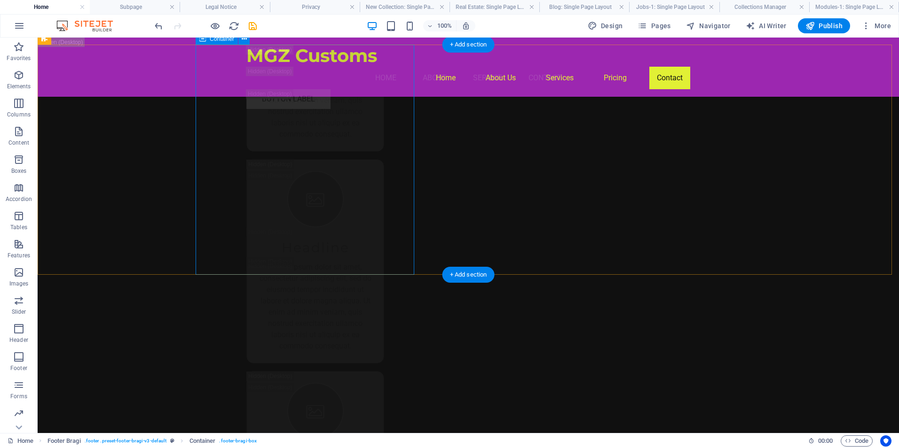
drag, startPoint x: 297, startPoint y: 207, endPoint x: 247, endPoint y: 235, distance: 56.4
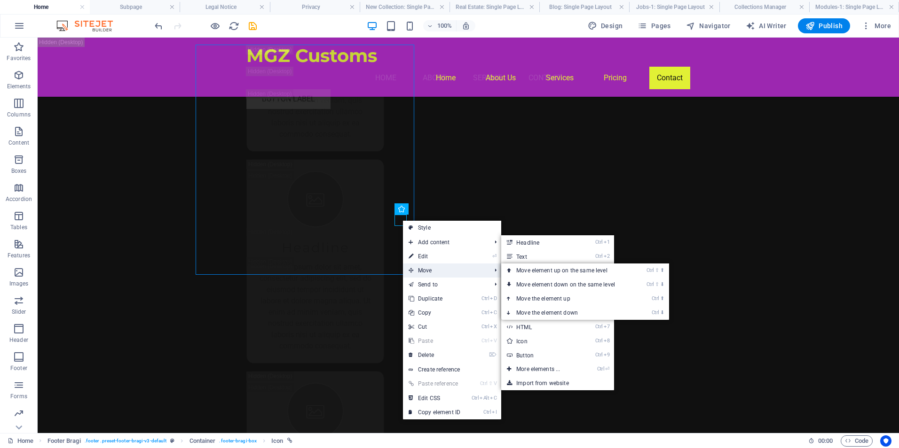
click at [430, 272] on span "Move" at bounding box center [445, 271] width 84 height 14
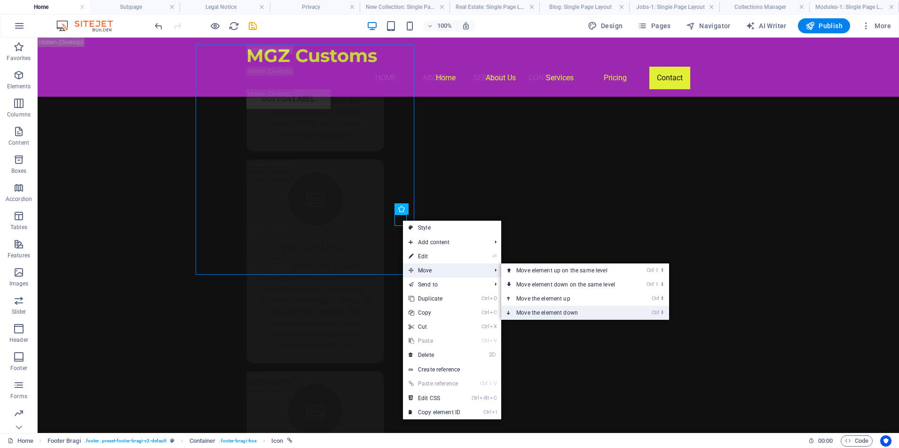
click at [542, 313] on link "Ctrl ⬇ Move the element down" at bounding box center [567, 313] width 133 height 14
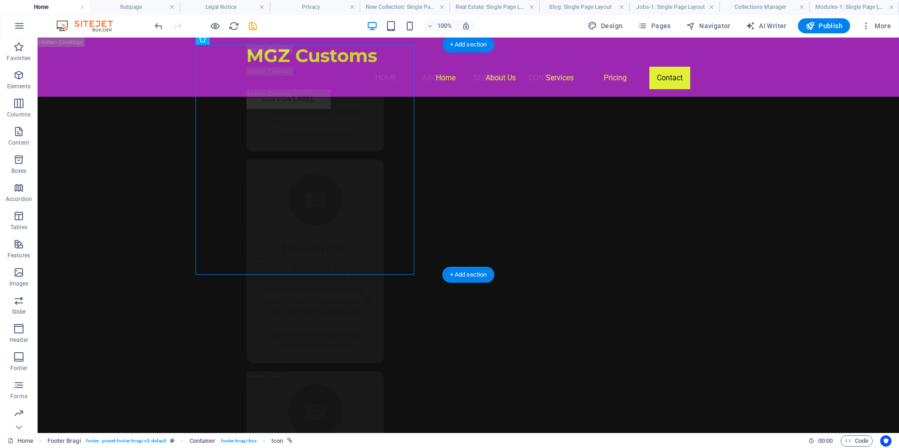
drag, startPoint x: 398, startPoint y: 231, endPoint x: 198, endPoint y: 232, distance: 199.3
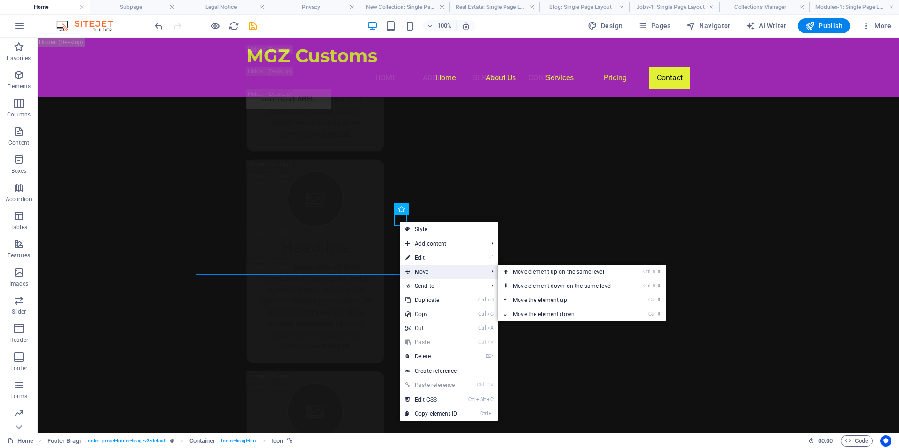
click at [428, 276] on span "Move" at bounding box center [441, 272] width 84 height 14
click at [530, 287] on link "Ctrl ⇧ ⬇ Move element down on the same level" at bounding box center [564, 286] width 133 height 14
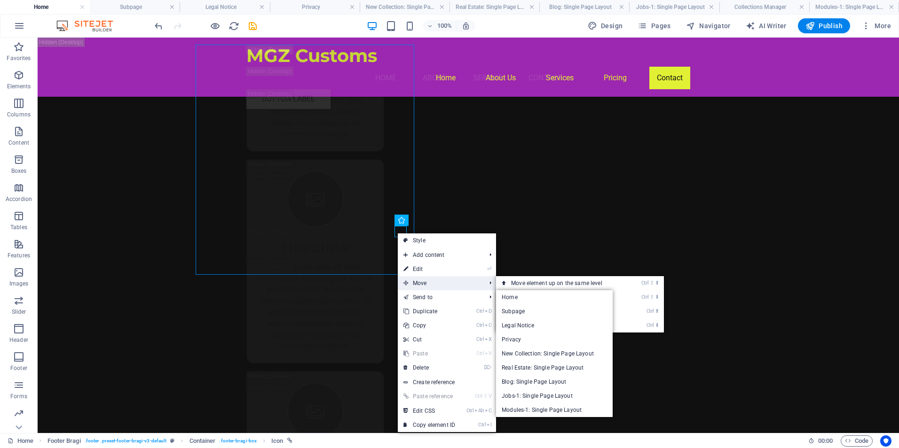
click at [431, 284] on span "Move" at bounding box center [440, 283] width 84 height 14
click at [468, 286] on span "Move" at bounding box center [440, 283] width 84 height 14
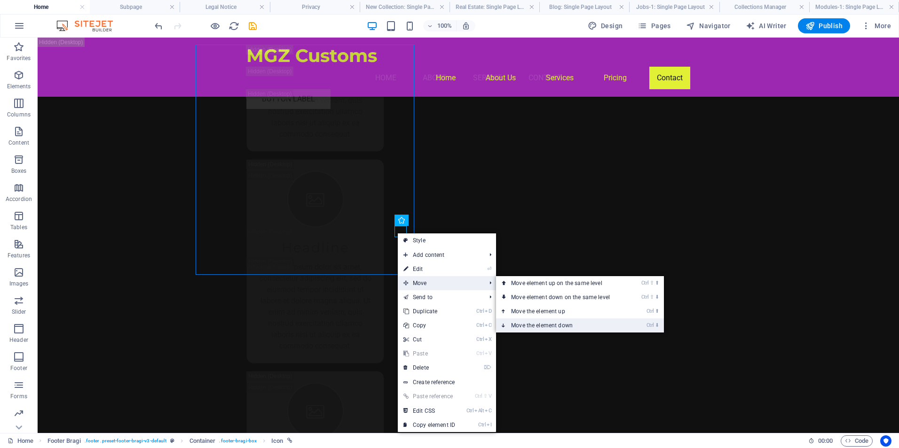
click at [537, 326] on link "Ctrl ⬇ Move the element down" at bounding box center [562, 326] width 133 height 14
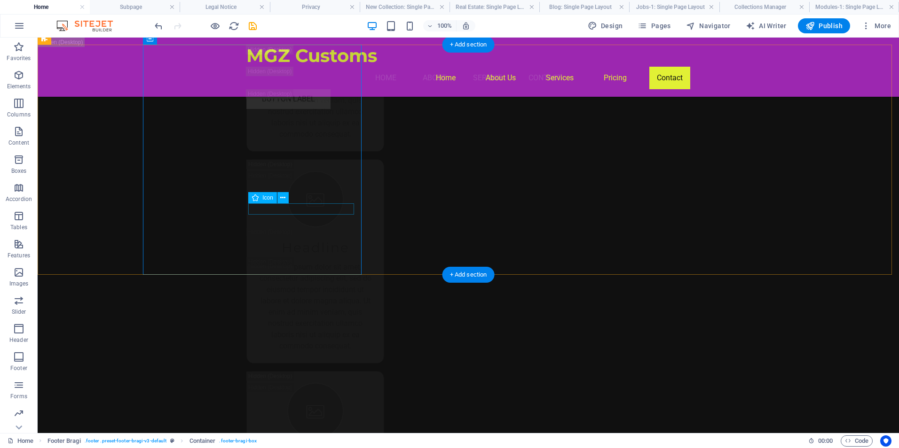
drag, startPoint x: 190, startPoint y: 221, endPoint x: 268, endPoint y: 206, distance: 80.0
drag, startPoint x: 268, startPoint y: 206, endPoint x: 188, endPoint y: 215, distance: 80.9
drag, startPoint x: 254, startPoint y: 208, endPoint x: 219, endPoint y: 223, distance: 38.1
